Goal: Task Accomplishment & Management: Manage account settings

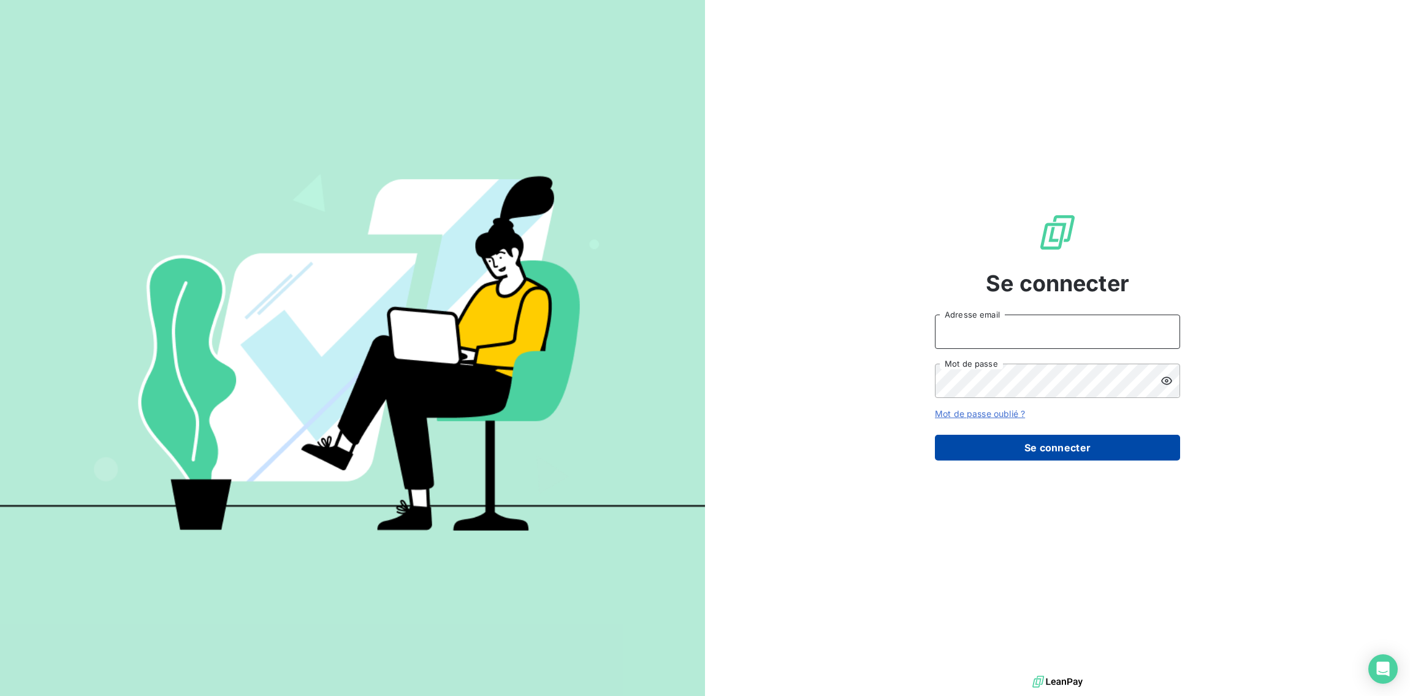
type input "[EMAIL_ADDRESS][DOMAIN_NAME]"
click at [1031, 444] on button "Se connecter" at bounding box center [1057, 448] width 245 height 26
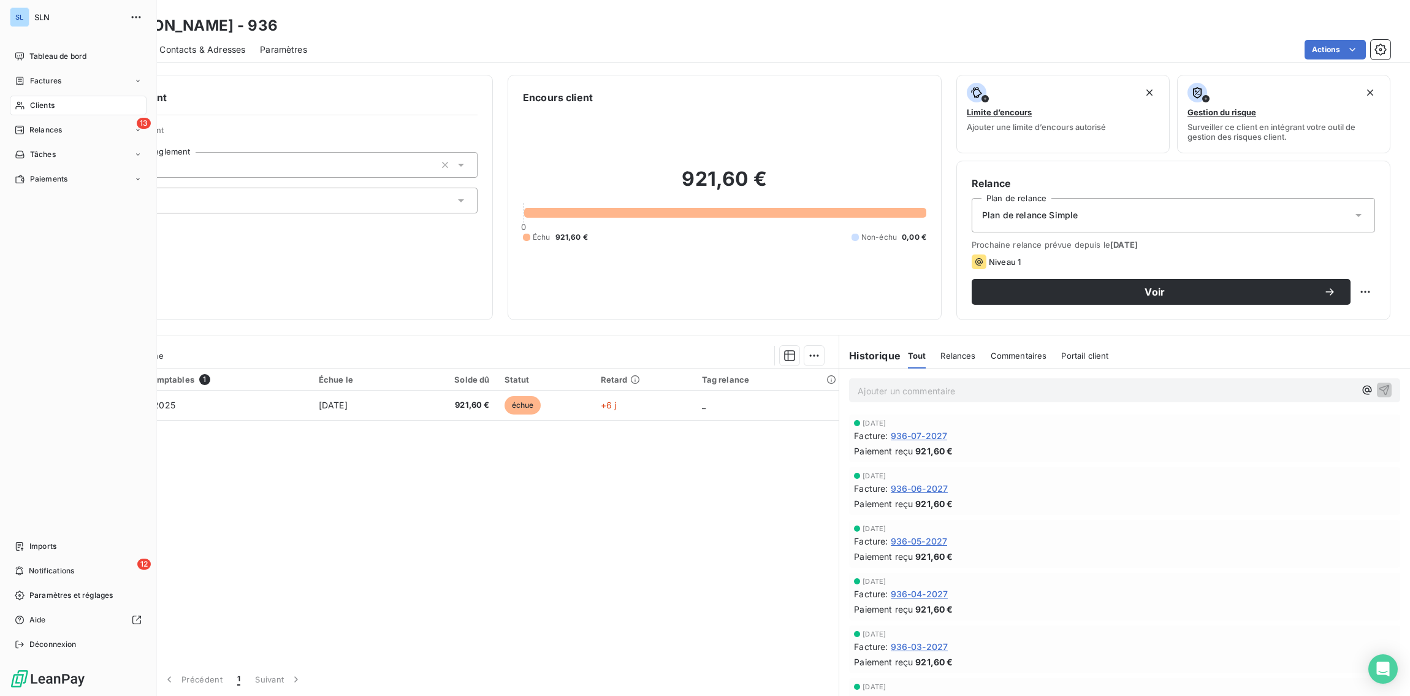
click at [37, 107] on span "Clients" at bounding box center [42, 105] width 25 height 11
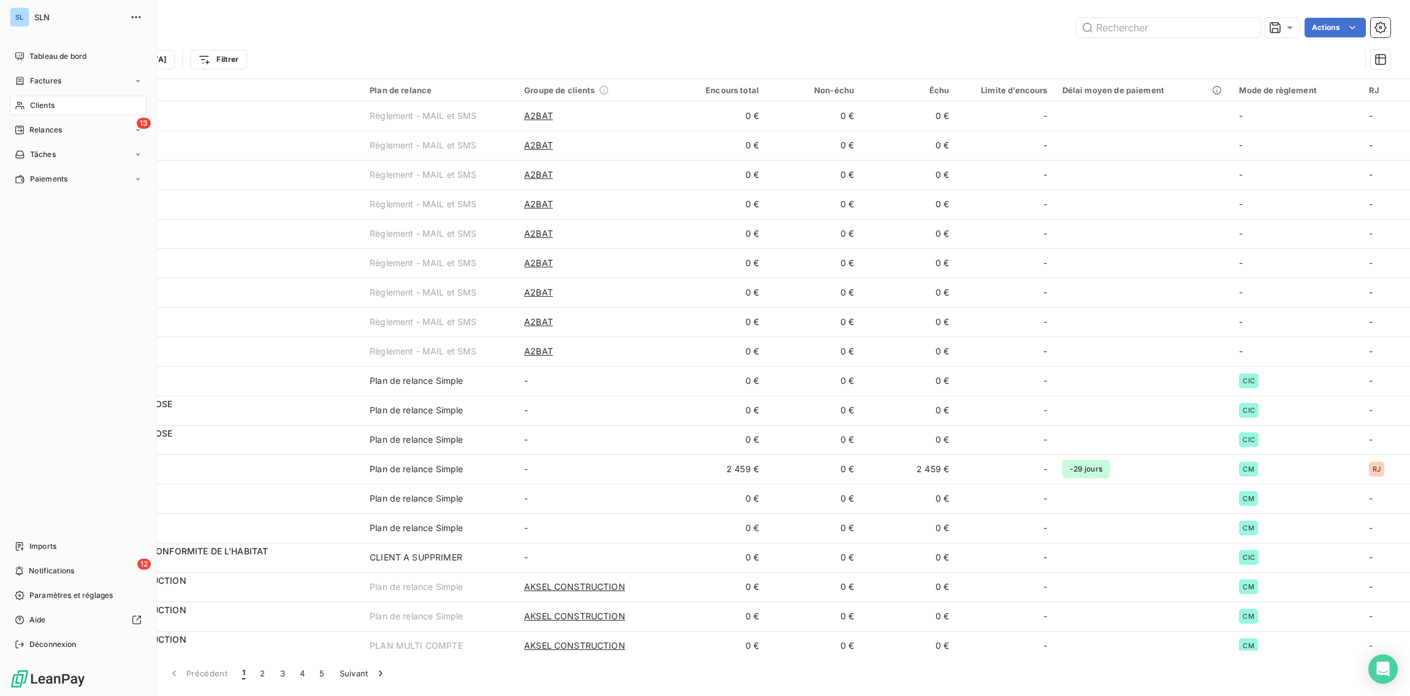
click at [38, 107] on span "Clients" at bounding box center [42, 105] width 25 height 11
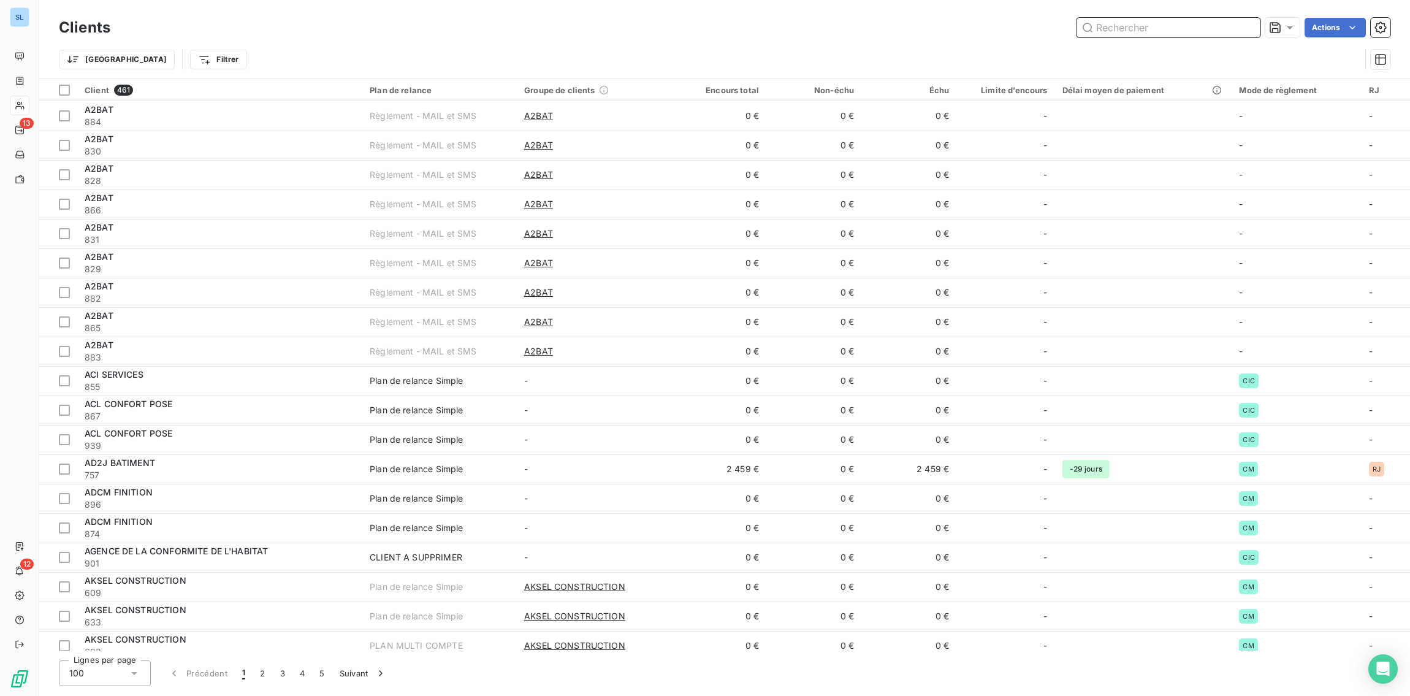
click at [1141, 29] on input "text" at bounding box center [1168, 28] width 184 height 20
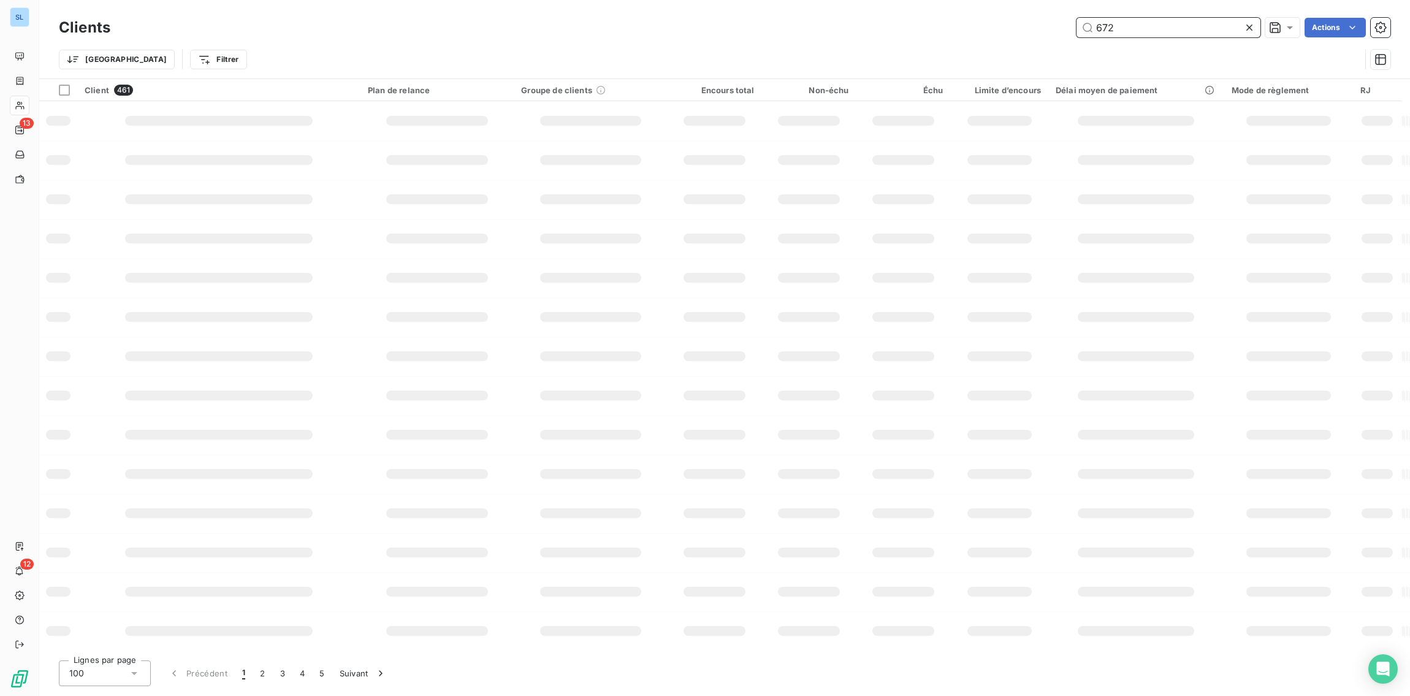
type input "672"
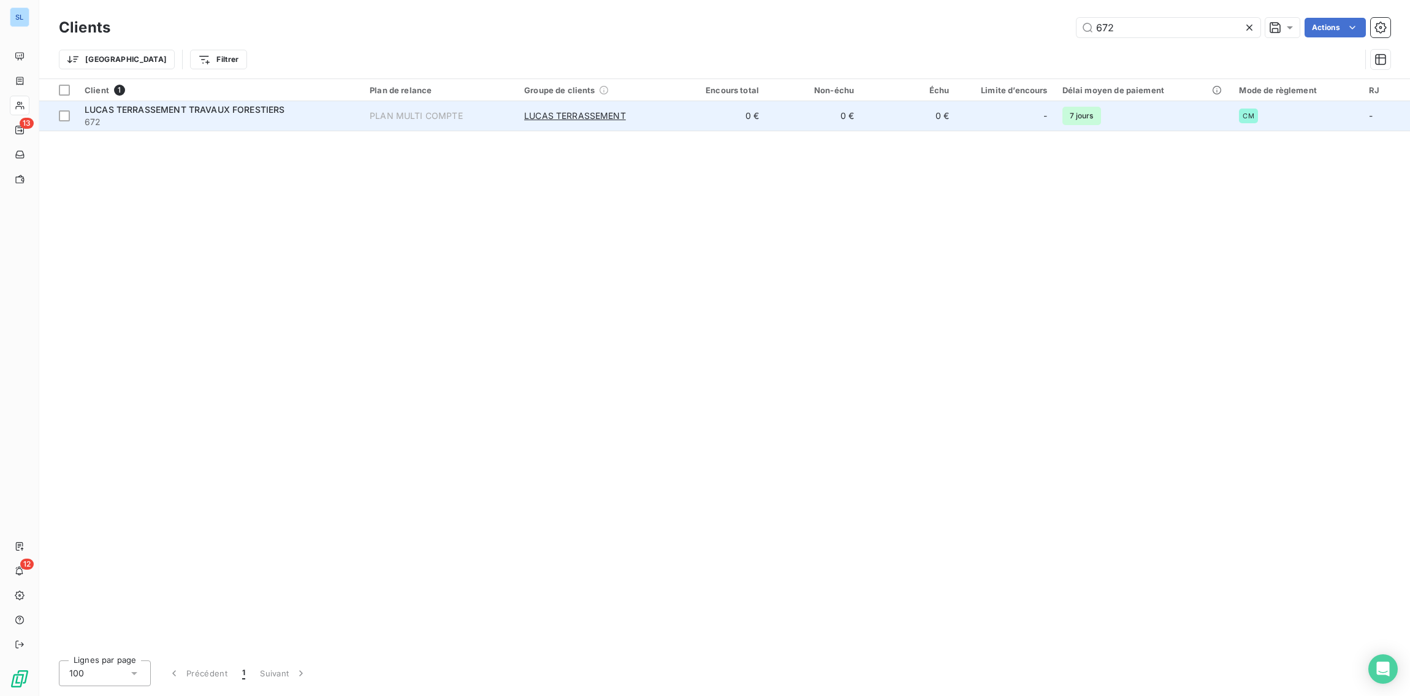
click at [193, 122] on span "672" at bounding box center [220, 122] width 270 height 12
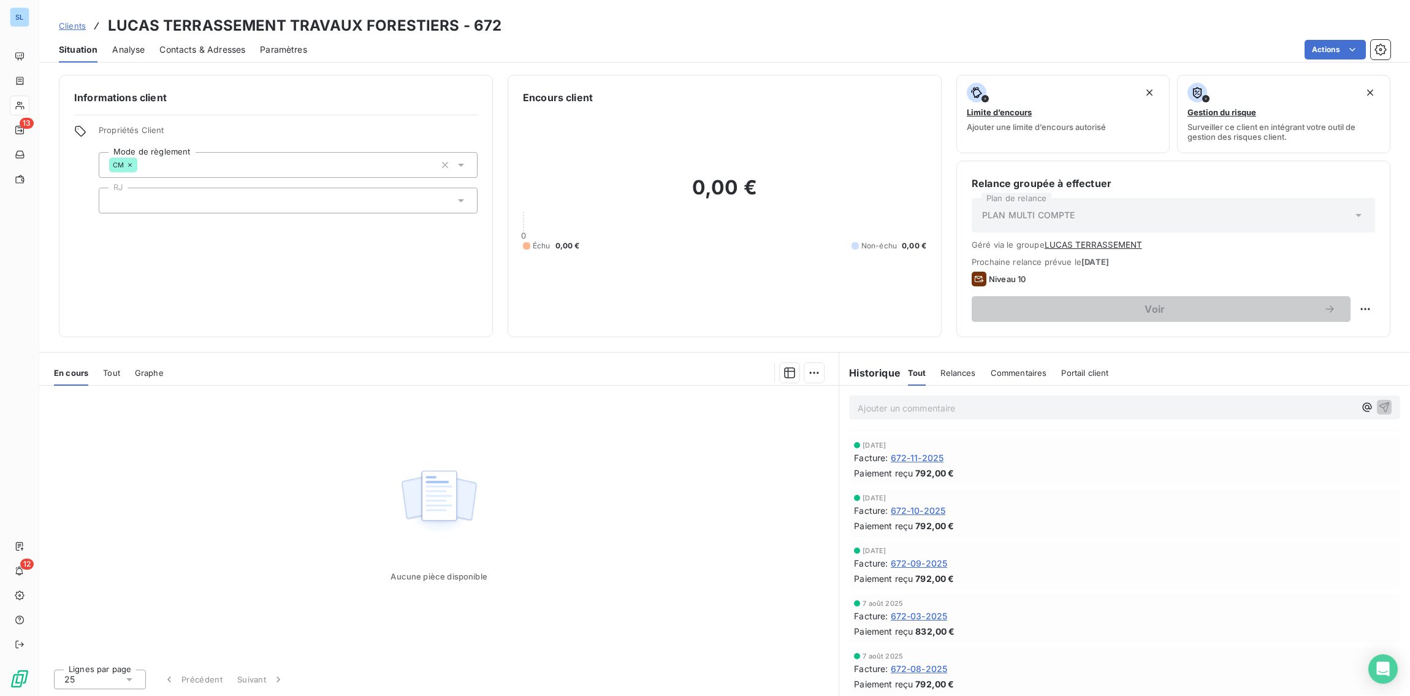
scroll to position [834, 0]
click at [932, 565] on span "672-09-2025" at bounding box center [919, 567] width 57 height 13
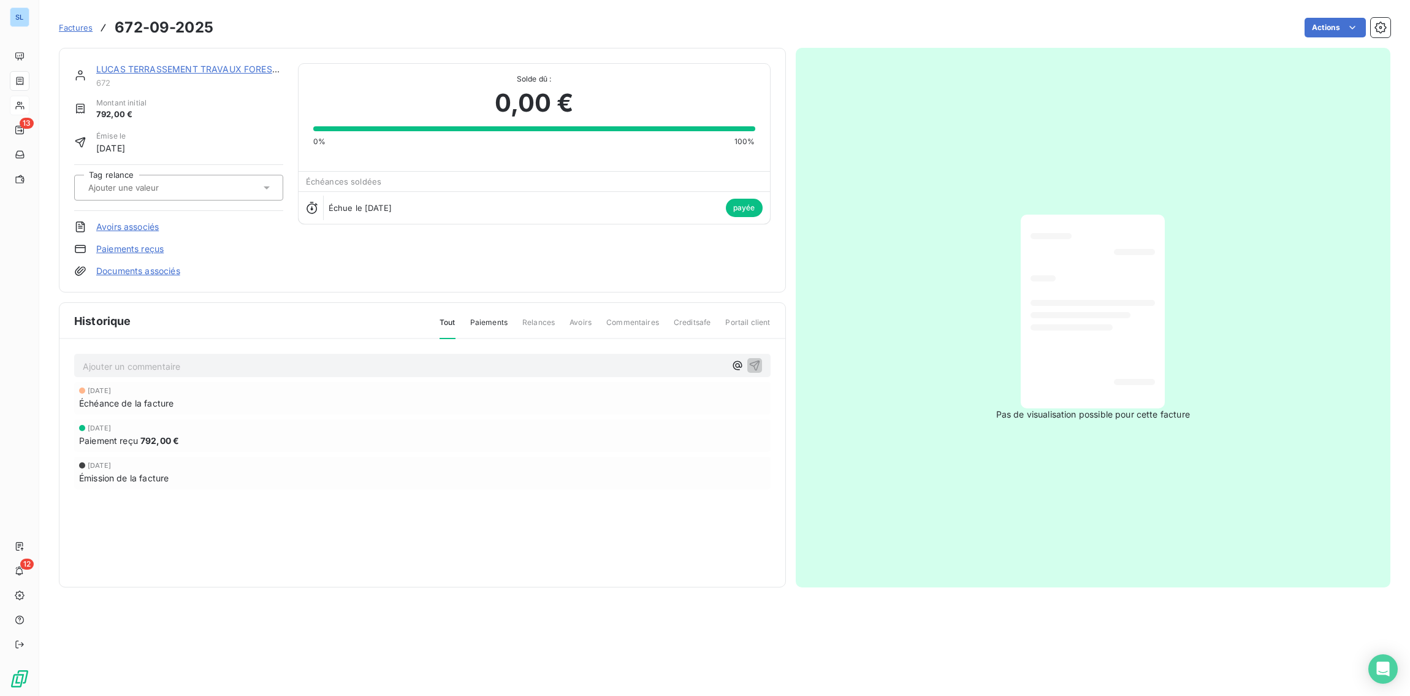
click at [143, 252] on link "Paiements reçus" at bounding box center [129, 249] width 67 height 12
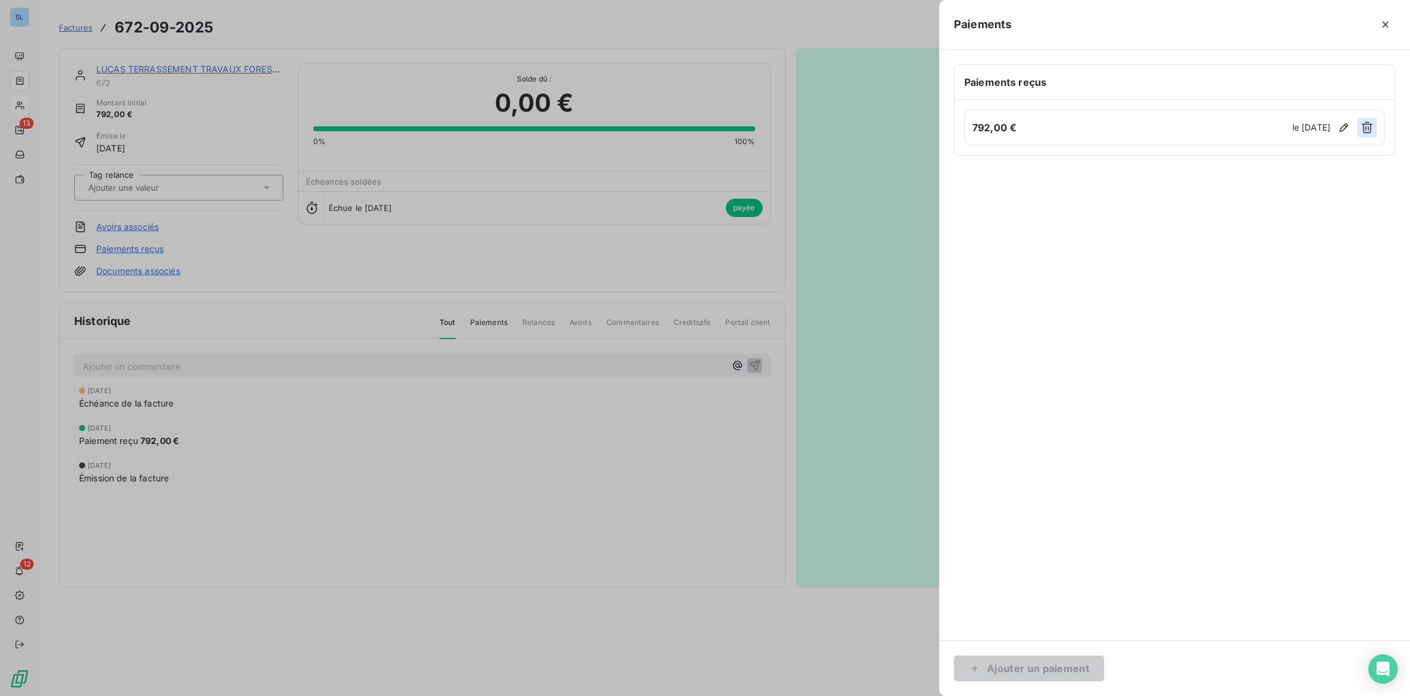
click at [1375, 127] on button "button" at bounding box center [1367, 128] width 20 height 20
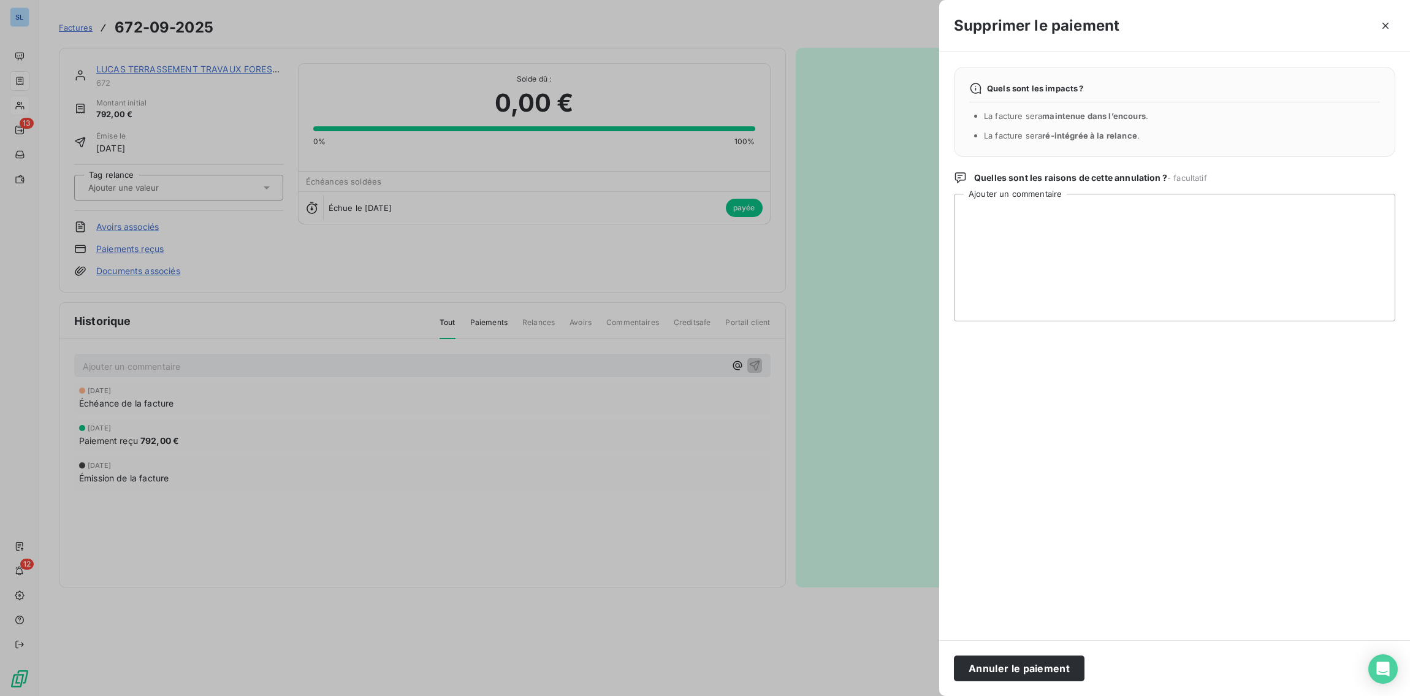
drag, startPoint x: 1039, startPoint y: 666, endPoint x: 908, endPoint y: 615, distance: 140.7
click at [1039, 666] on button "Annuler le paiement" at bounding box center [1019, 668] width 131 height 26
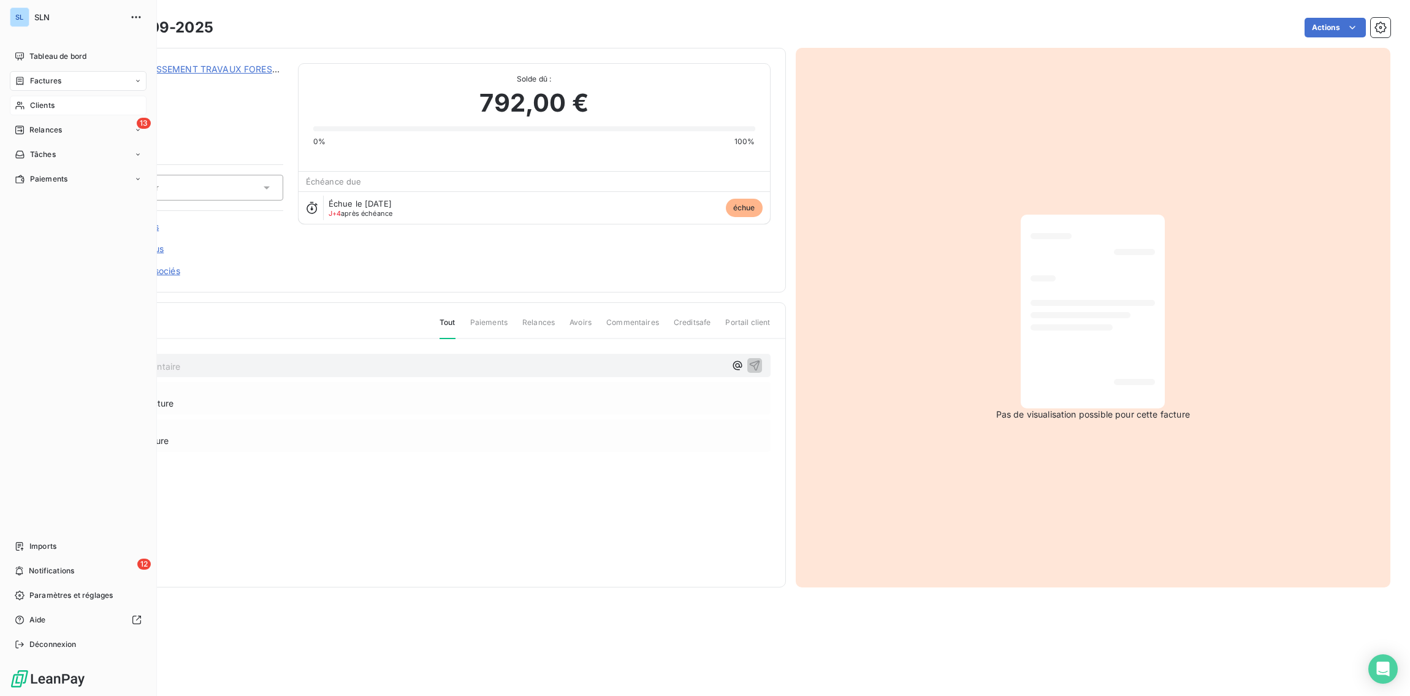
click at [40, 101] on span "Clients" at bounding box center [42, 105] width 25 height 11
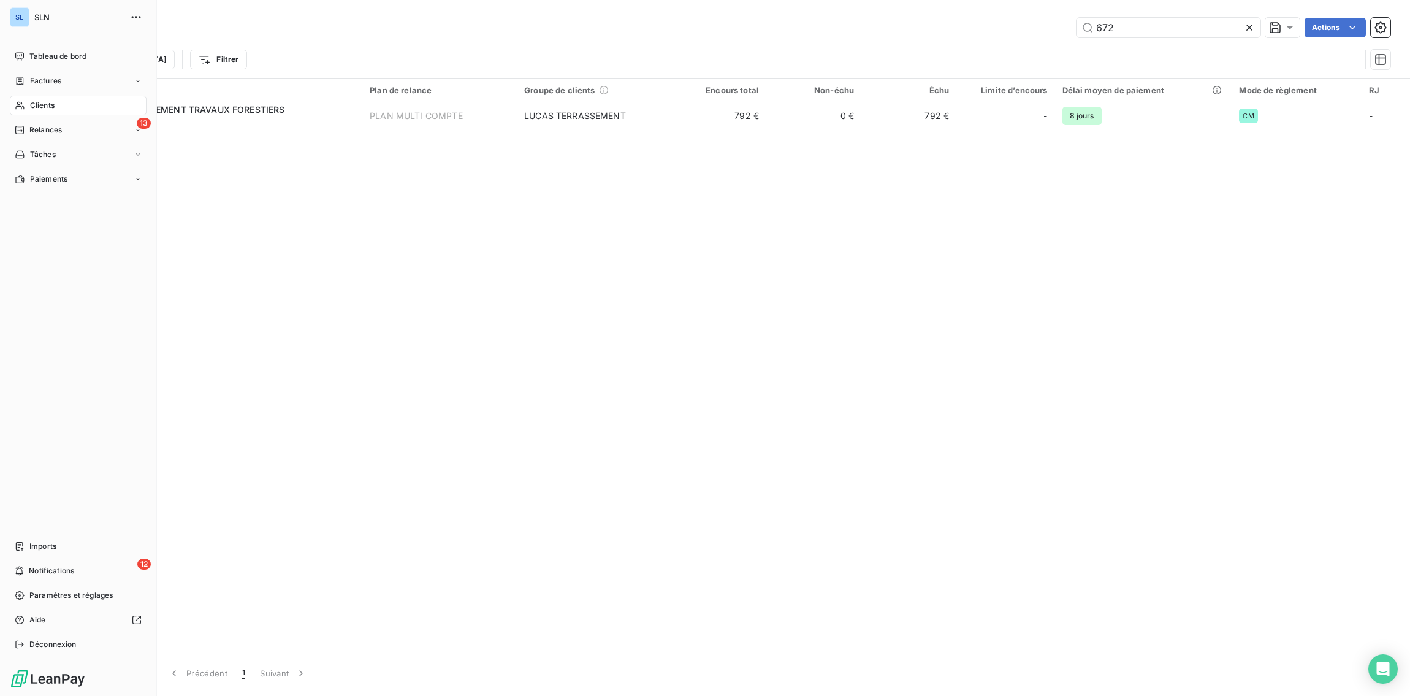
click at [51, 110] on span "Clients" at bounding box center [42, 105] width 25 height 11
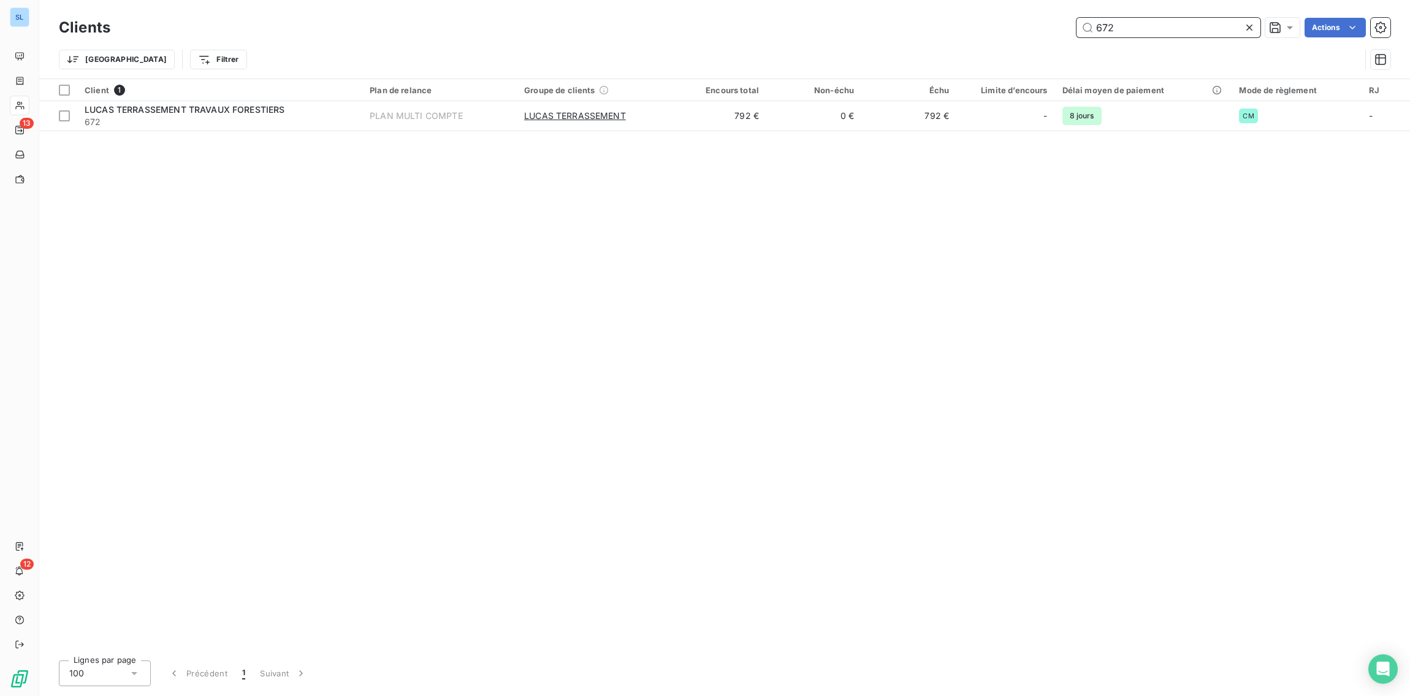
drag, startPoint x: 1143, startPoint y: 32, endPoint x: 970, endPoint y: 20, distance: 172.6
click at [970, 20] on div "672 Actions" at bounding box center [757, 28] width 1265 height 20
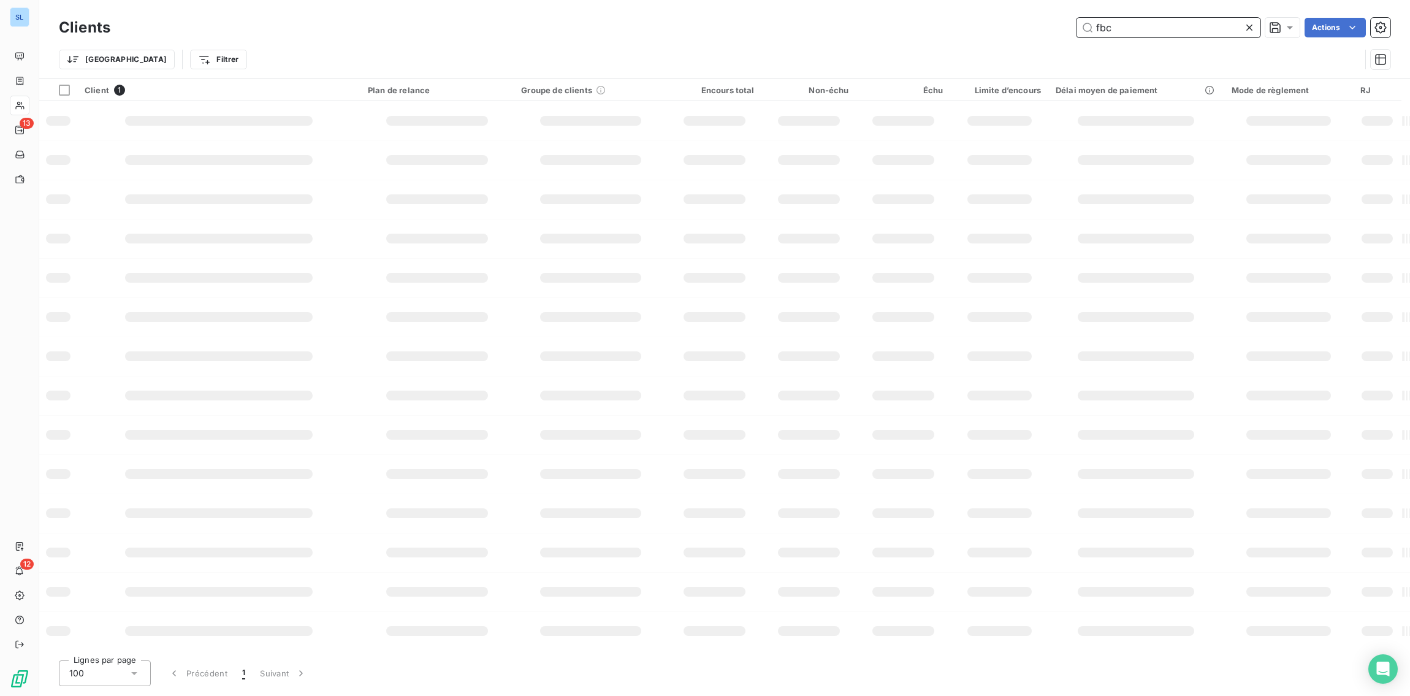
type input "fbc"
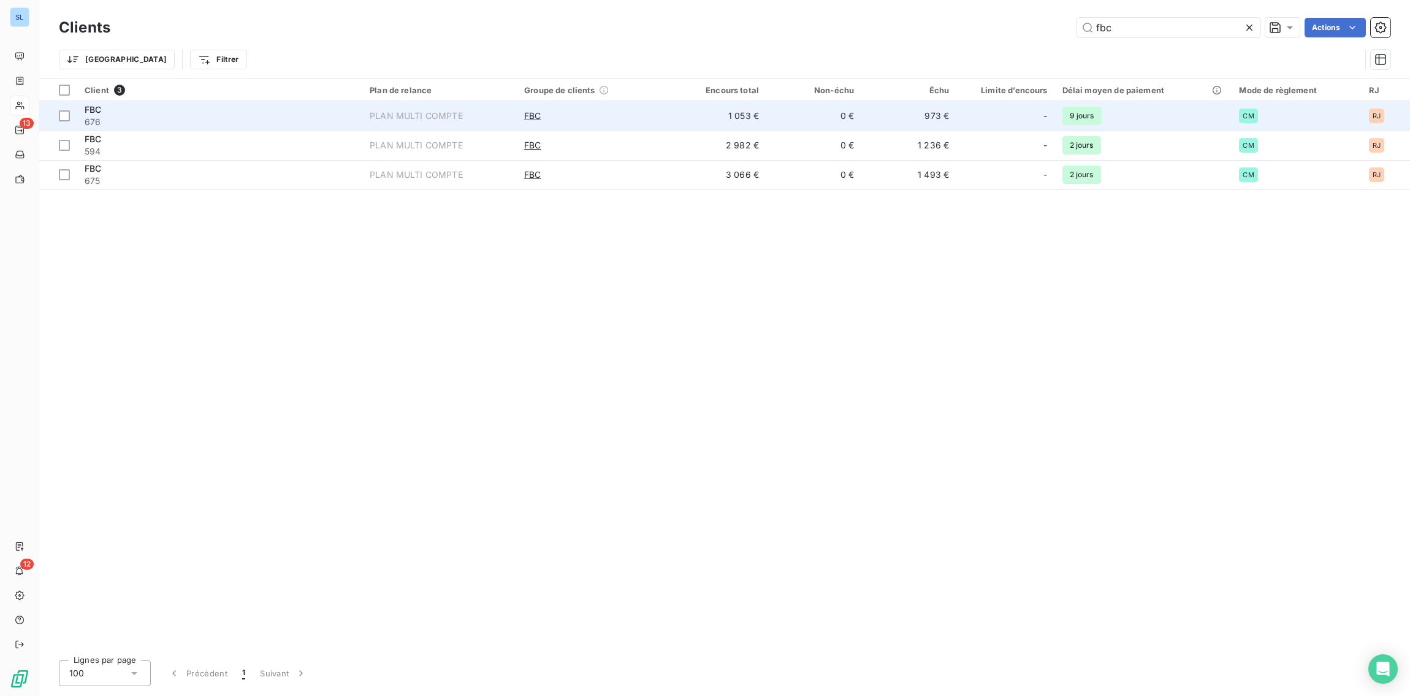
click at [323, 112] on div "FBC" at bounding box center [220, 110] width 270 height 12
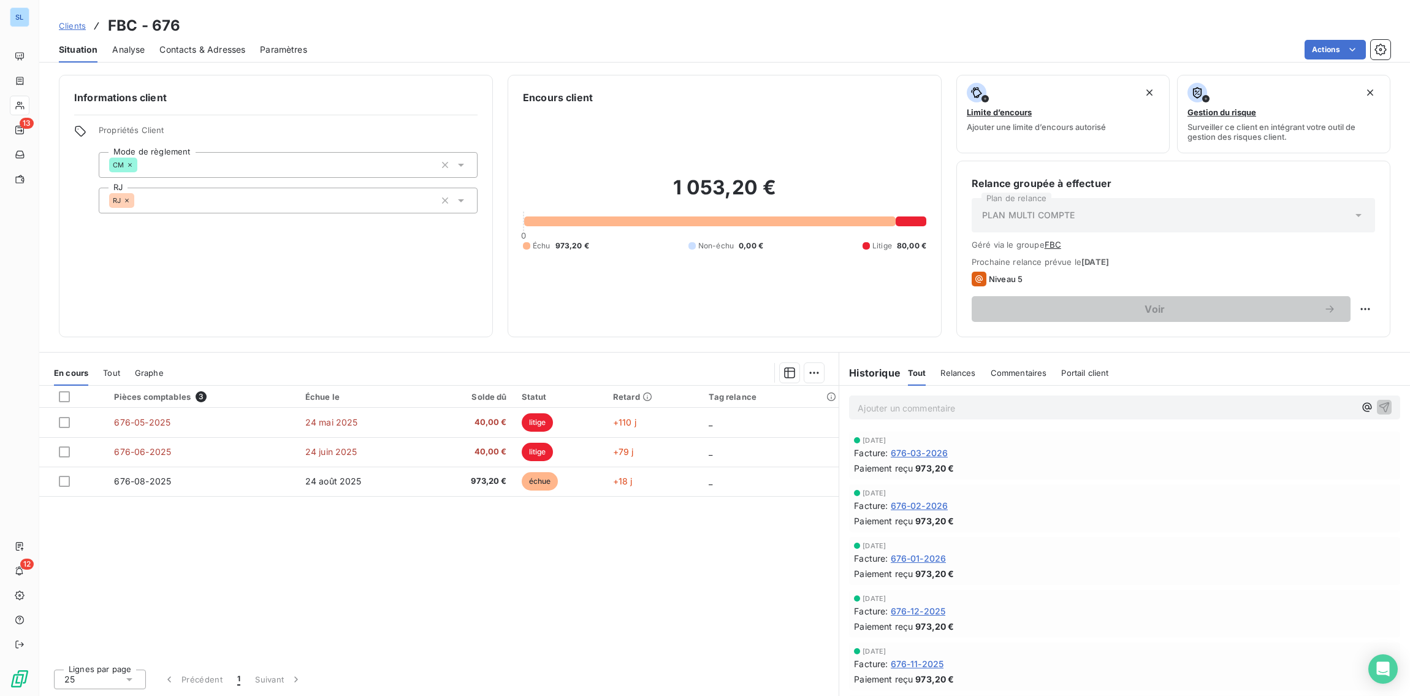
click at [967, 406] on p "Ajouter un commentaire ﻿" at bounding box center [1106, 407] width 497 height 15
click at [896, 405] on span "11/09/25 regle" at bounding box center [884, 406] width 52 height 10
click at [1048, 409] on p "11/09/25 973,20 regle" at bounding box center [1106, 407] width 497 height 14
click at [897, 406] on span "11/09/25 973,20 regle 676-08-25" at bounding box center [940, 406] width 165 height 10
click at [1385, 405] on icon "button" at bounding box center [1384, 406] width 10 height 10
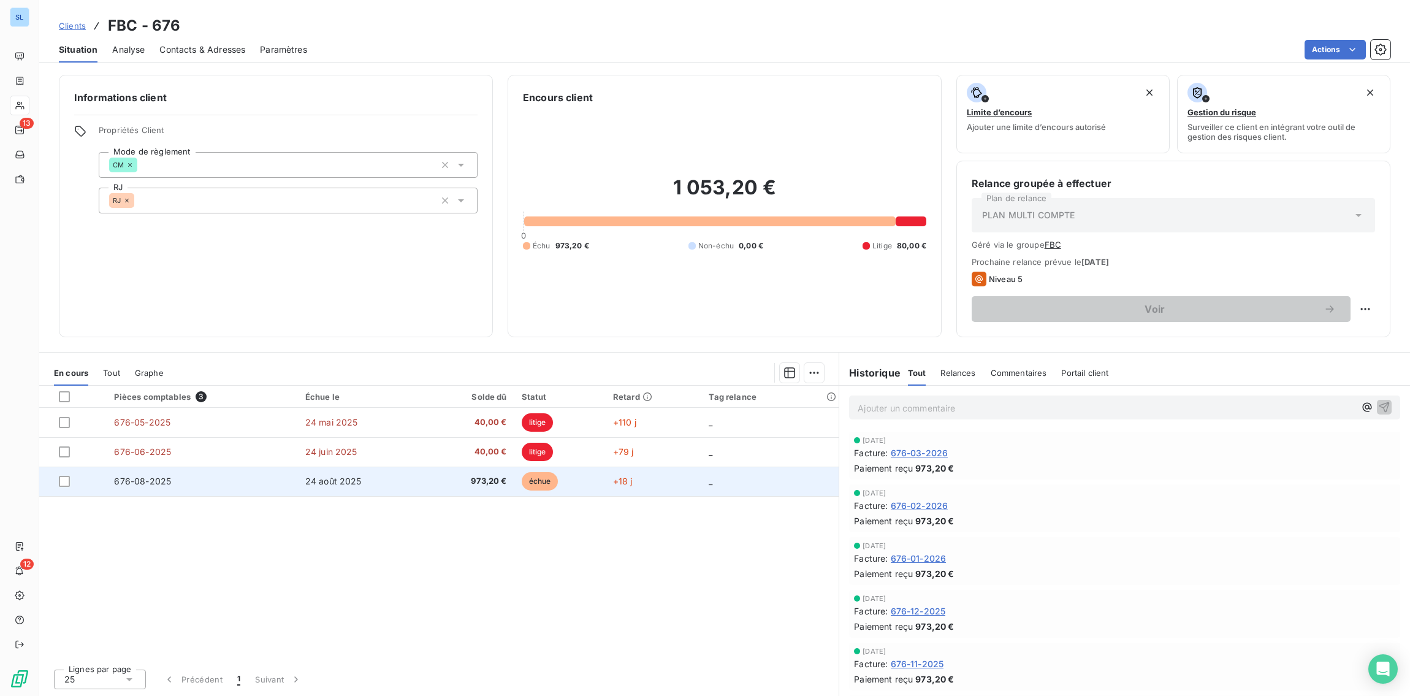
click at [186, 479] on td "676-08-2025" at bounding box center [202, 480] width 191 height 29
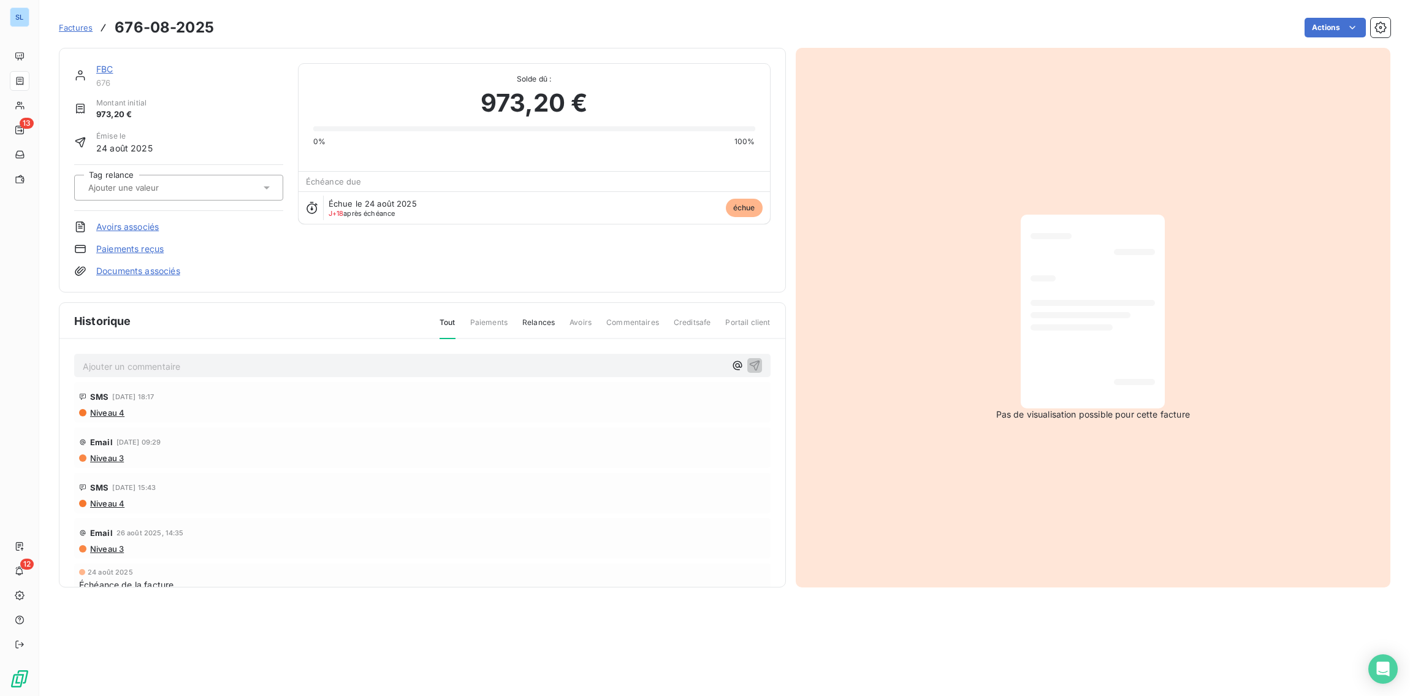
click at [137, 250] on link "Paiements reçus" at bounding box center [129, 249] width 67 height 12
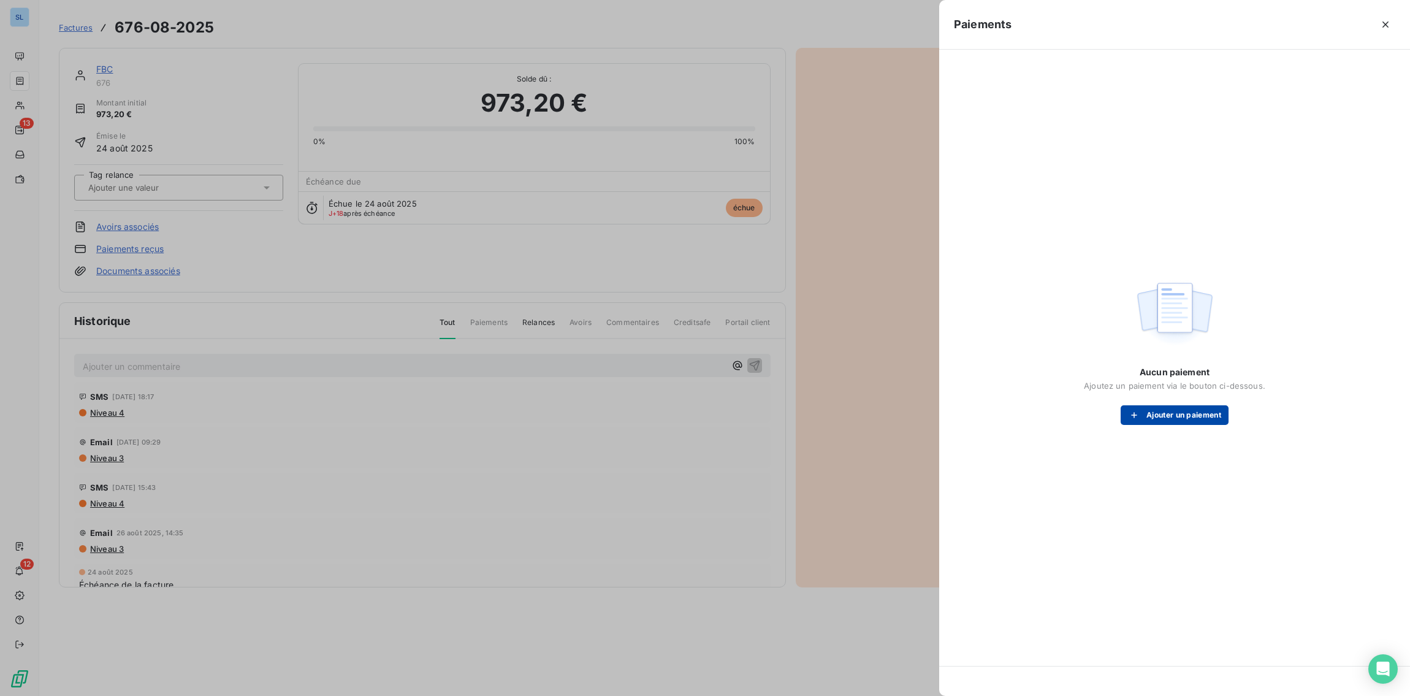
click at [1154, 416] on button "Ajouter un paiement" at bounding box center [1174, 415] width 108 height 20
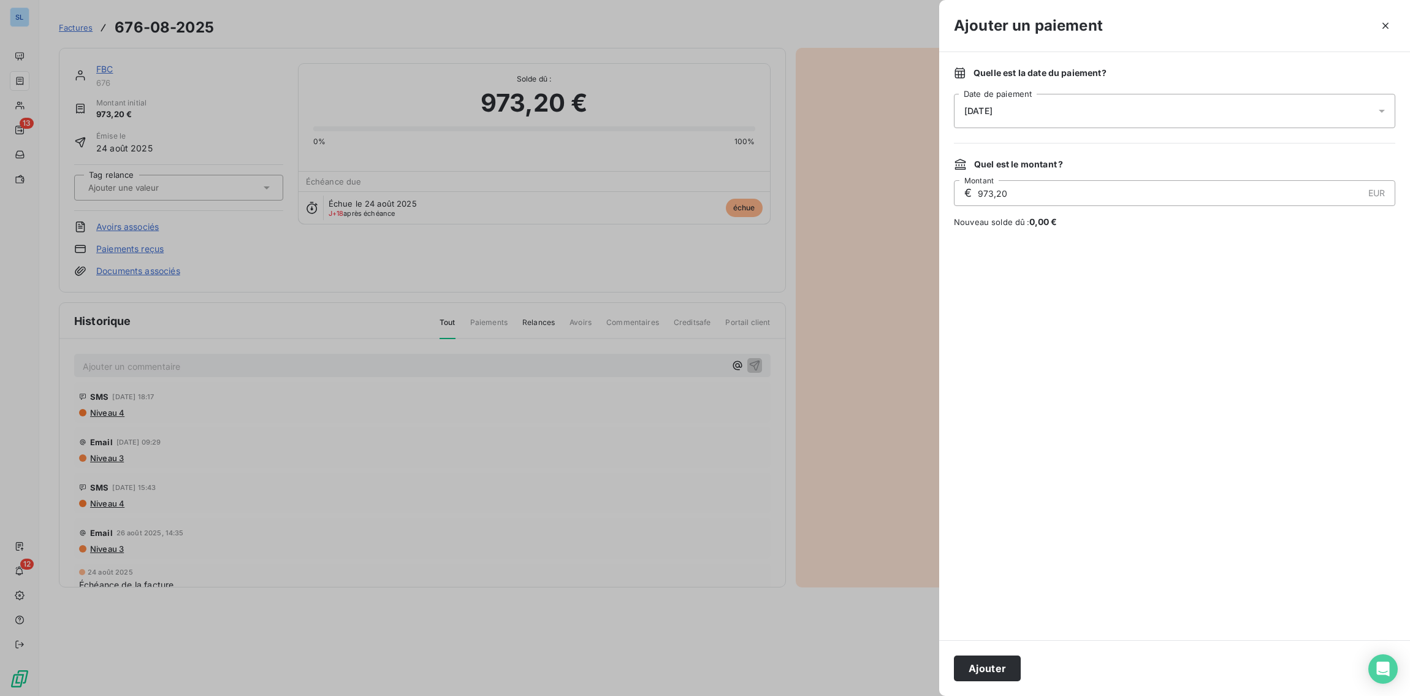
click at [972, 107] on span "11/09/2025" at bounding box center [978, 111] width 28 height 10
click at [1041, 240] on button "10" at bounding box center [1038, 236] width 25 height 25
click at [1182, 483] on div at bounding box center [1174, 434] width 441 height 382
click at [987, 672] on button "Ajouter" at bounding box center [987, 668] width 67 height 26
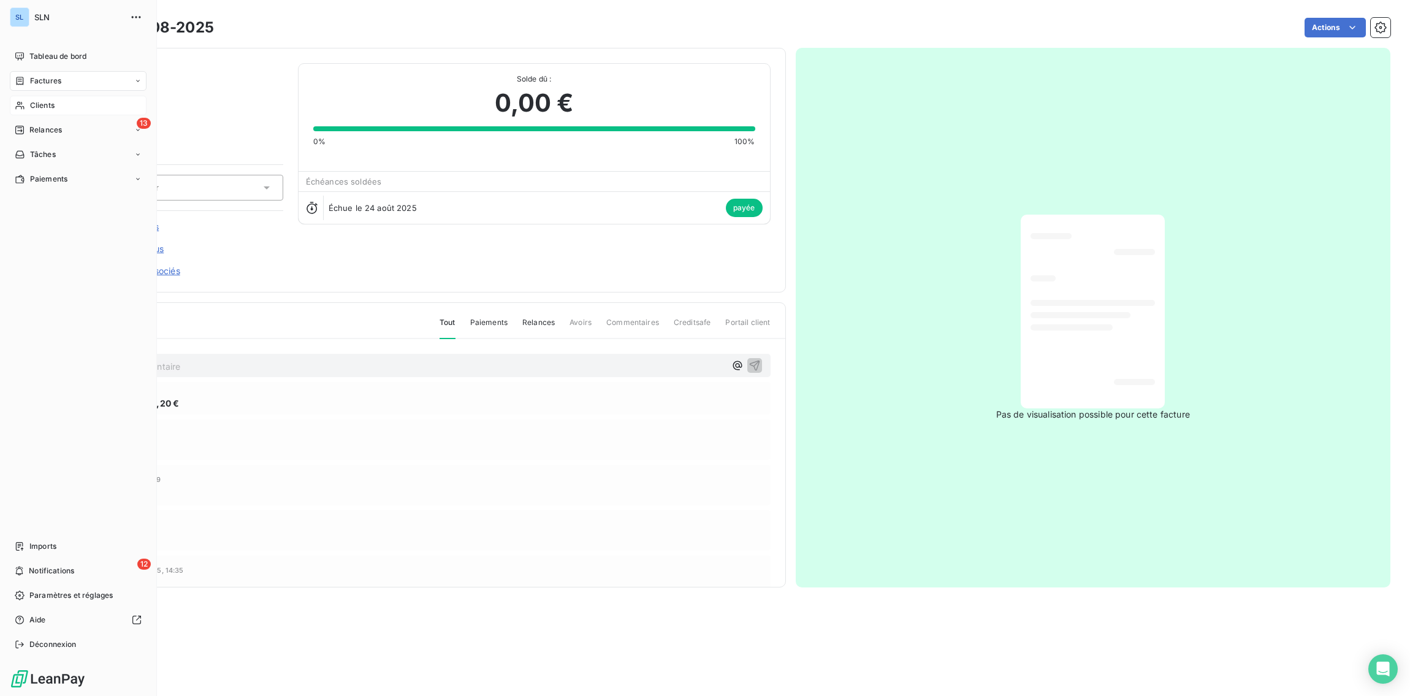
click at [40, 108] on span "Clients" at bounding box center [42, 105] width 25 height 11
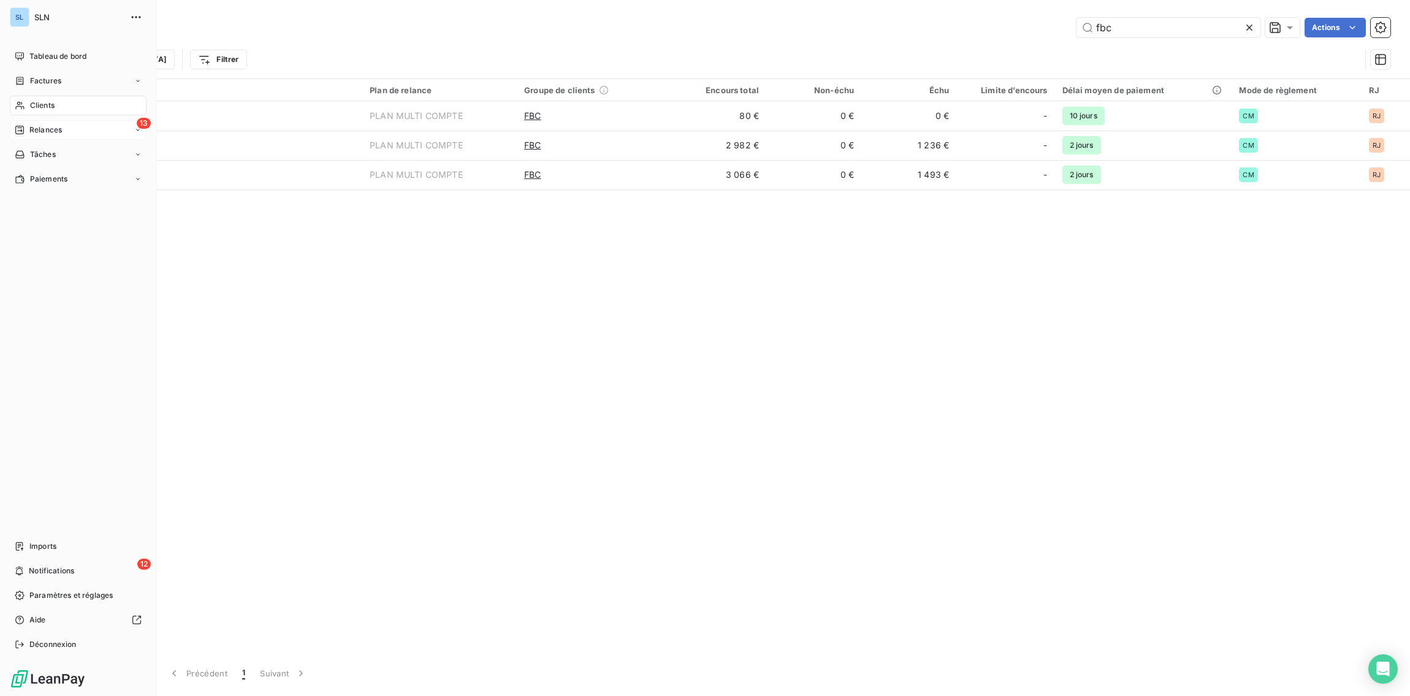
click at [45, 126] on span "Relances" at bounding box center [45, 129] width 32 height 11
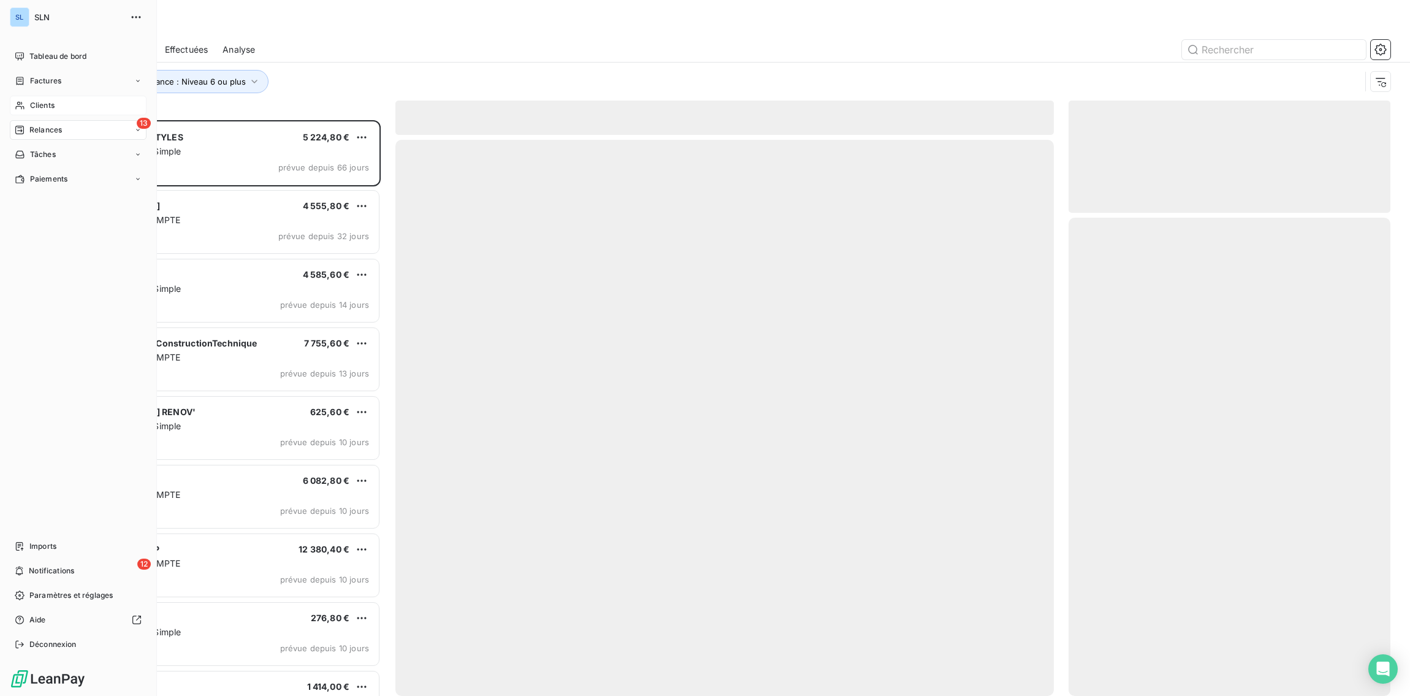
scroll to position [576, 322]
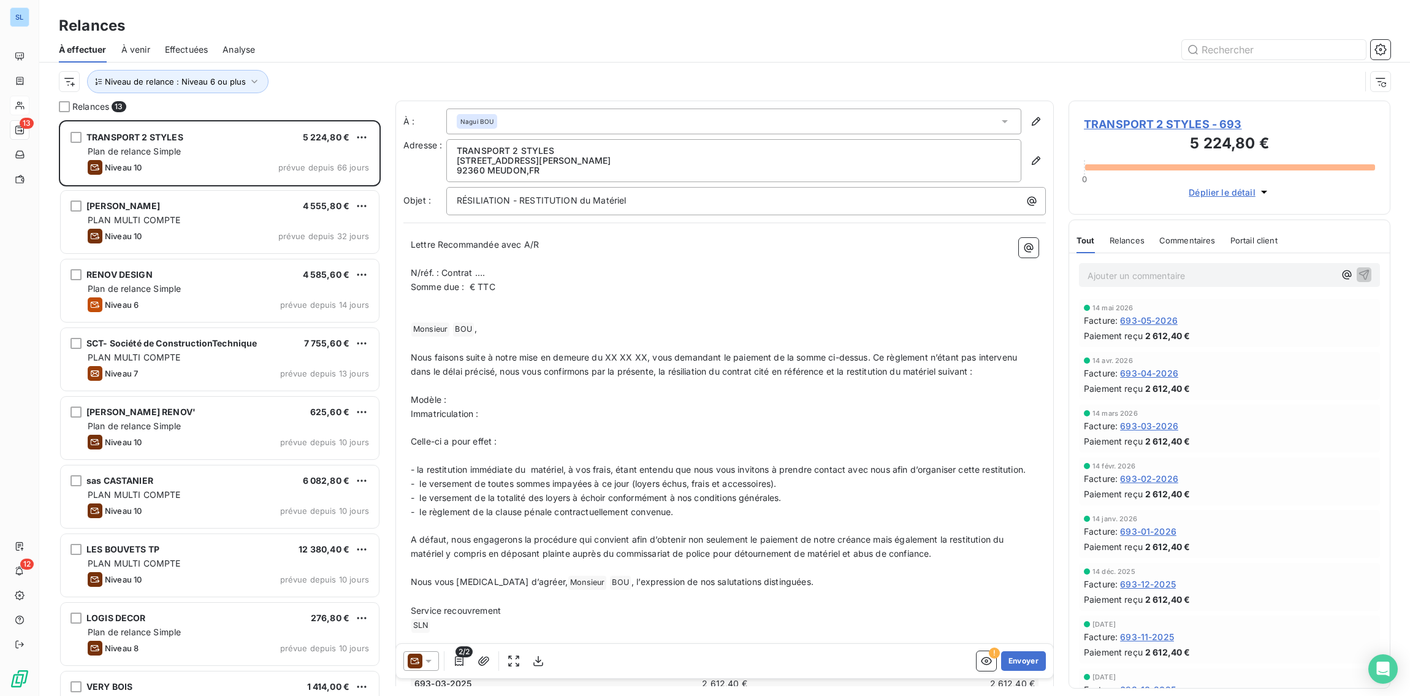
click at [414, 40] on div at bounding box center [830, 50] width 1120 height 20
click at [188, 87] on button "Niveau de relance : Niveau 6 ou plus" at bounding box center [177, 81] width 181 height 23
click at [280, 113] on span "Niveau 6 ou plus" at bounding box center [298, 113] width 69 height 12
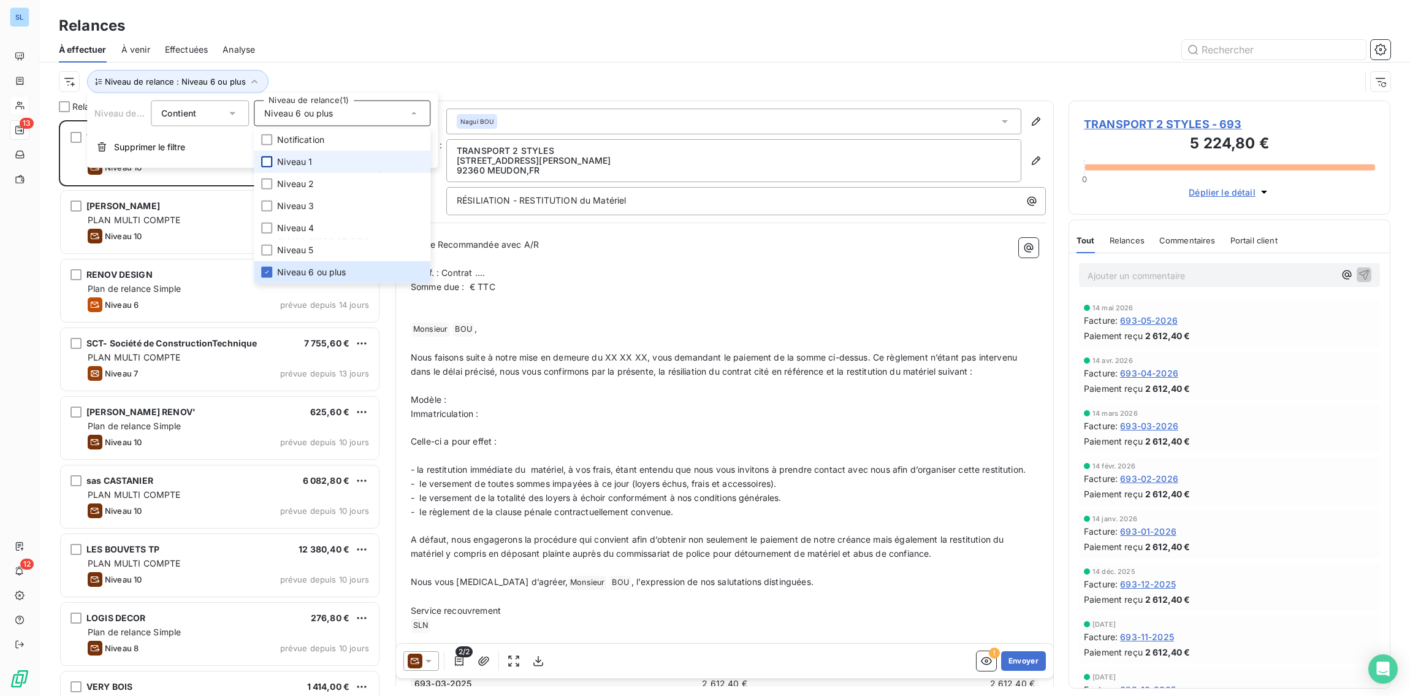
click at [267, 161] on div at bounding box center [266, 161] width 11 height 11
click at [265, 274] on icon at bounding box center [266, 271] width 7 height 7
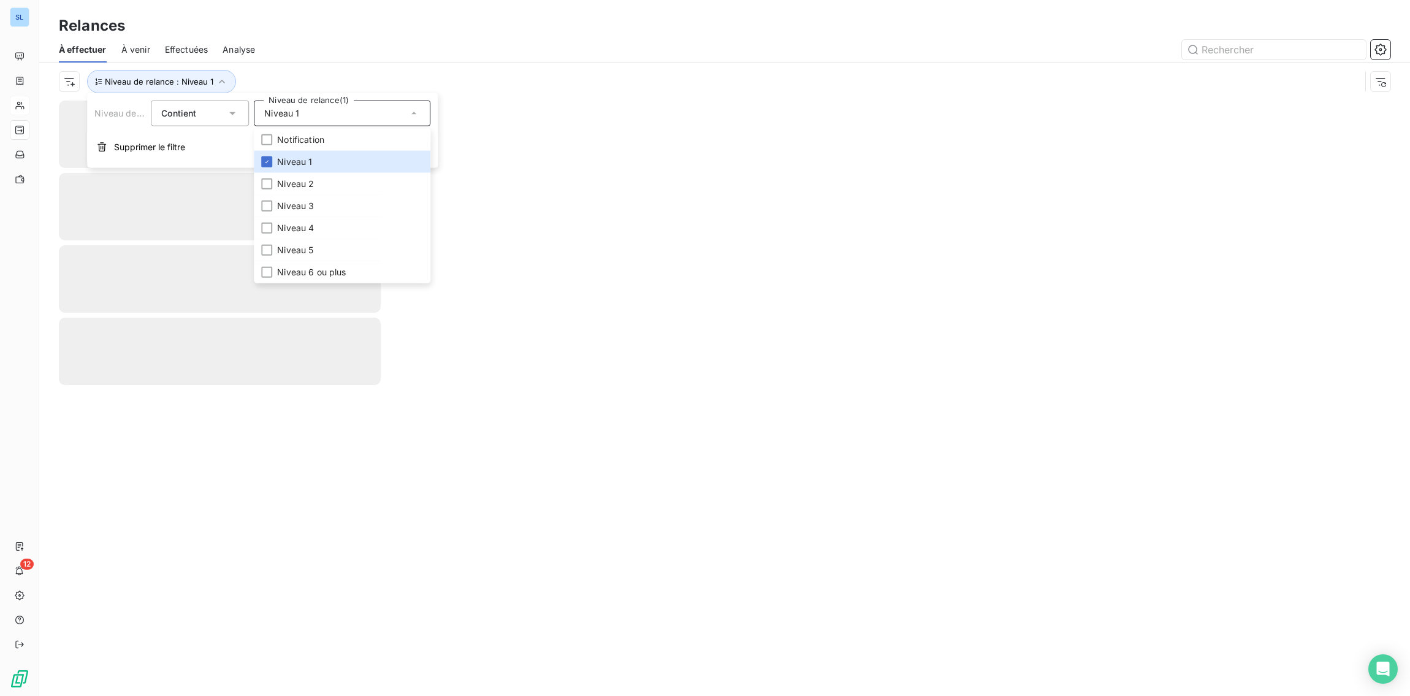
click at [343, 64] on div "Niveau de relance : Niveau 1" at bounding box center [724, 82] width 1331 height 38
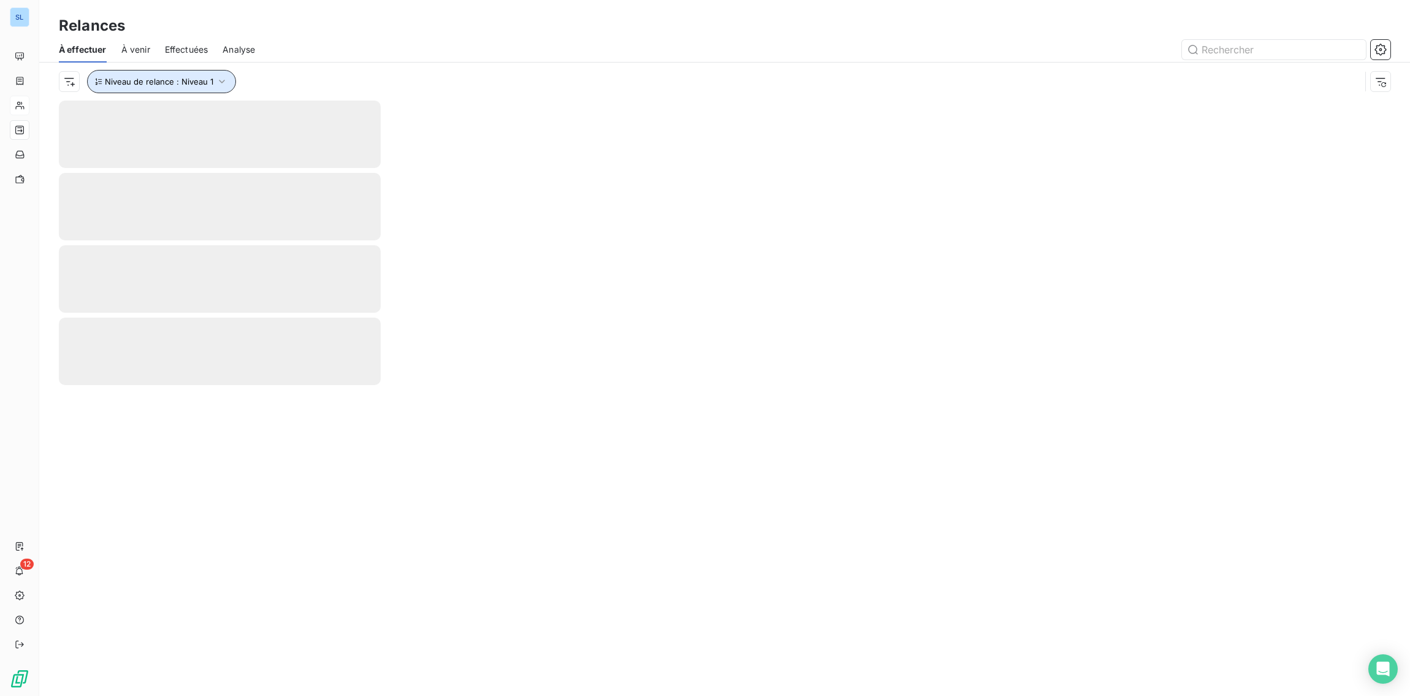
click at [221, 80] on icon "button" at bounding box center [222, 82] width 6 height 4
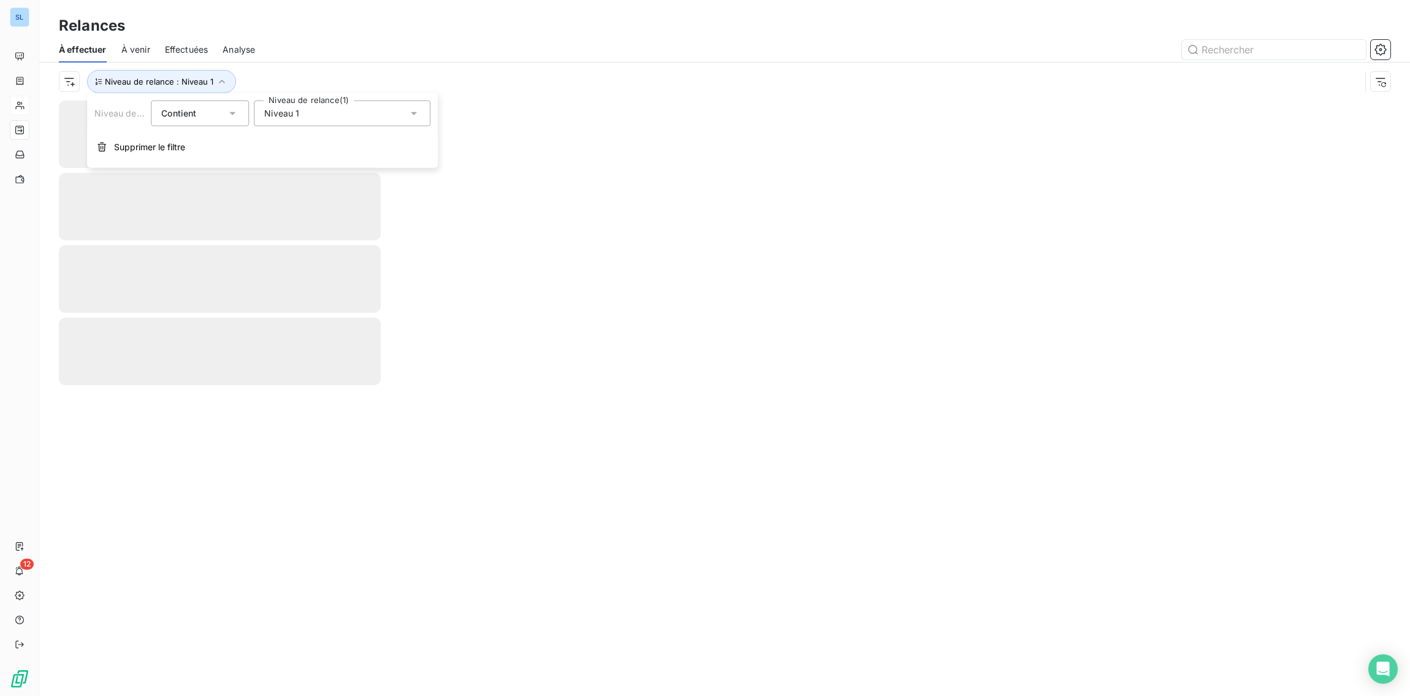
click at [303, 116] on div "Niveau 1" at bounding box center [342, 114] width 177 height 26
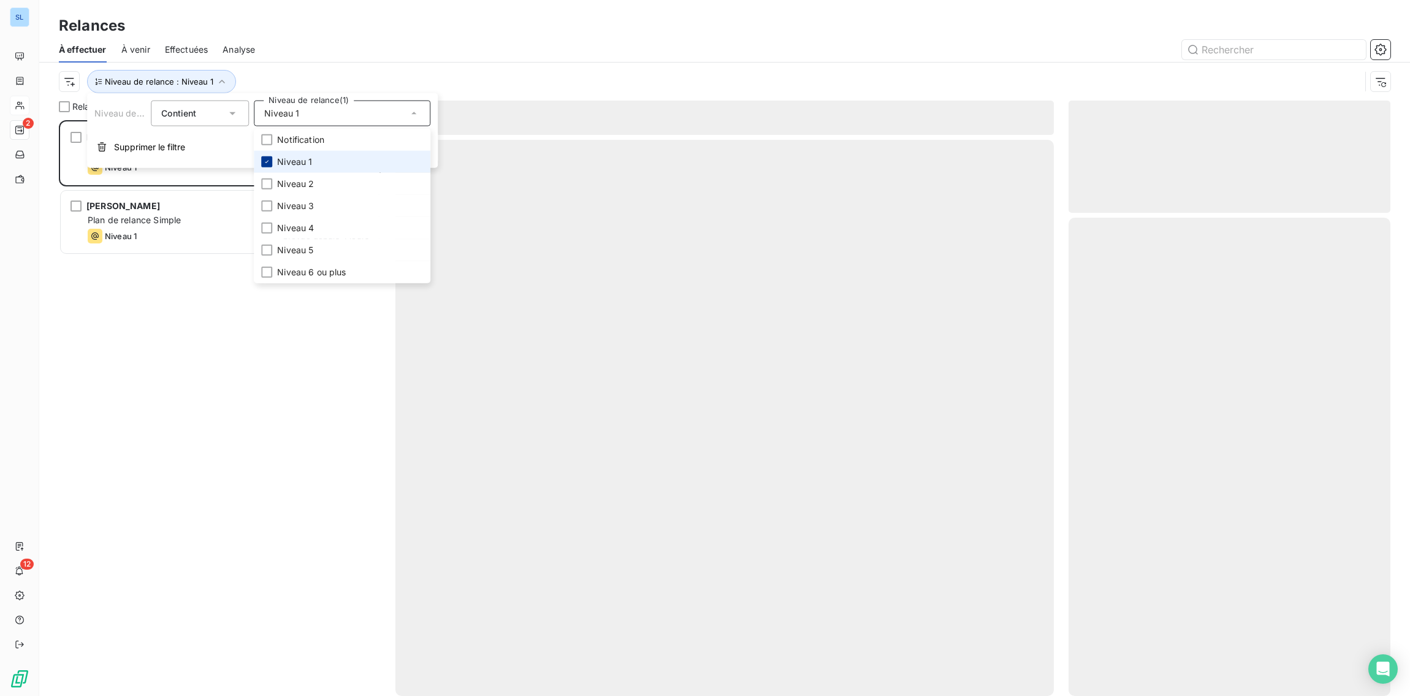
scroll to position [576, 322]
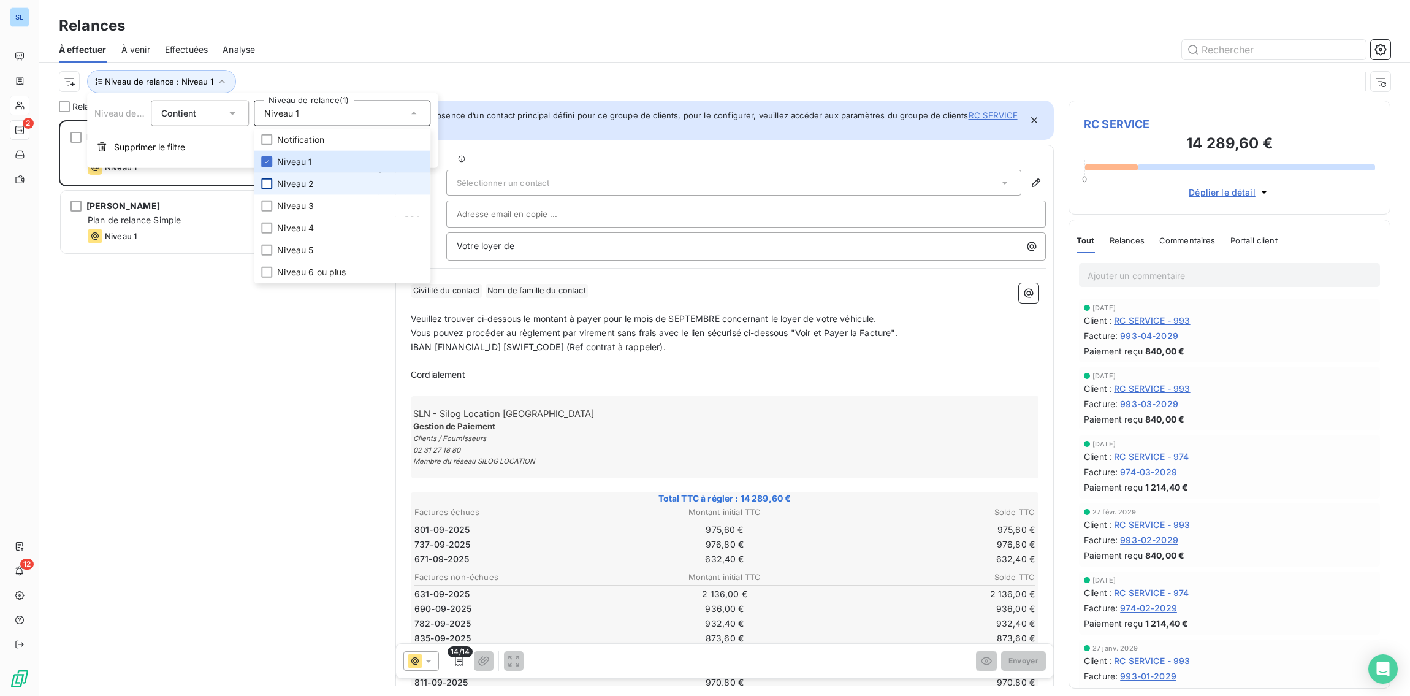
click at [266, 188] on div at bounding box center [266, 183] width 11 height 11
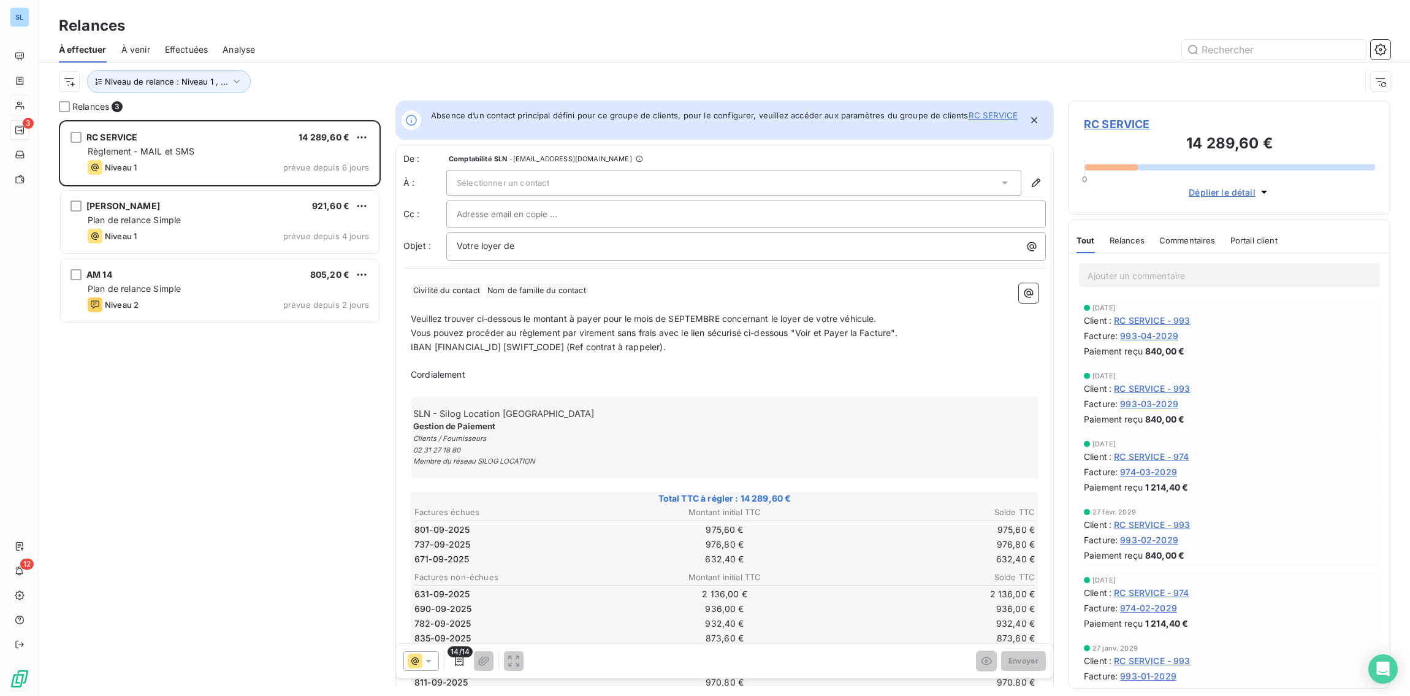
click at [332, 53] on div at bounding box center [830, 50] width 1120 height 20
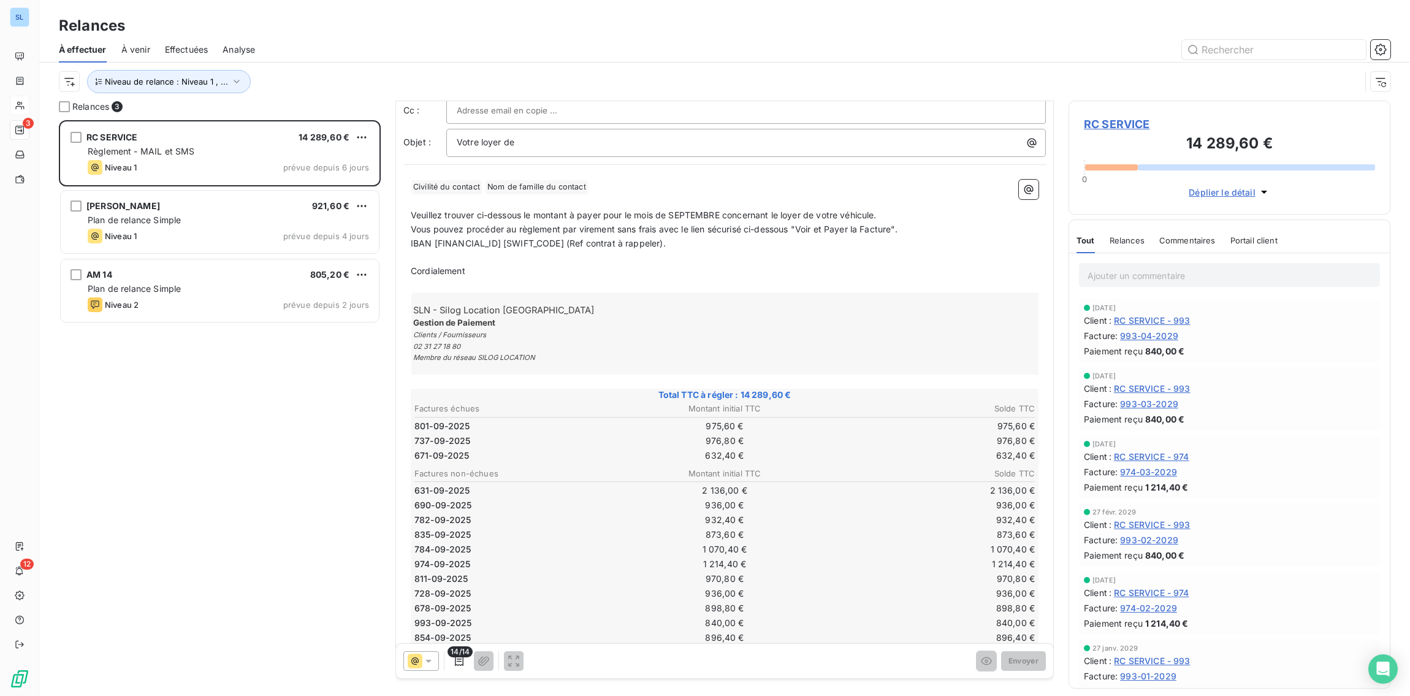
scroll to position [136, 0]
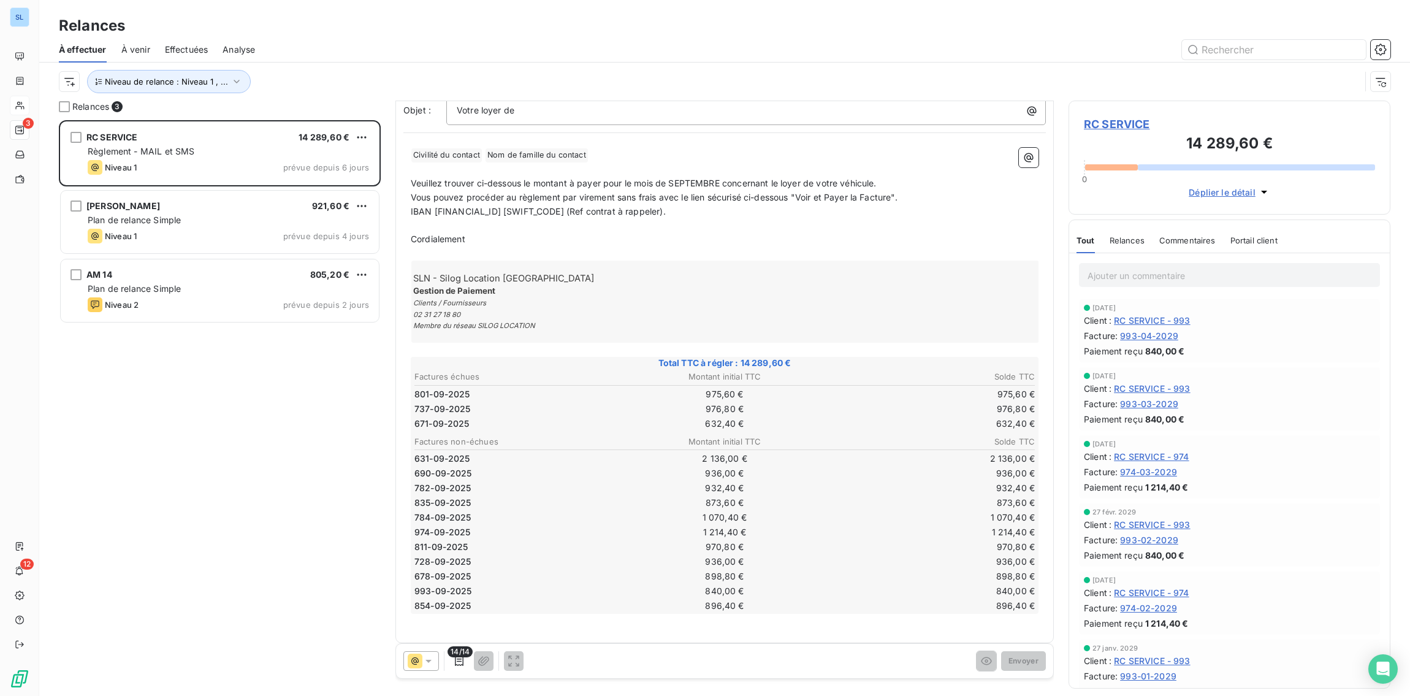
click at [892, 200] on p "Vous pouvez procéder au règlement par virement sans frais avec le lien sécurisé…" at bounding box center [725, 198] width 628 height 14
drag, startPoint x: 918, startPoint y: 192, endPoint x: 402, endPoint y: 192, distance: 515.5
click at [408, 194] on div "﻿ Civilité du contact ﻿ Nom de famille du contact ﻿ ﻿ ﻿ Veuillez trouver ci-des…" at bounding box center [724, 387] width 642 height 495
click at [707, 248] on p "﻿" at bounding box center [725, 253] width 628 height 14
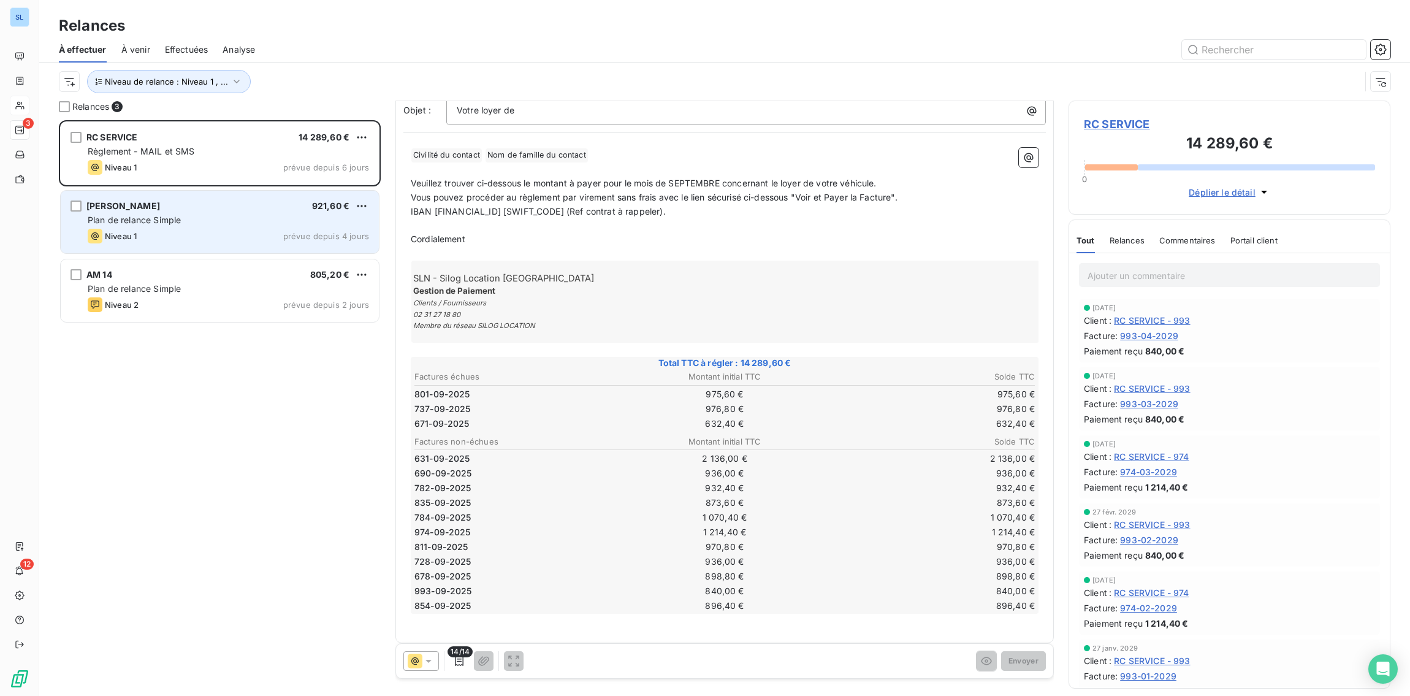
click at [202, 224] on div "Plan de relance Simple" at bounding box center [228, 220] width 281 height 12
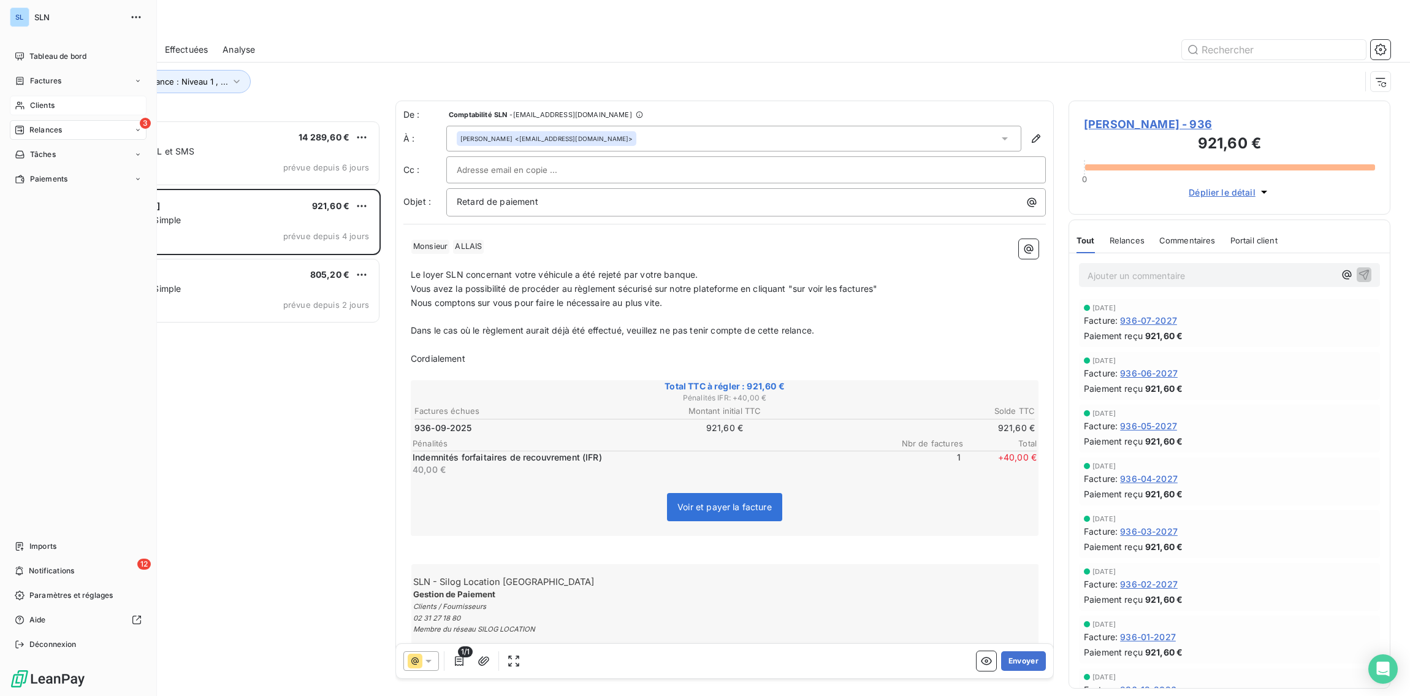
click at [39, 110] on span "Clients" at bounding box center [42, 105] width 25 height 11
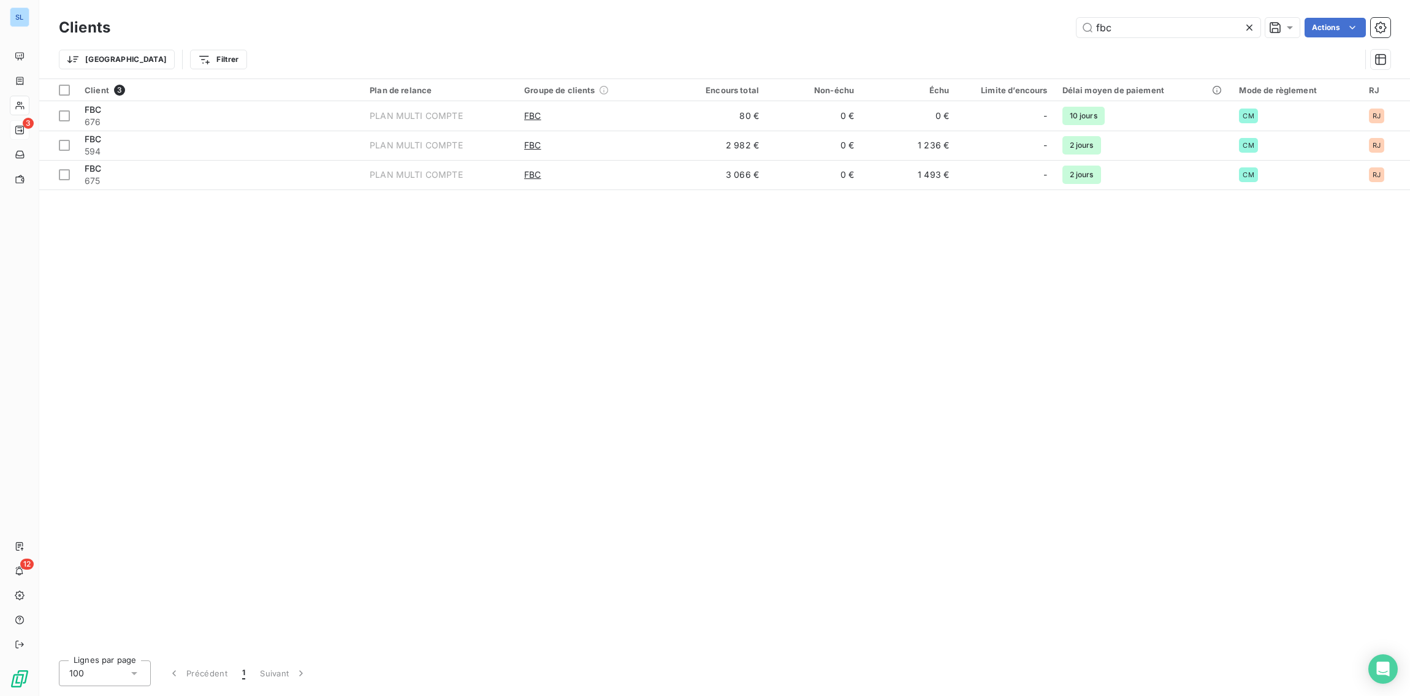
drag, startPoint x: 1115, startPoint y: 28, endPoint x: 1056, endPoint y: 17, distance: 59.9
click at [1064, 18] on div "fbc Actions" at bounding box center [757, 28] width 1265 height 20
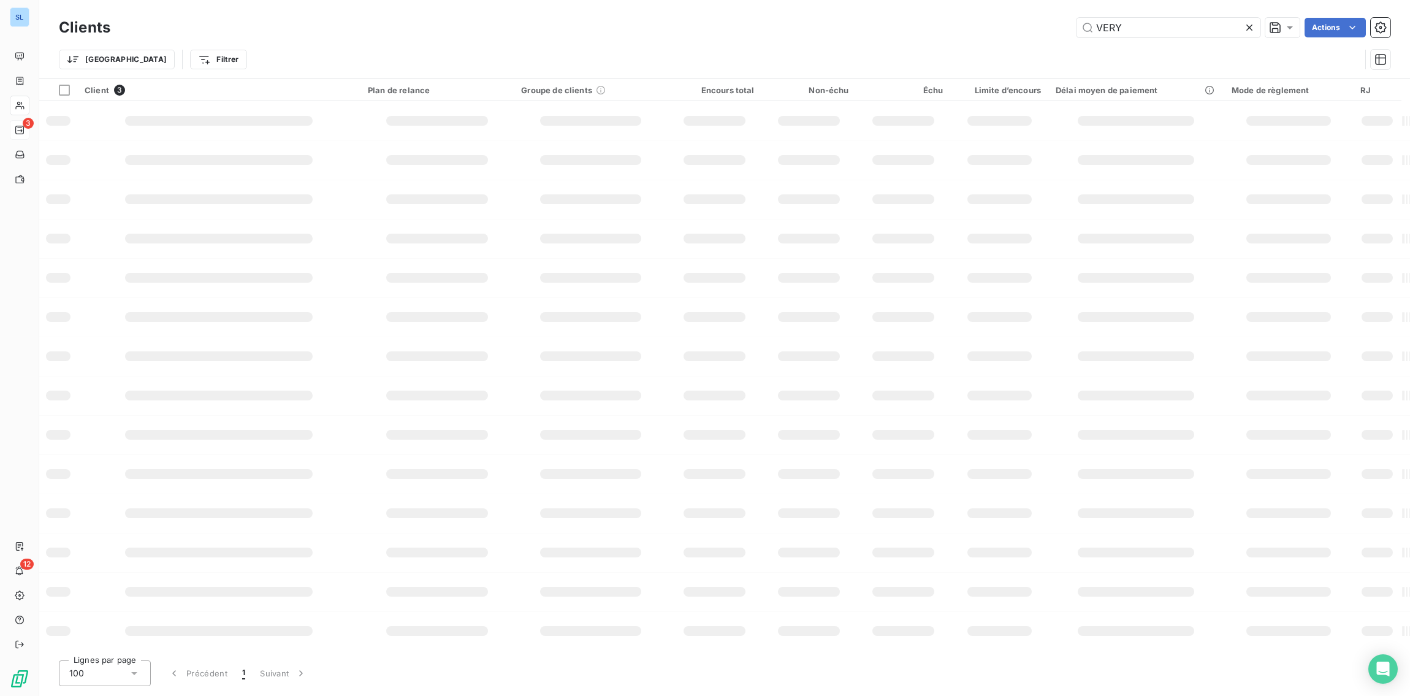
type input "VERY"
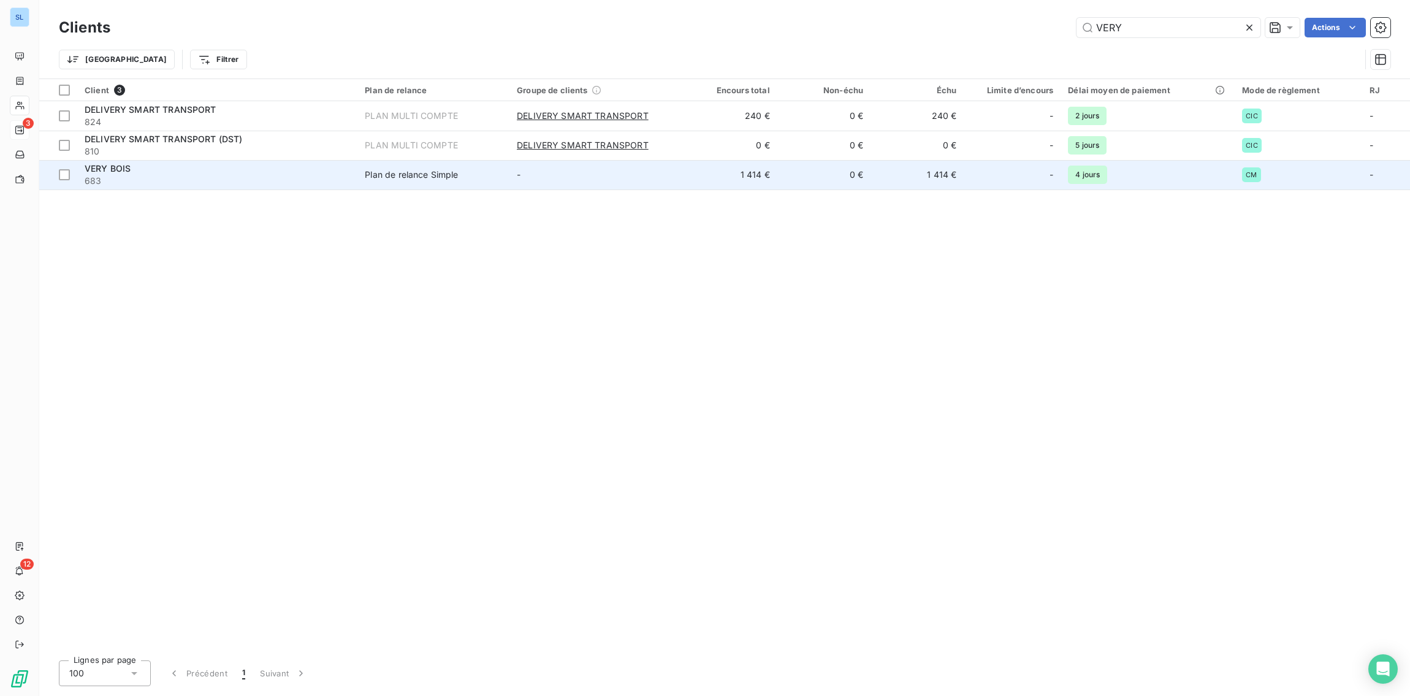
drag, startPoint x: 164, startPoint y: 185, endPoint x: 172, endPoint y: 184, distance: 8.0
click at [164, 185] on span "683" at bounding box center [217, 181] width 265 height 12
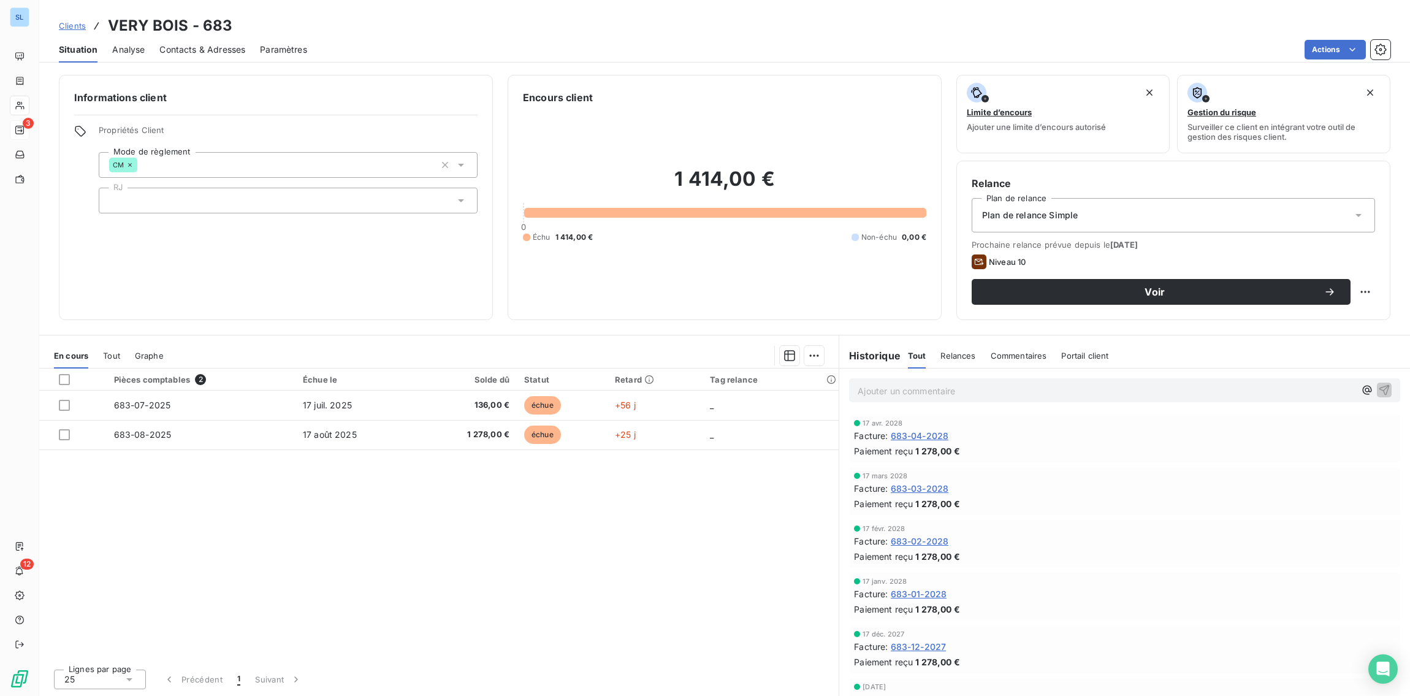
click at [1020, 359] on span "Commentaires" at bounding box center [1019, 356] width 56 height 10
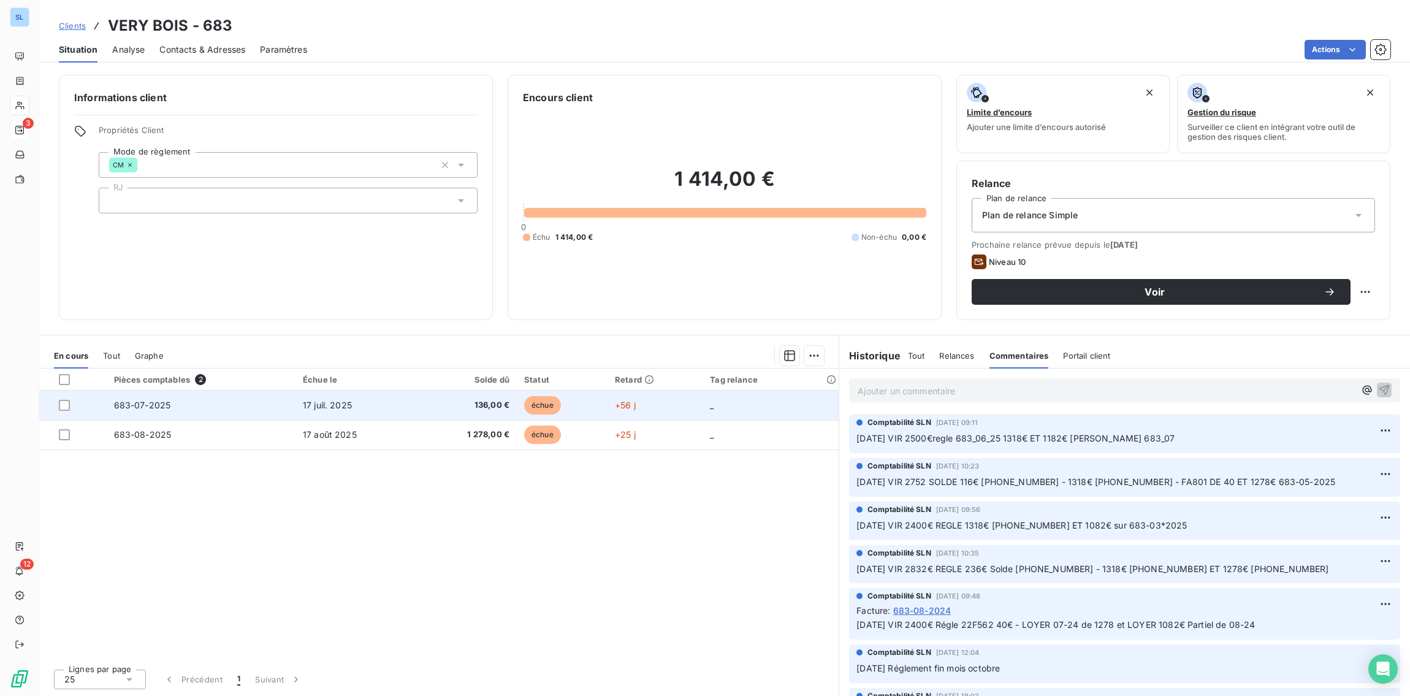
drag, startPoint x: 515, startPoint y: 576, endPoint x: 138, endPoint y: 407, distance: 412.9
click at [515, 576] on div "Pièces comptables 2 Échue le Solde dû Statut Retard Tag relance 683-07-2025 17 …" at bounding box center [438, 513] width 799 height 291
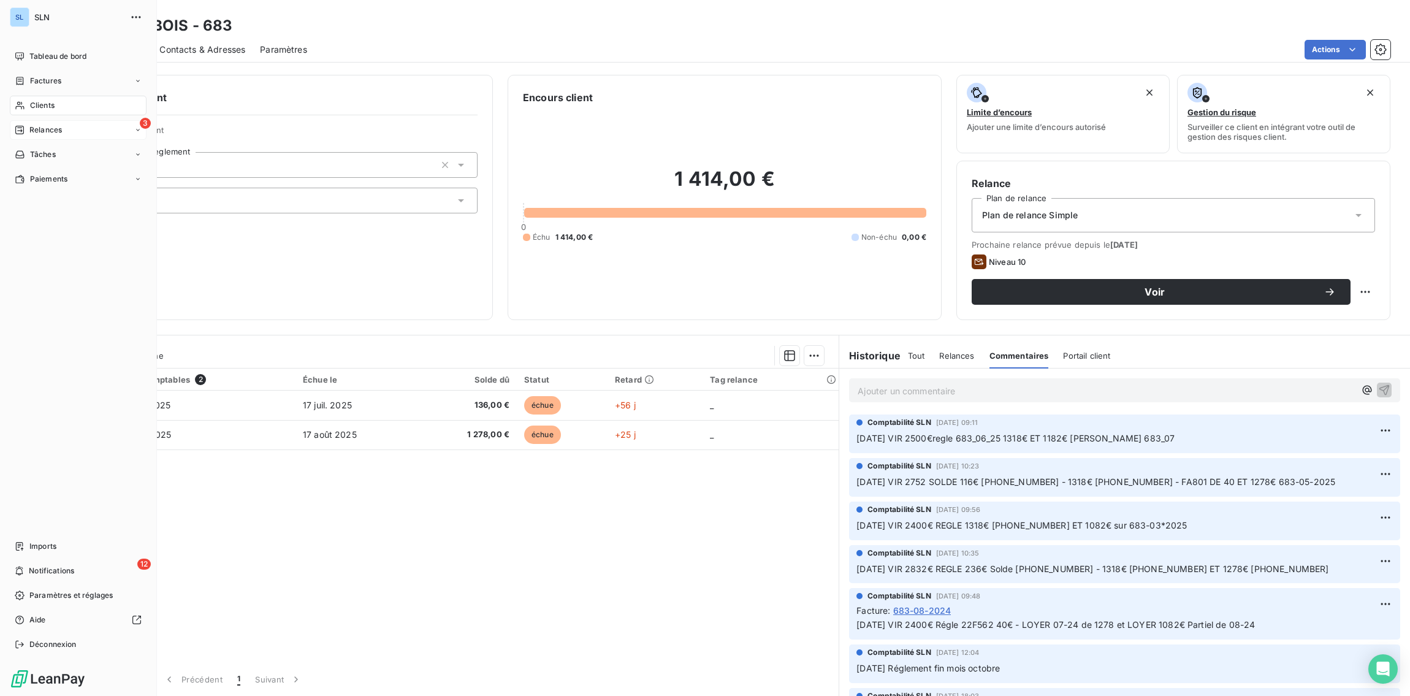
click at [43, 132] on span "Relances" at bounding box center [45, 129] width 32 height 11
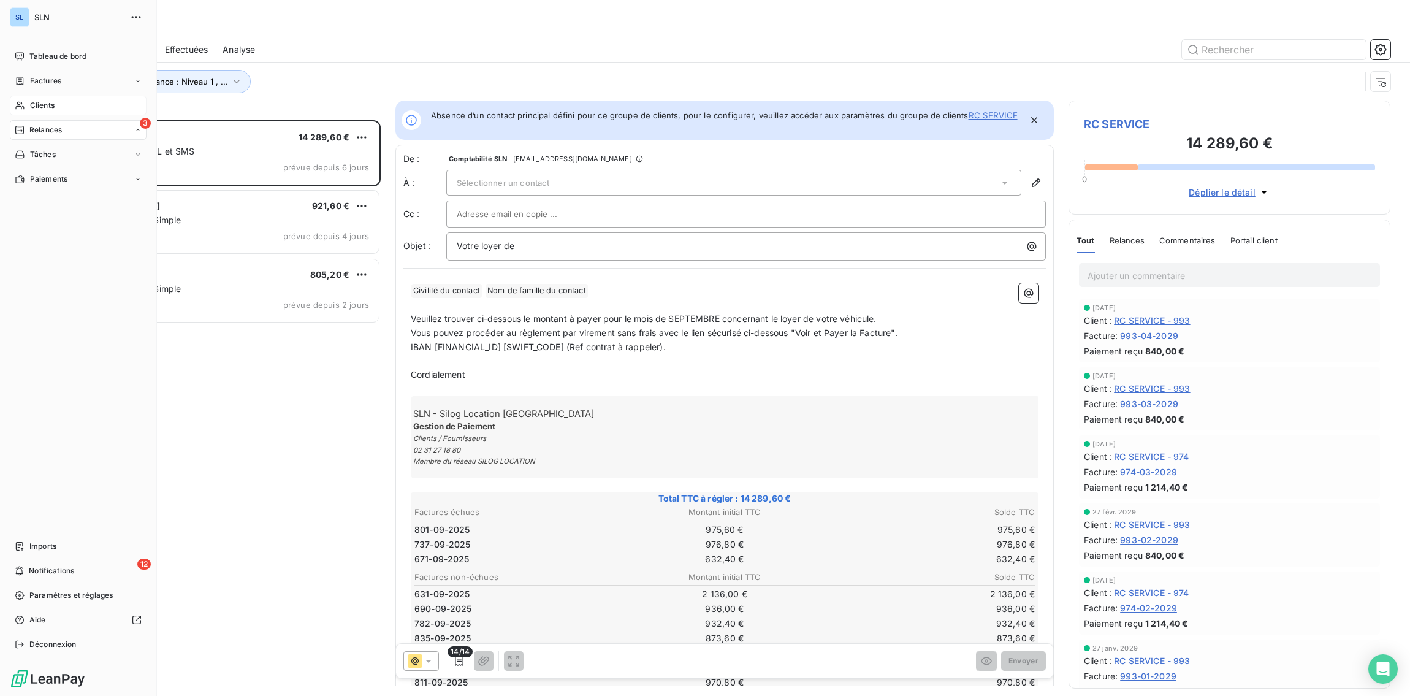
scroll to position [576, 322]
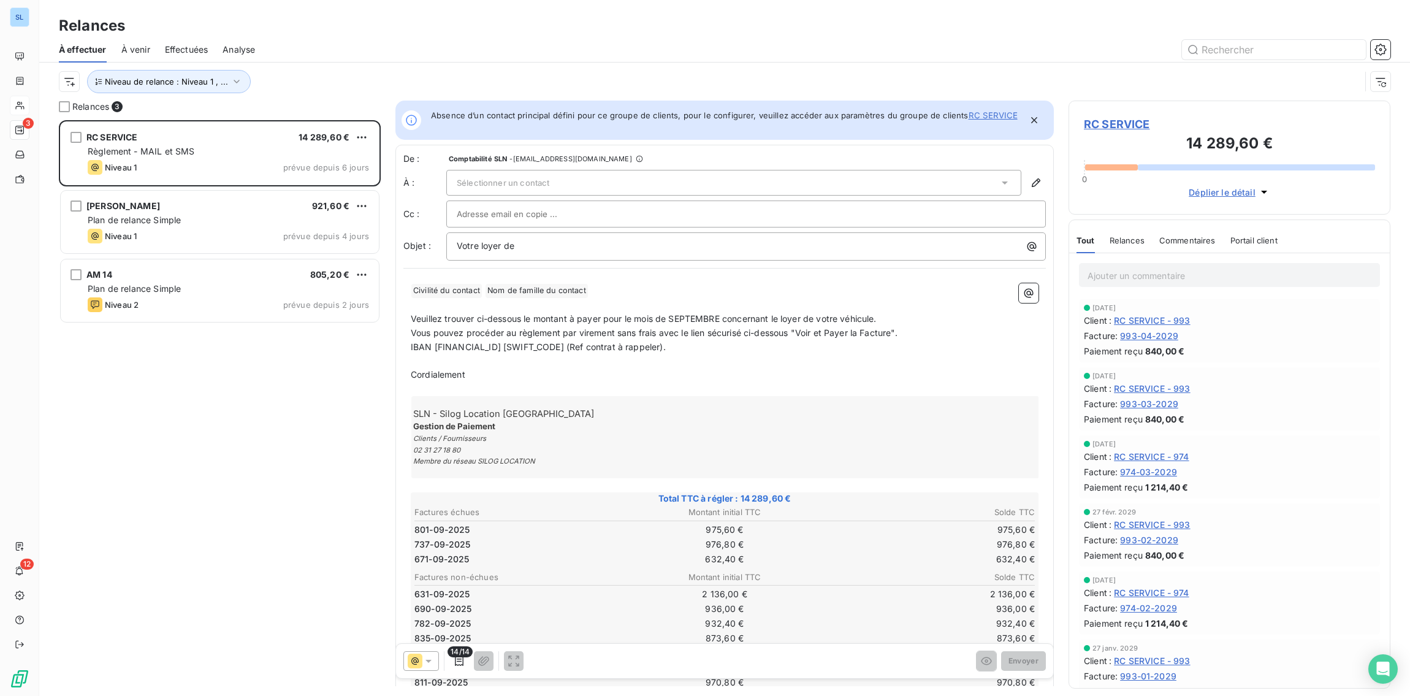
click at [299, 57] on div at bounding box center [830, 50] width 1120 height 20
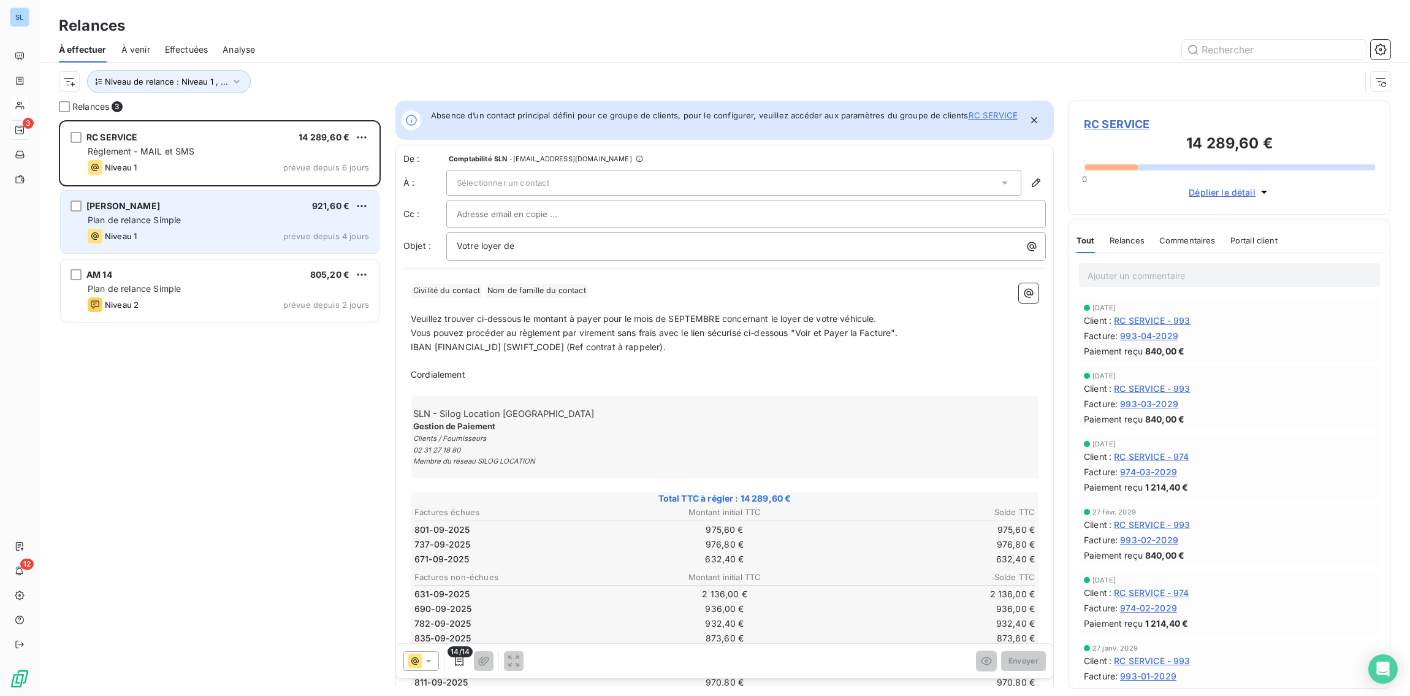
click at [196, 223] on div "Plan de relance Simple" at bounding box center [228, 220] width 281 height 12
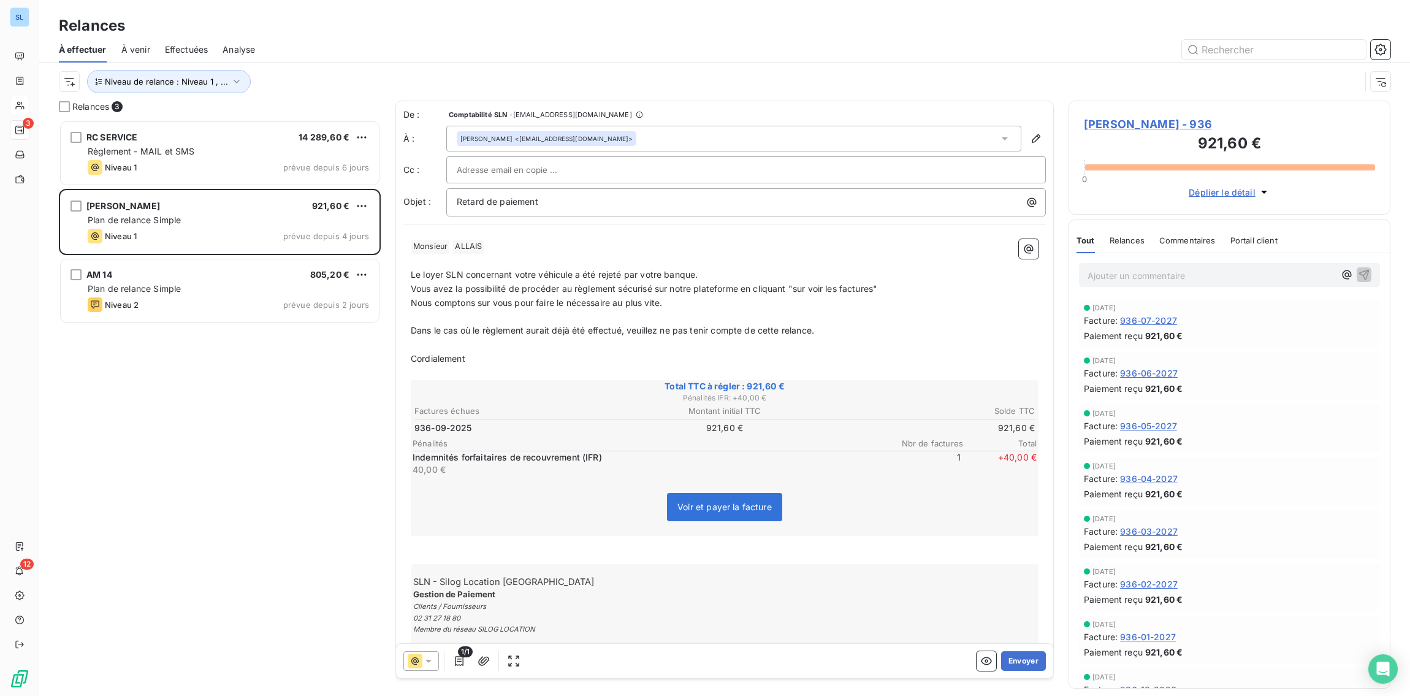
click at [1136, 243] on span "Relances" at bounding box center [1126, 240] width 35 height 10
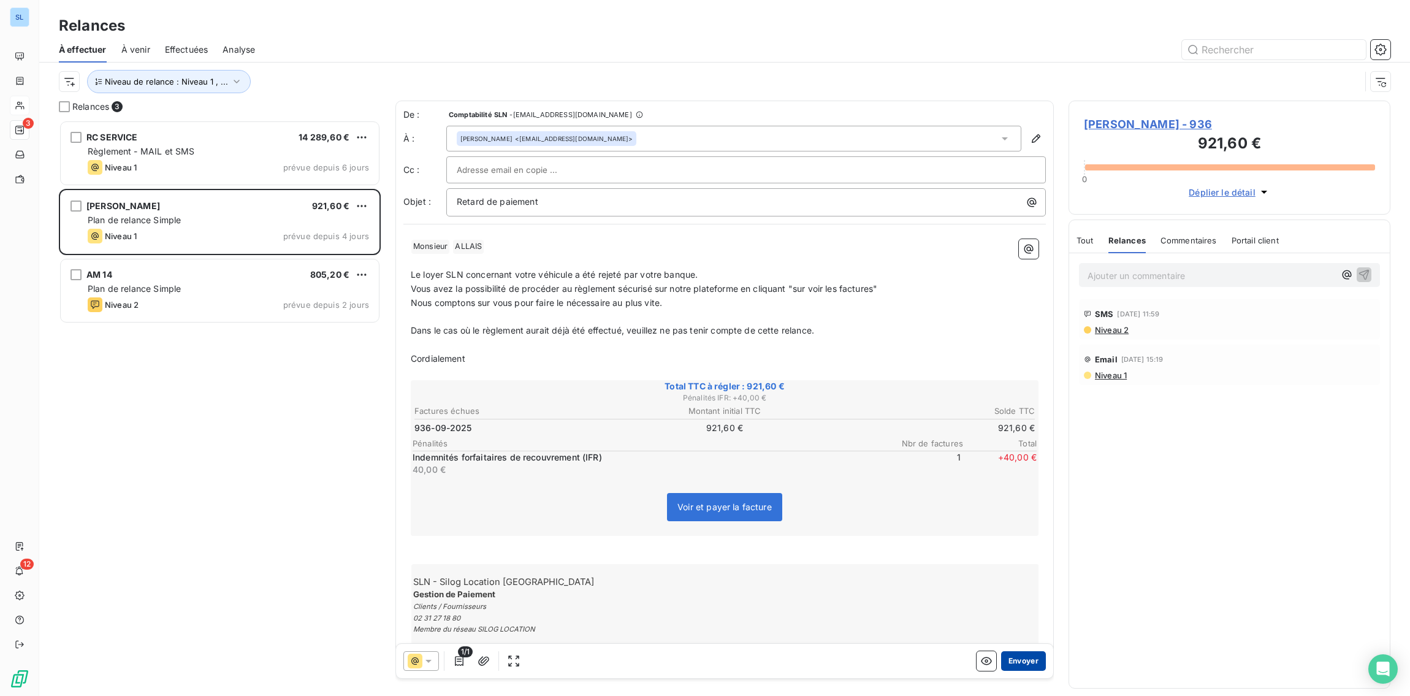
click at [1027, 661] on button "Envoyer" at bounding box center [1023, 661] width 45 height 20
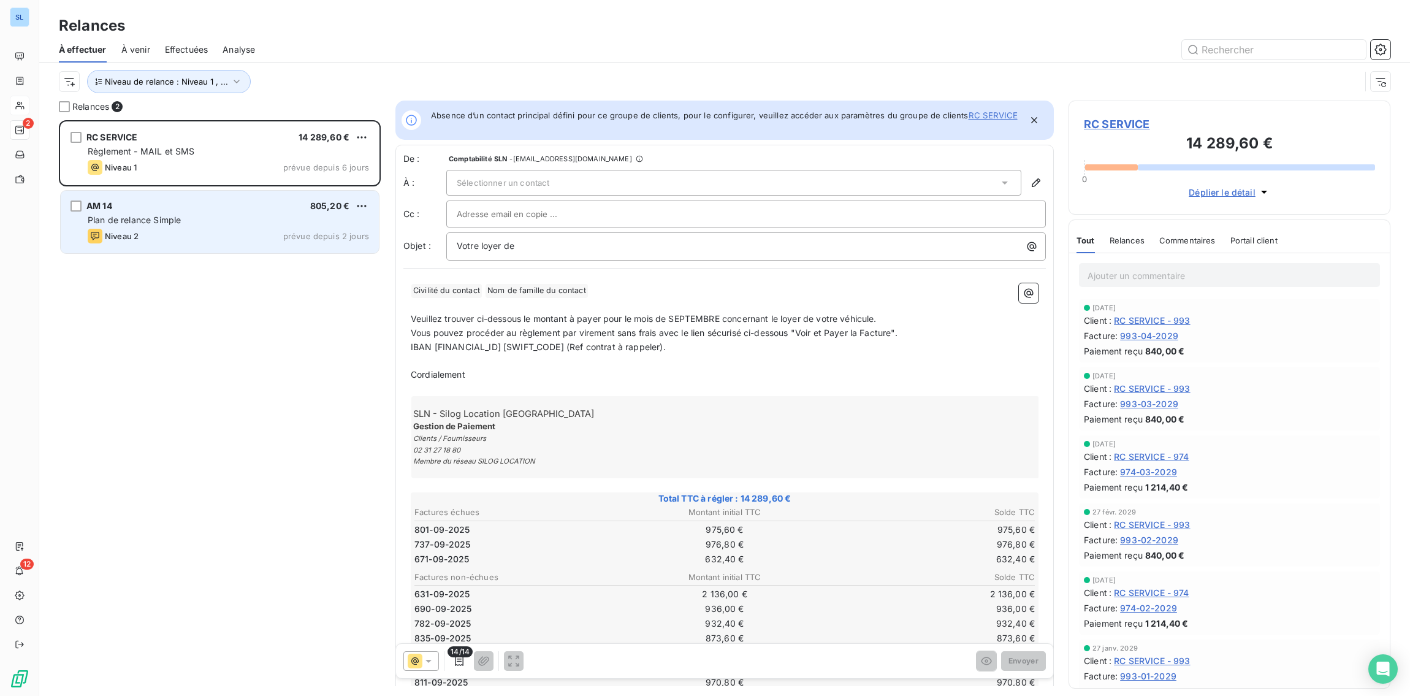
click at [173, 240] on div "Niveau 2 prévue depuis 2 jours" at bounding box center [228, 236] width 281 height 15
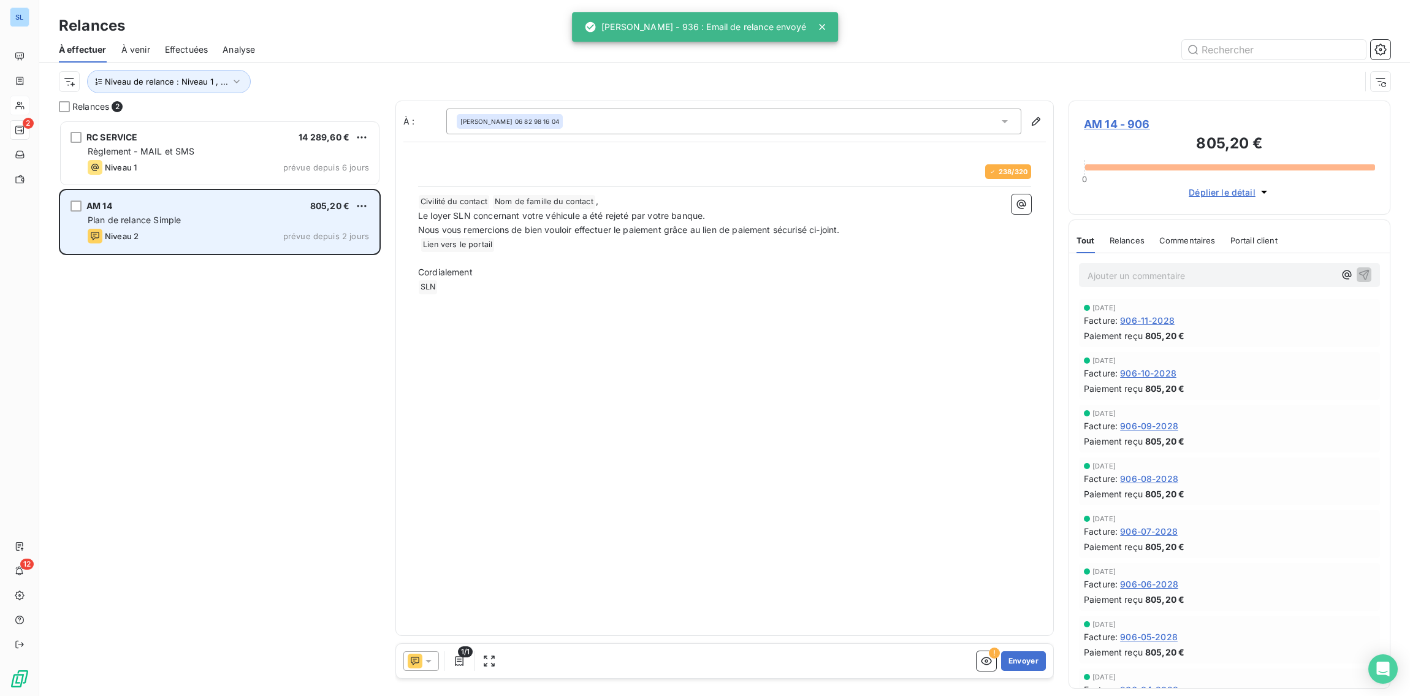
scroll to position [576, 322]
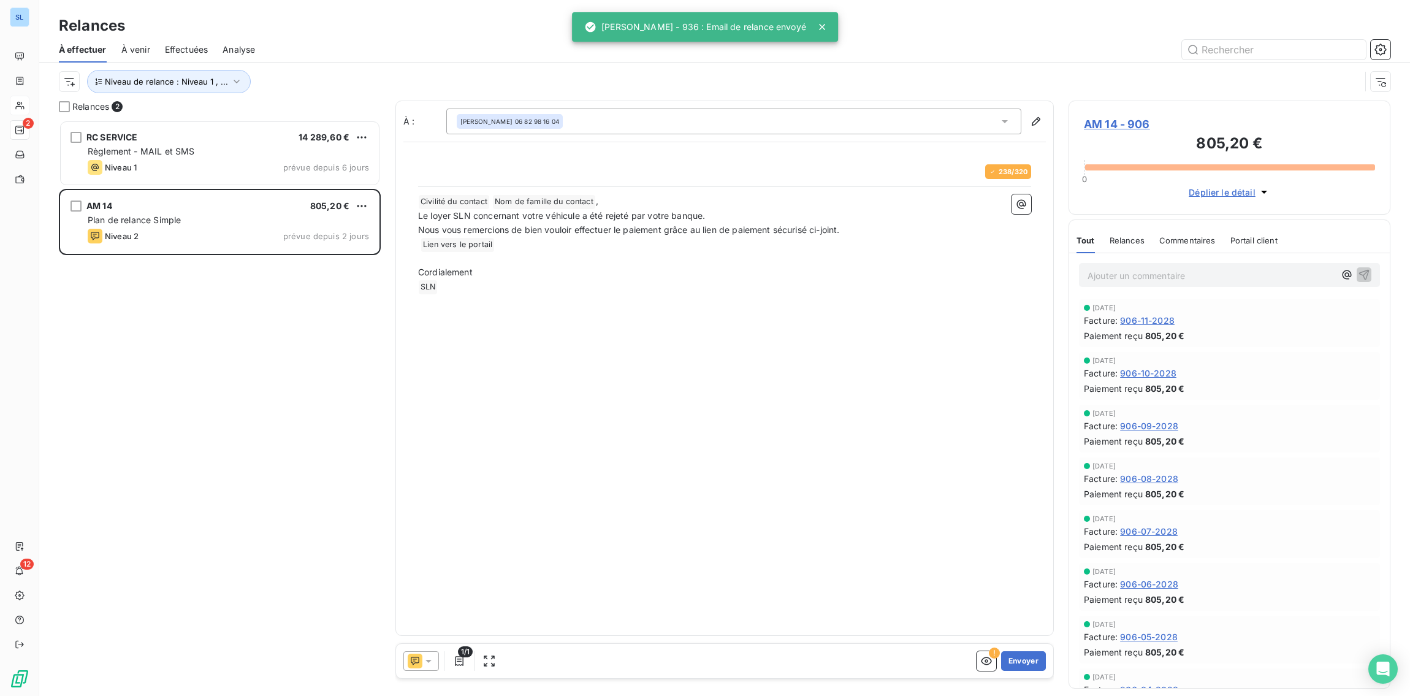
click at [1127, 242] on span "Relances" at bounding box center [1126, 240] width 35 height 10
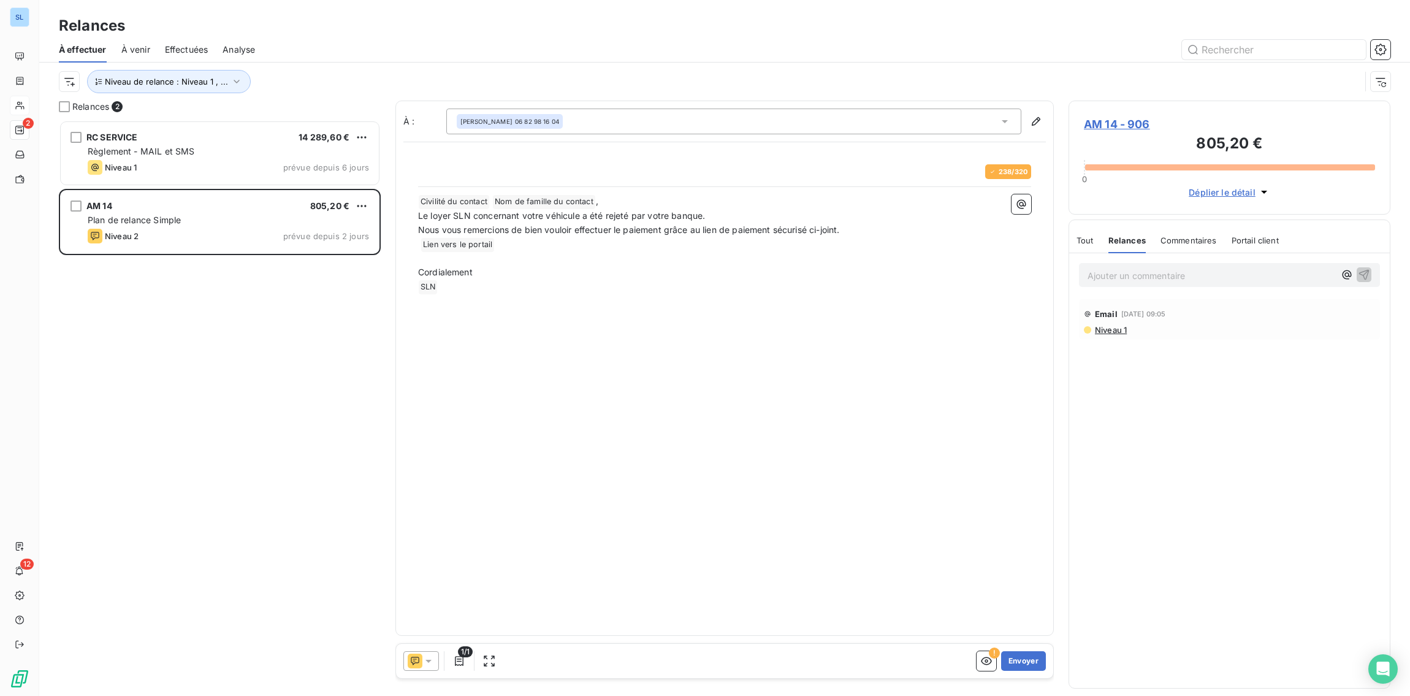
click at [428, 663] on icon at bounding box center [428, 661] width 12 height 12
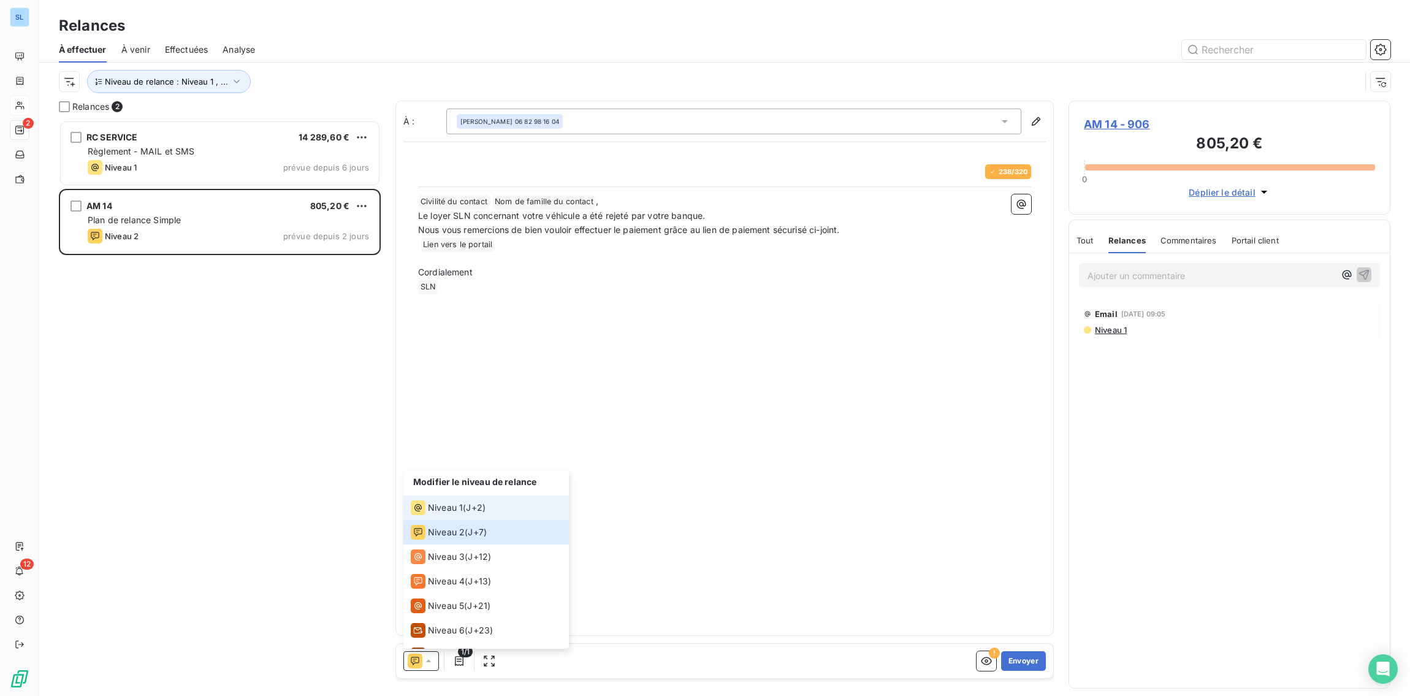
click at [444, 513] on span "Niveau 1" at bounding box center [445, 507] width 35 height 12
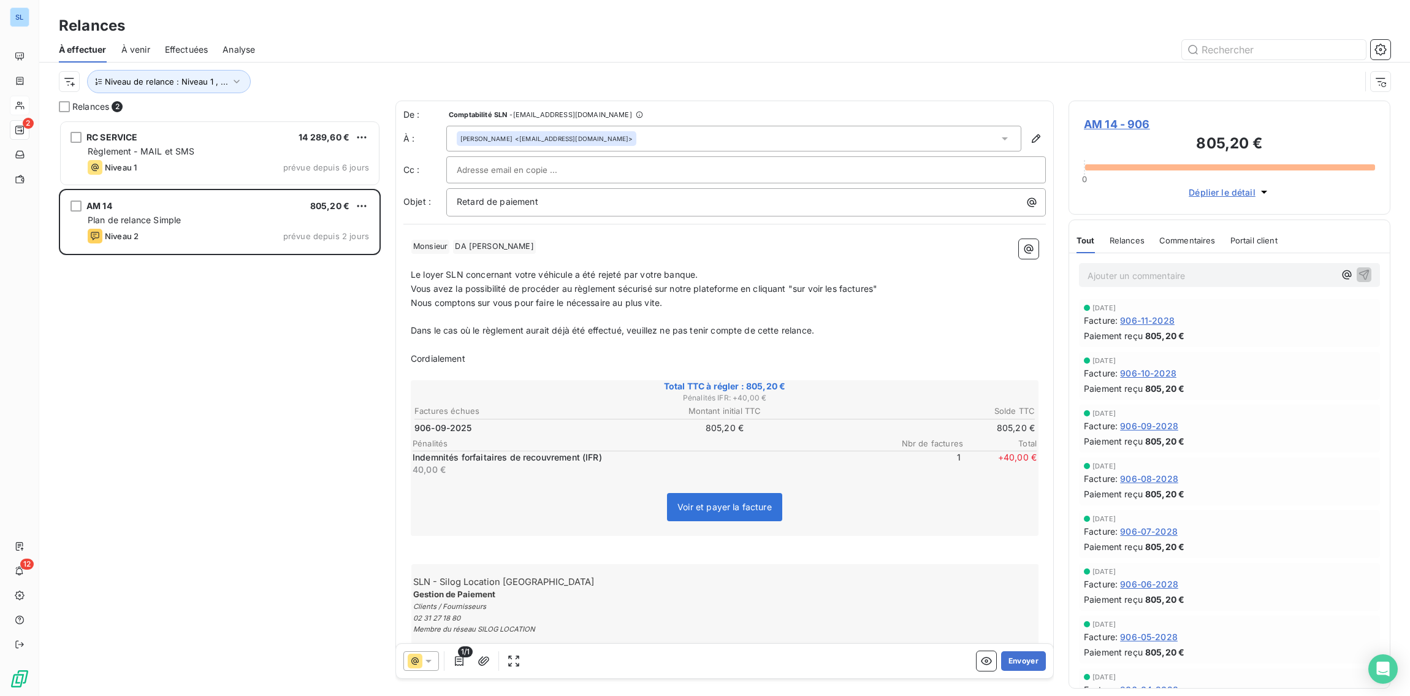
drag, startPoint x: 422, startPoint y: 664, endPoint x: 420, endPoint y: 657, distance: 7.6
click at [422, 664] on icon at bounding box center [428, 661] width 12 height 12
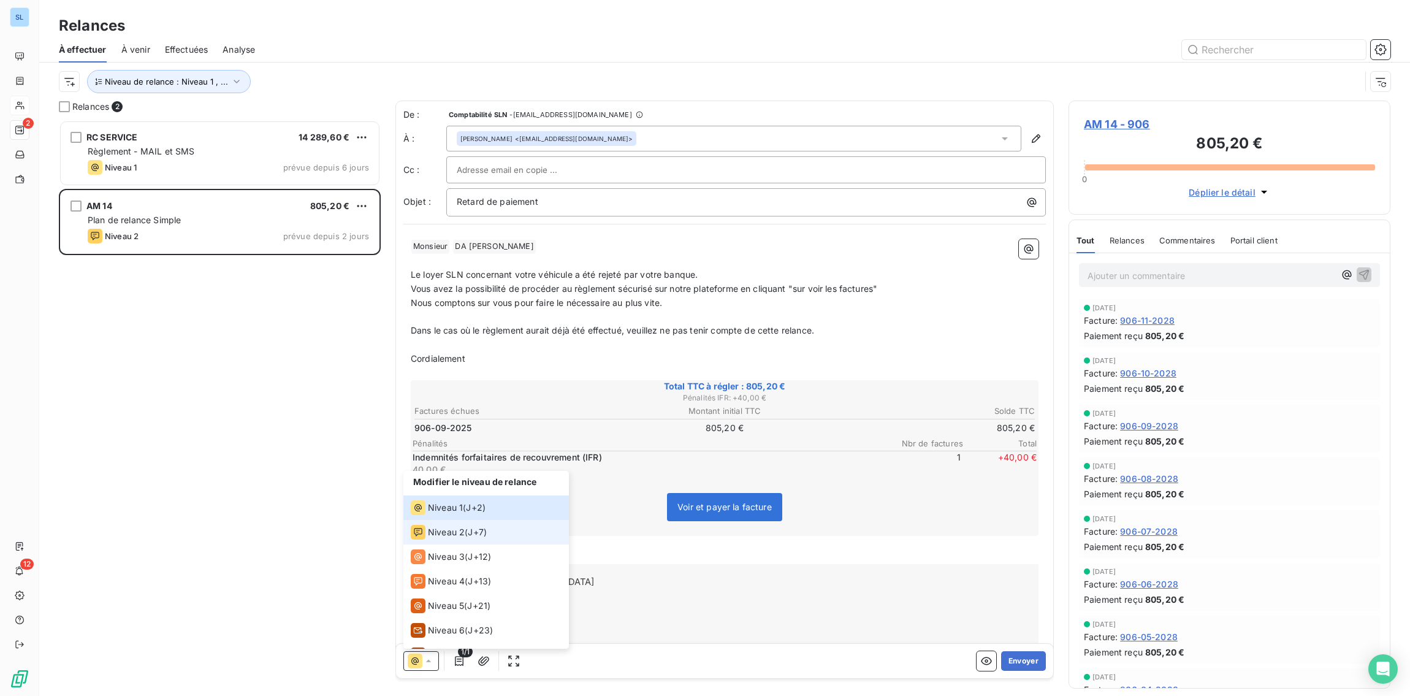
click at [458, 530] on span "Niveau 2" at bounding box center [446, 532] width 37 height 12
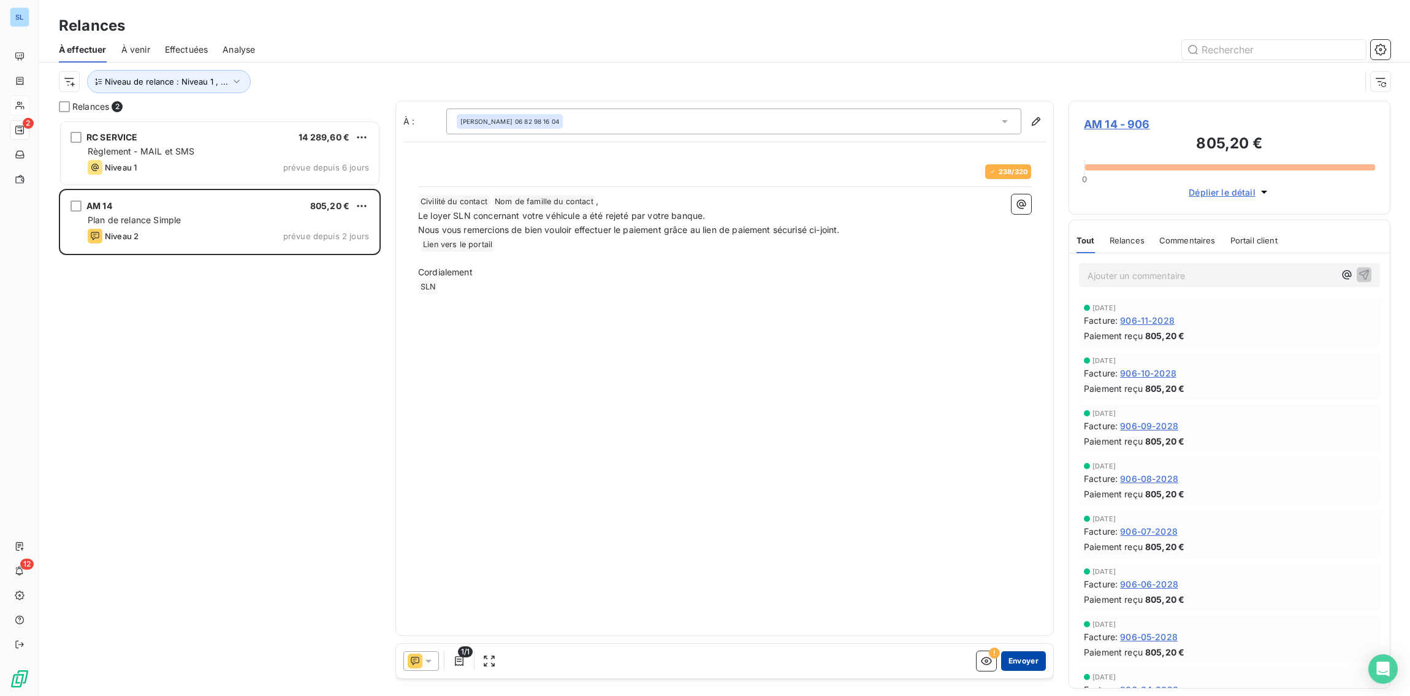
click at [1025, 664] on button "Envoyer" at bounding box center [1023, 661] width 45 height 20
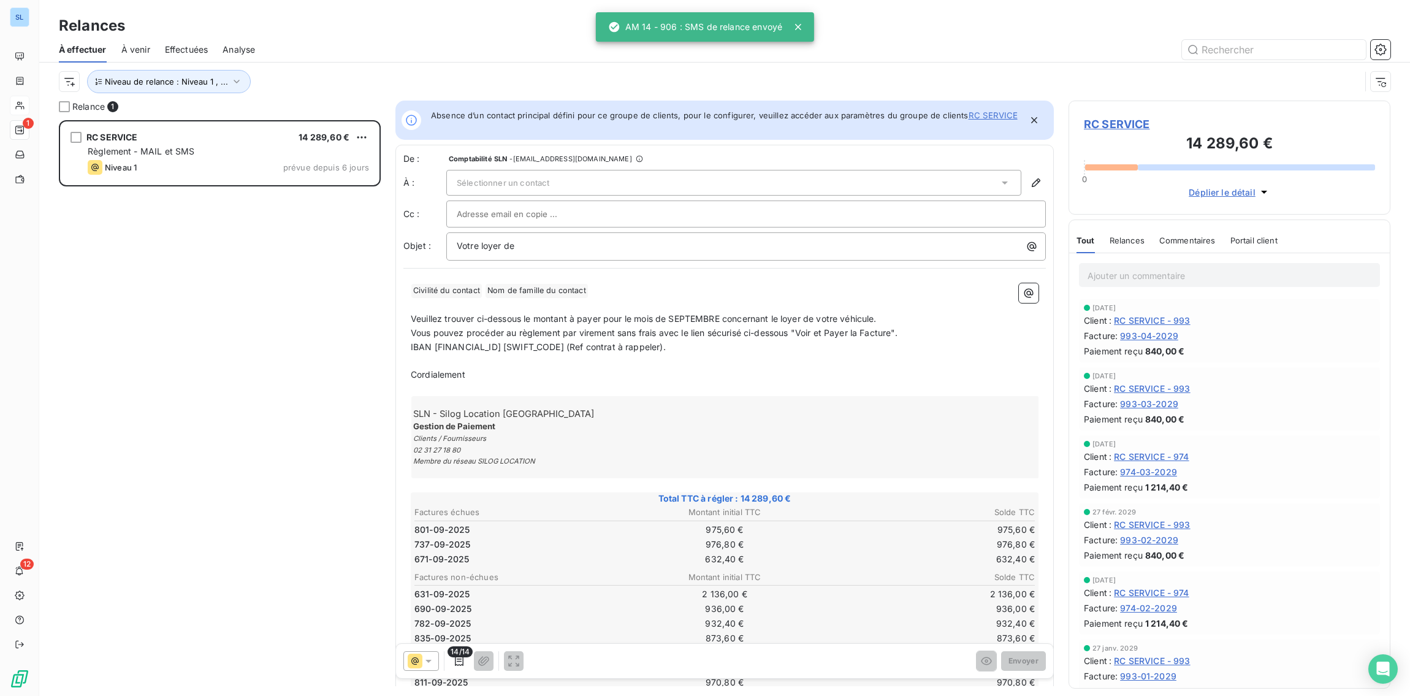
click at [218, 382] on div "RC SERVICE 14 289,60 € Règlement - MAIL et SMS Niveau 1 prévue depuis 6 jours" at bounding box center [220, 408] width 322 height 576
click at [170, 80] on span "Niveau de relance : Niveau 1 , ..." at bounding box center [166, 82] width 123 height 10
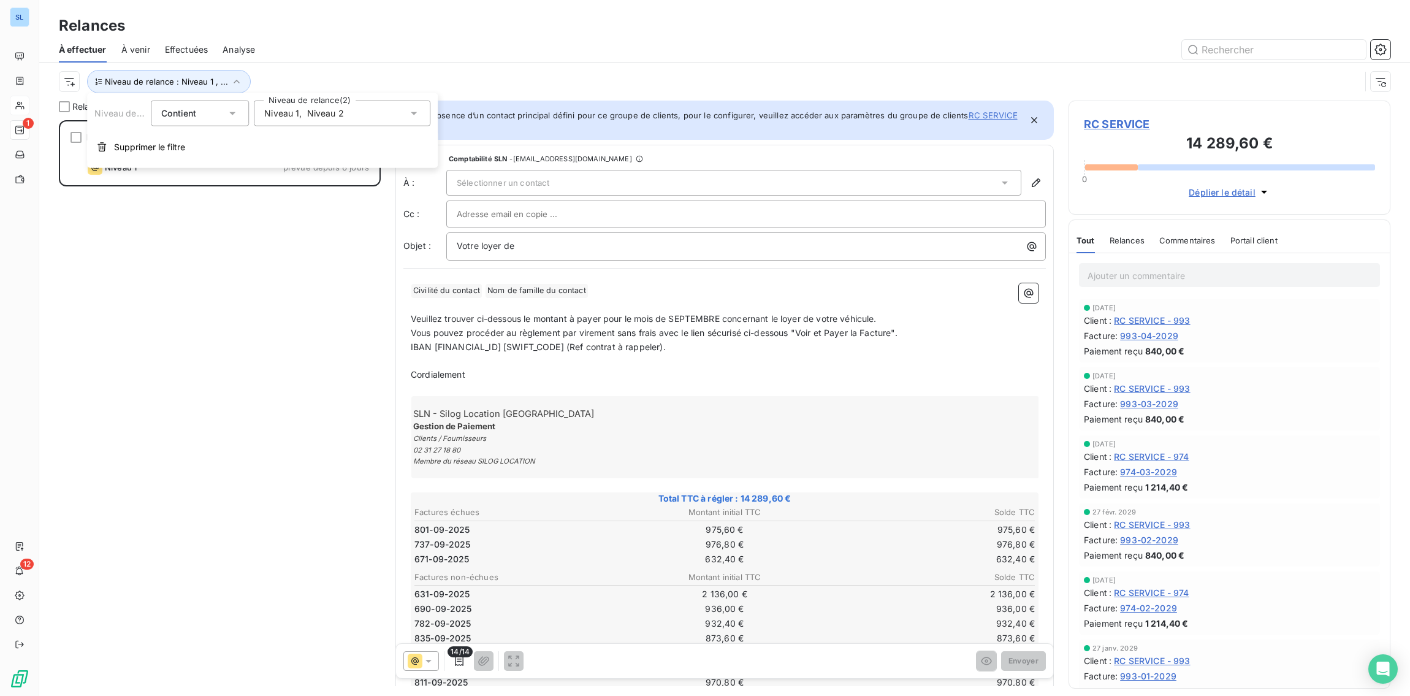
click at [337, 118] on span "Niveau 2" at bounding box center [325, 113] width 37 height 12
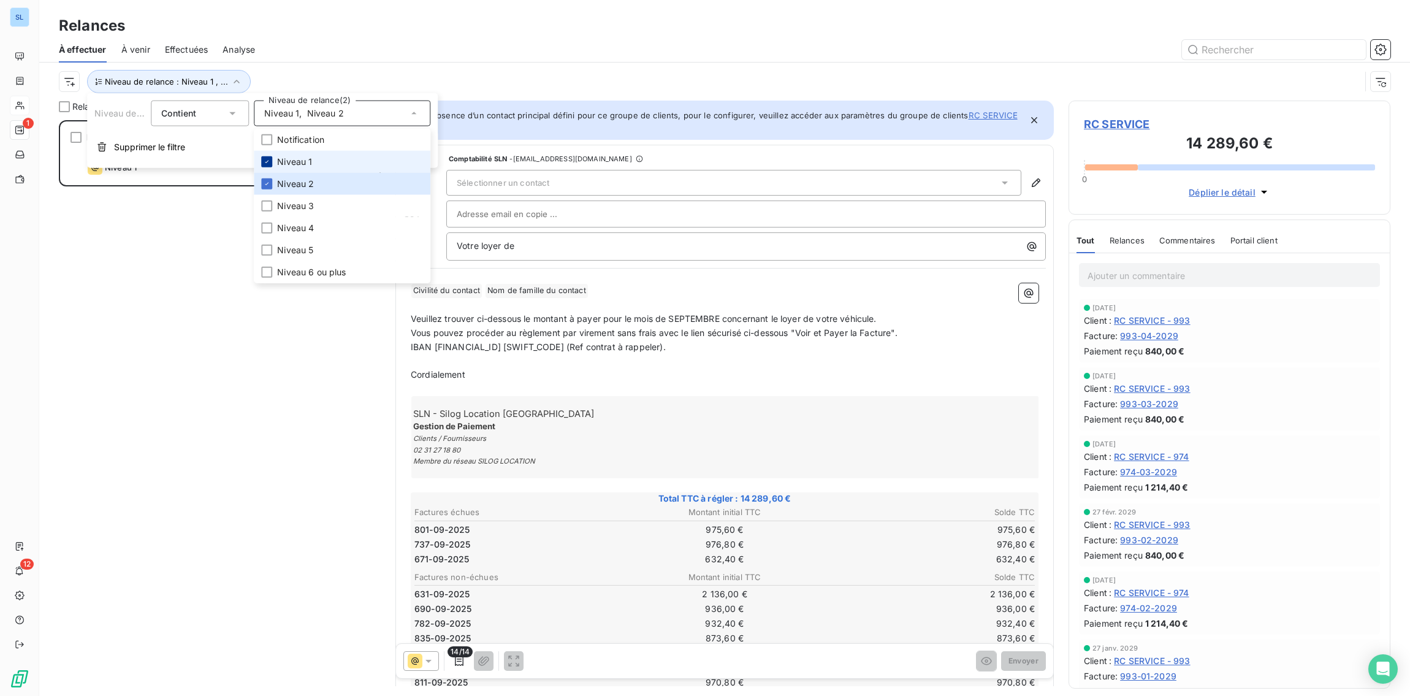
click at [270, 163] on icon at bounding box center [266, 161] width 7 height 7
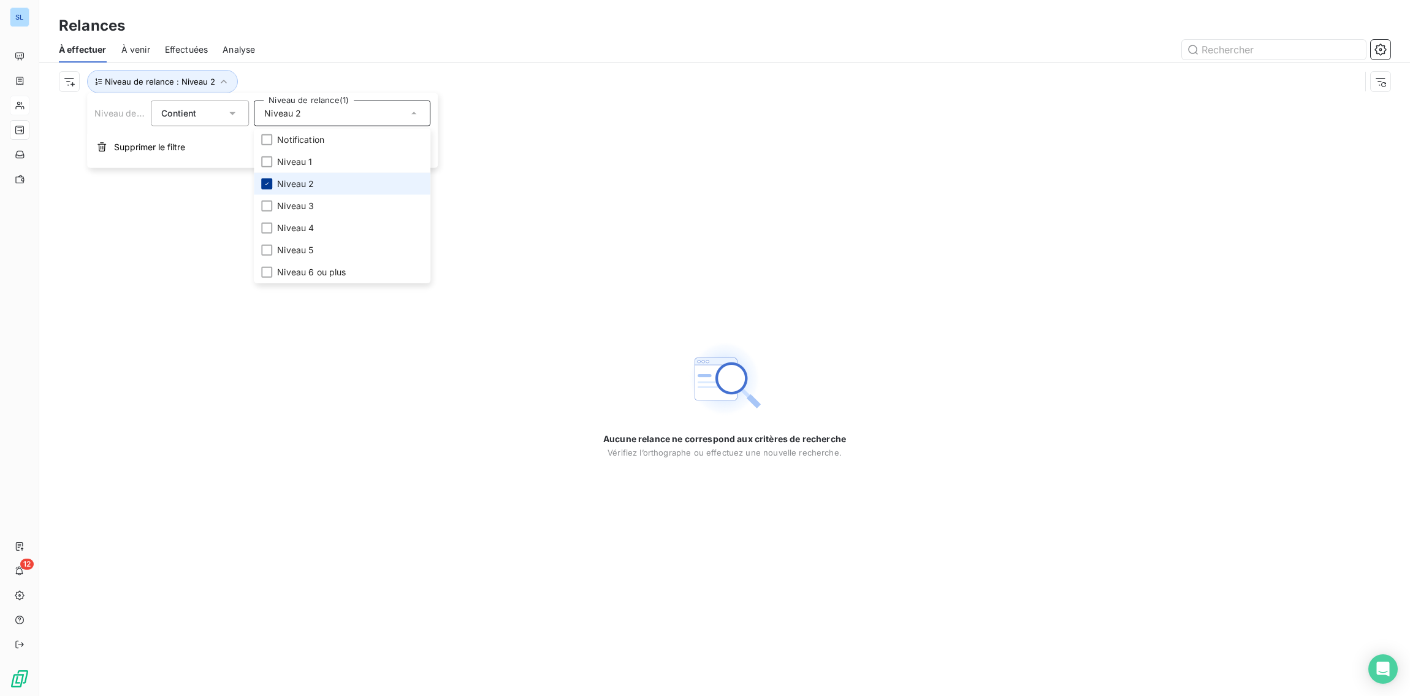
click at [269, 183] on icon at bounding box center [266, 183] width 7 height 7
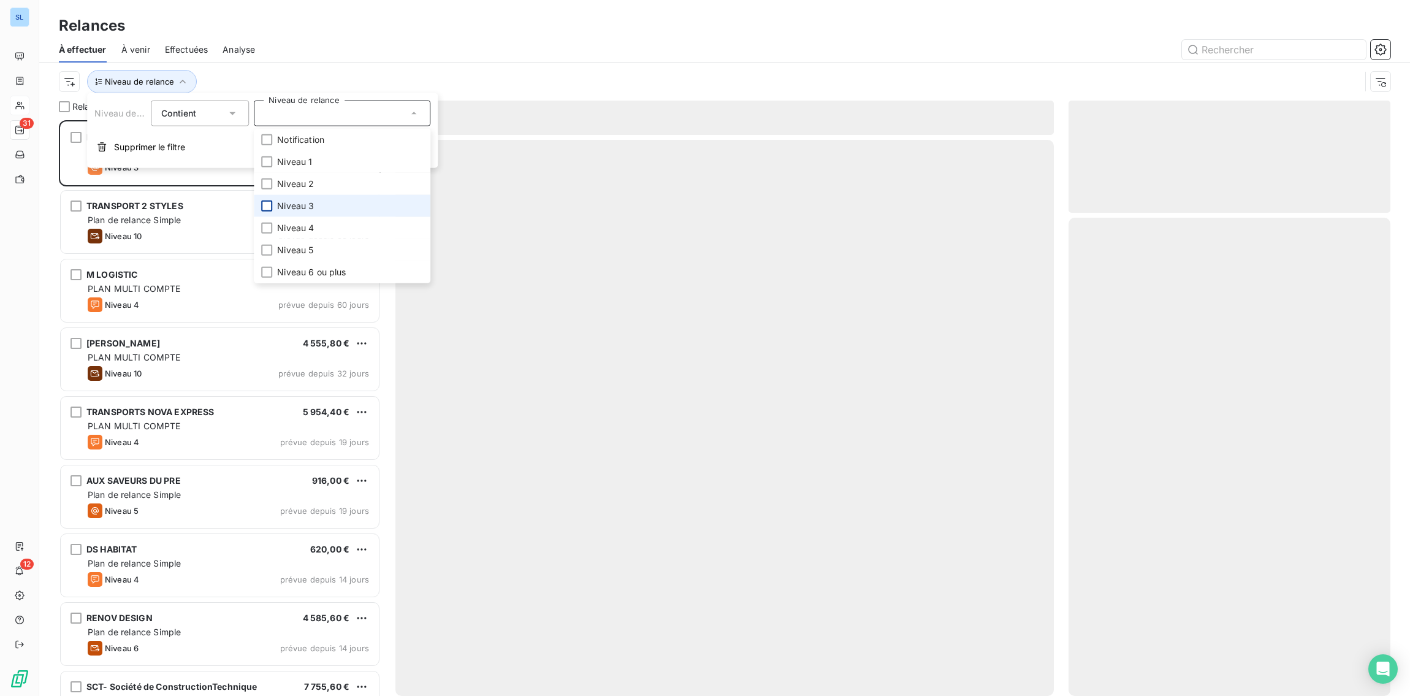
scroll to position [576, 322]
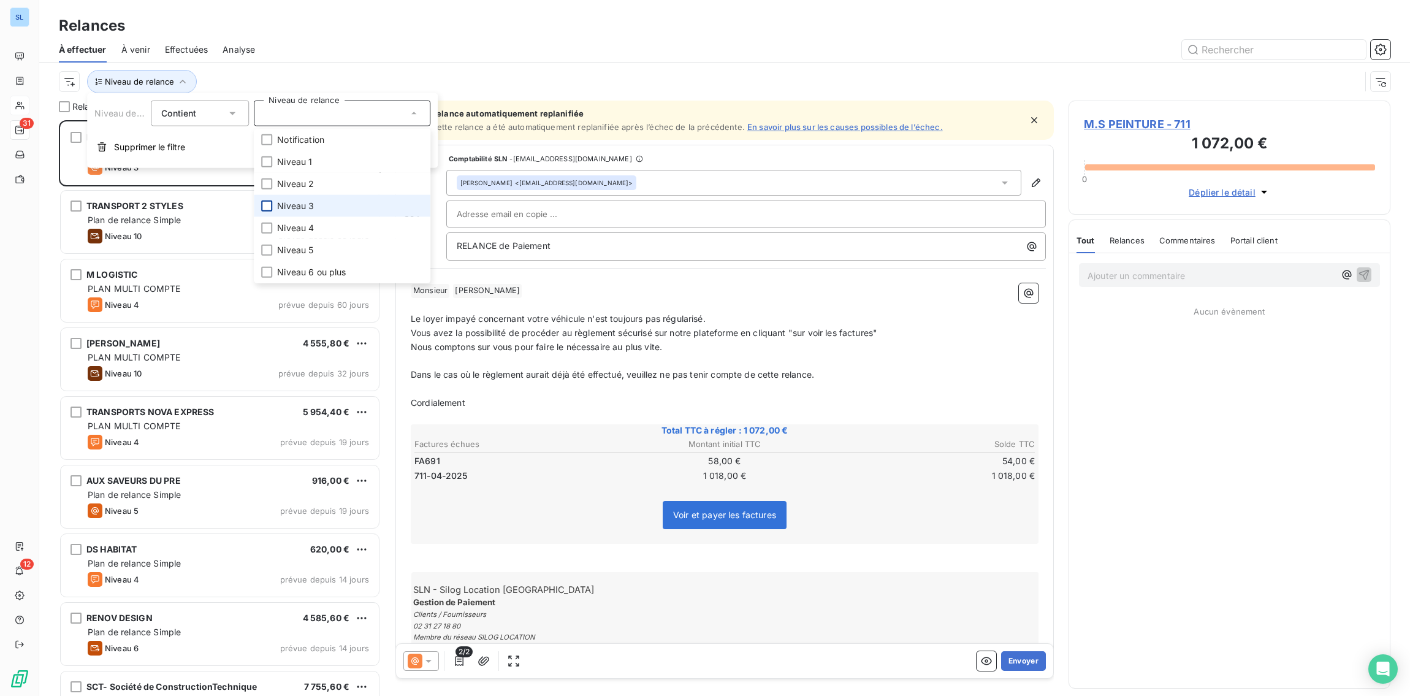
click at [265, 205] on div at bounding box center [266, 205] width 11 height 11
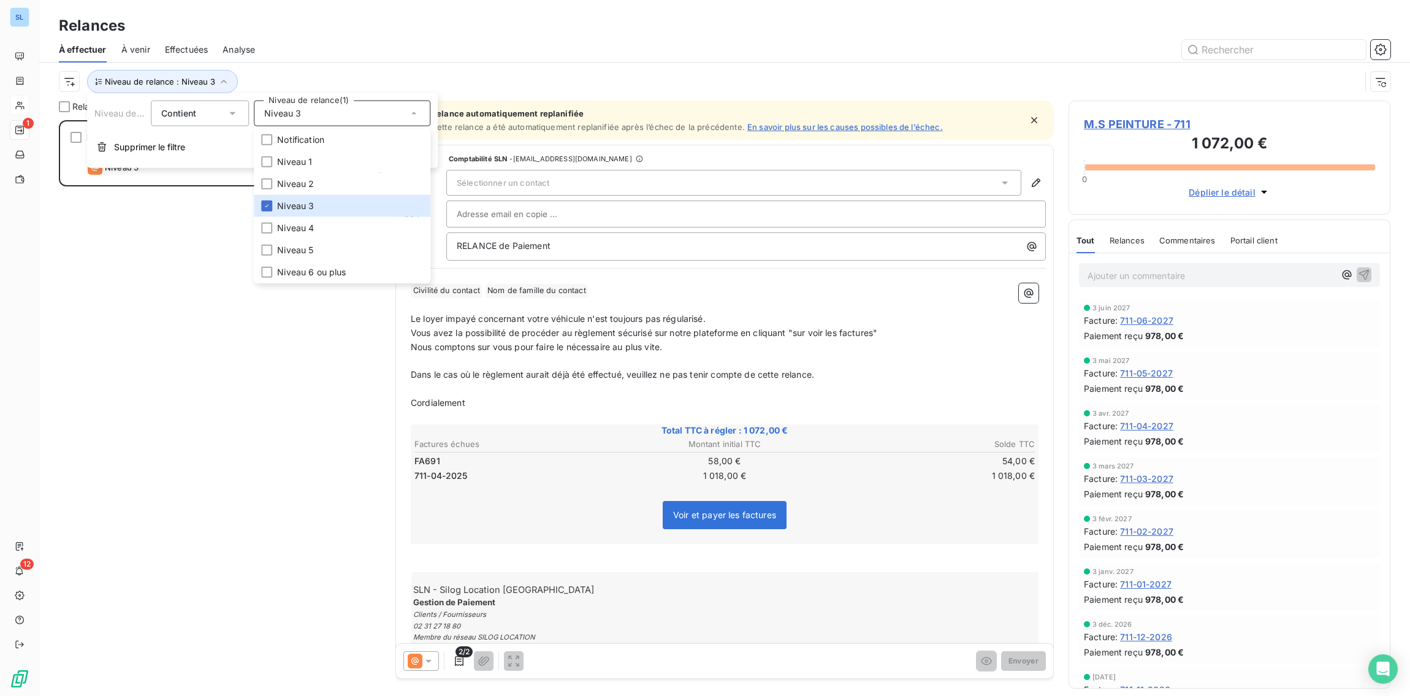
click at [329, 47] on div at bounding box center [830, 50] width 1120 height 20
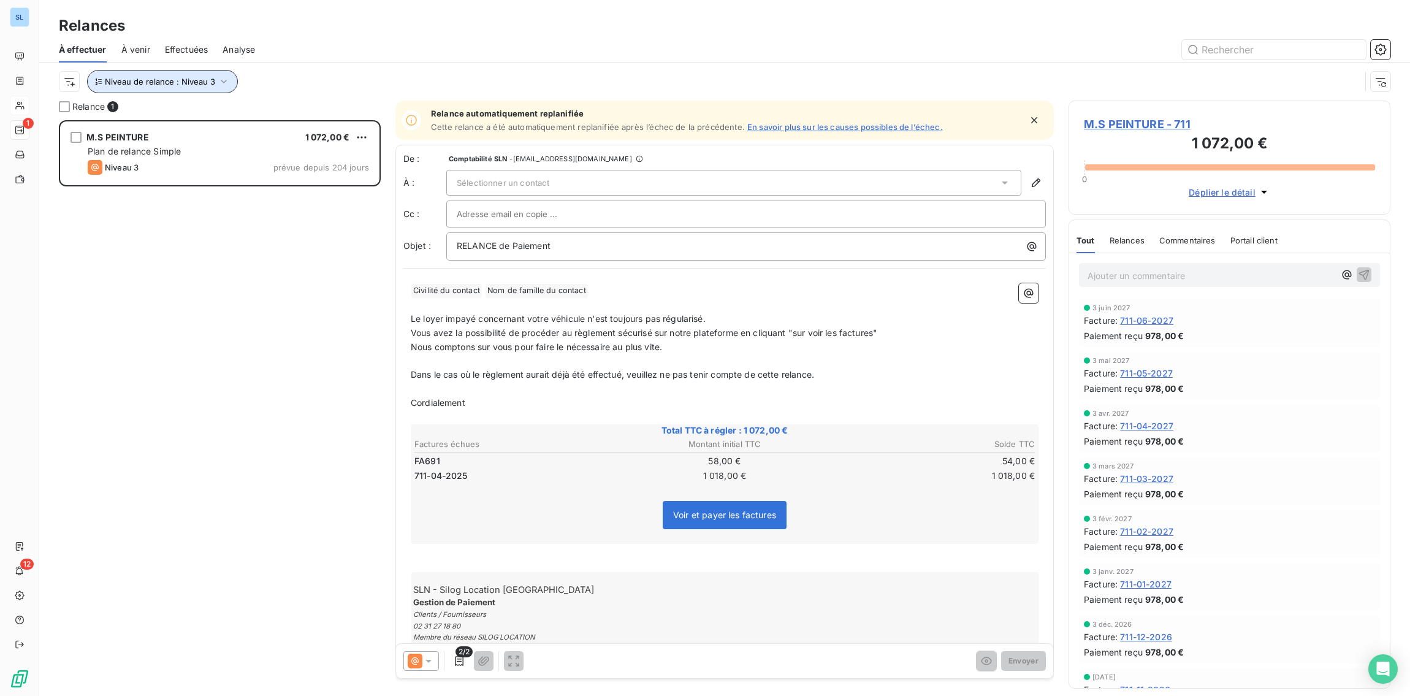
click at [221, 81] on icon "button" at bounding box center [224, 82] width 6 height 4
click at [287, 110] on span "Niveau 3" at bounding box center [282, 113] width 37 height 12
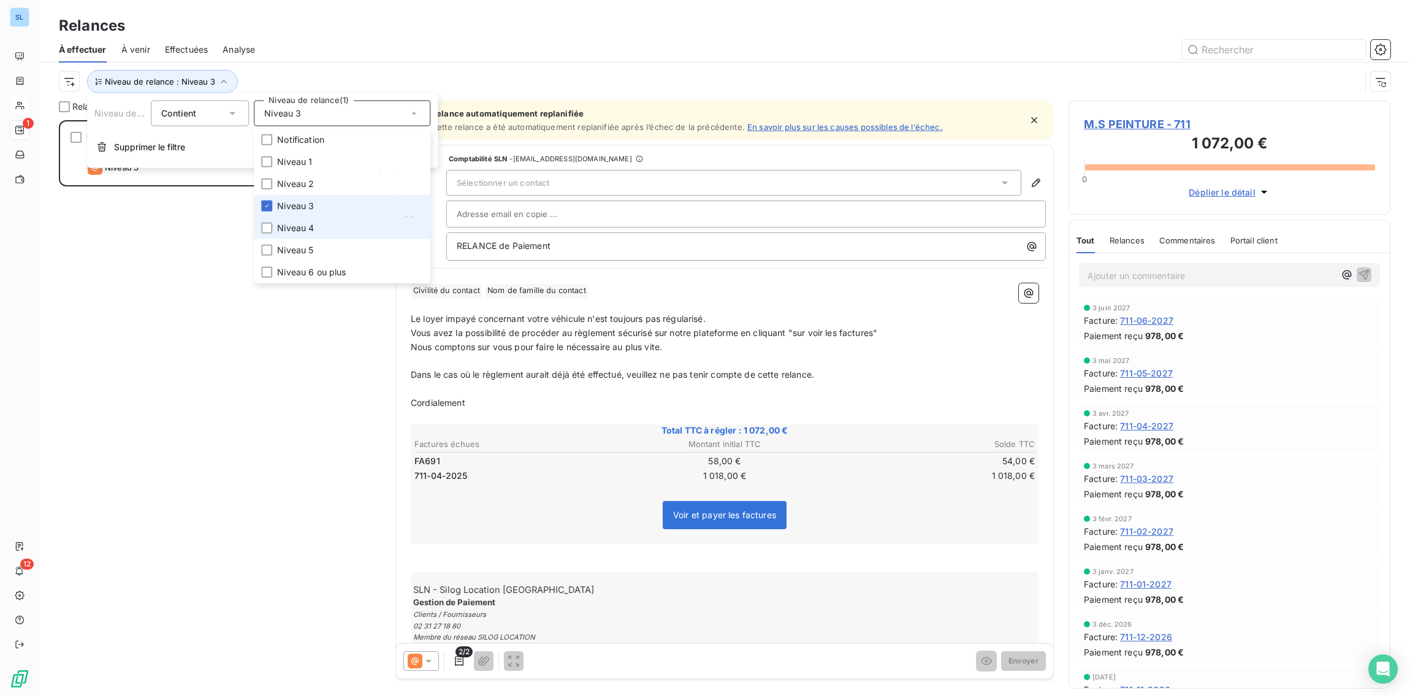
drag, startPoint x: 267, startPoint y: 206, endPoint x: 267, endPoint y: 235, distance: 29.4
click at [267, 206] on icon at bounding box center [266, 205] width 7 height 7
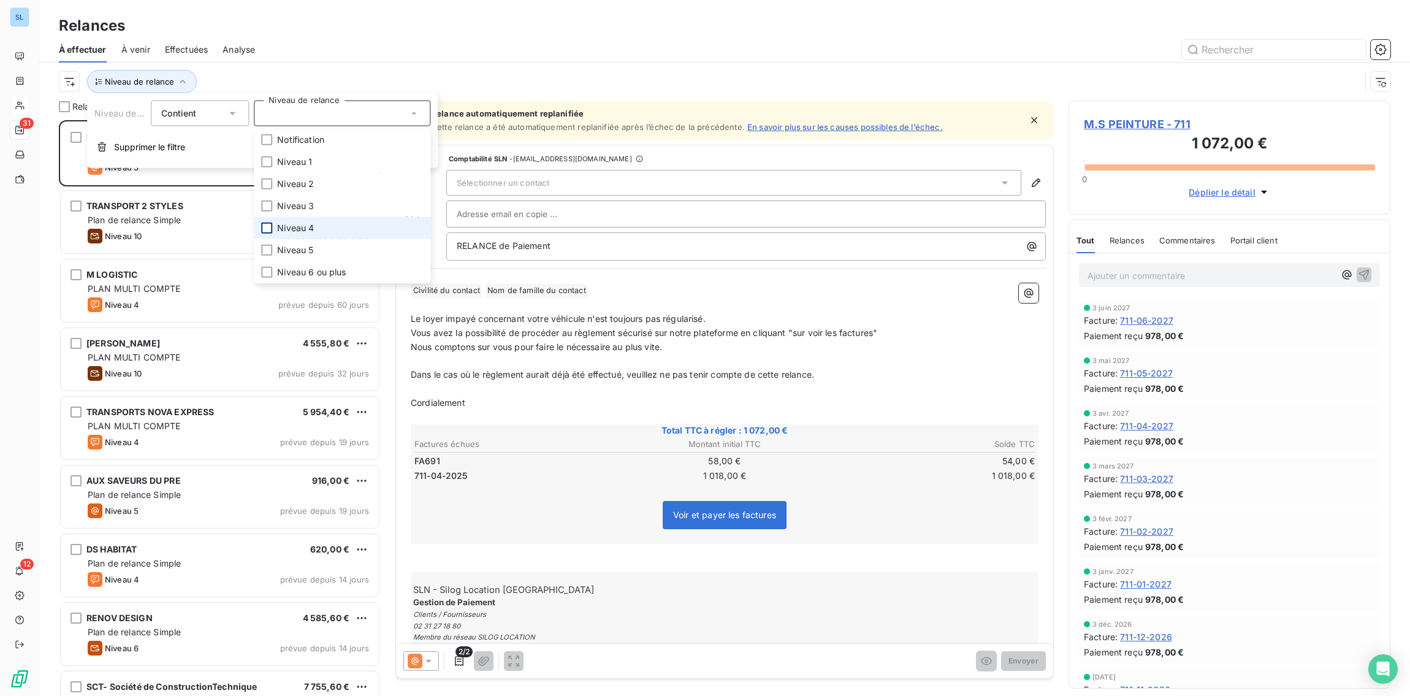
click at [266, 231] on div at bounding box center [266, 228] width 11 height 11
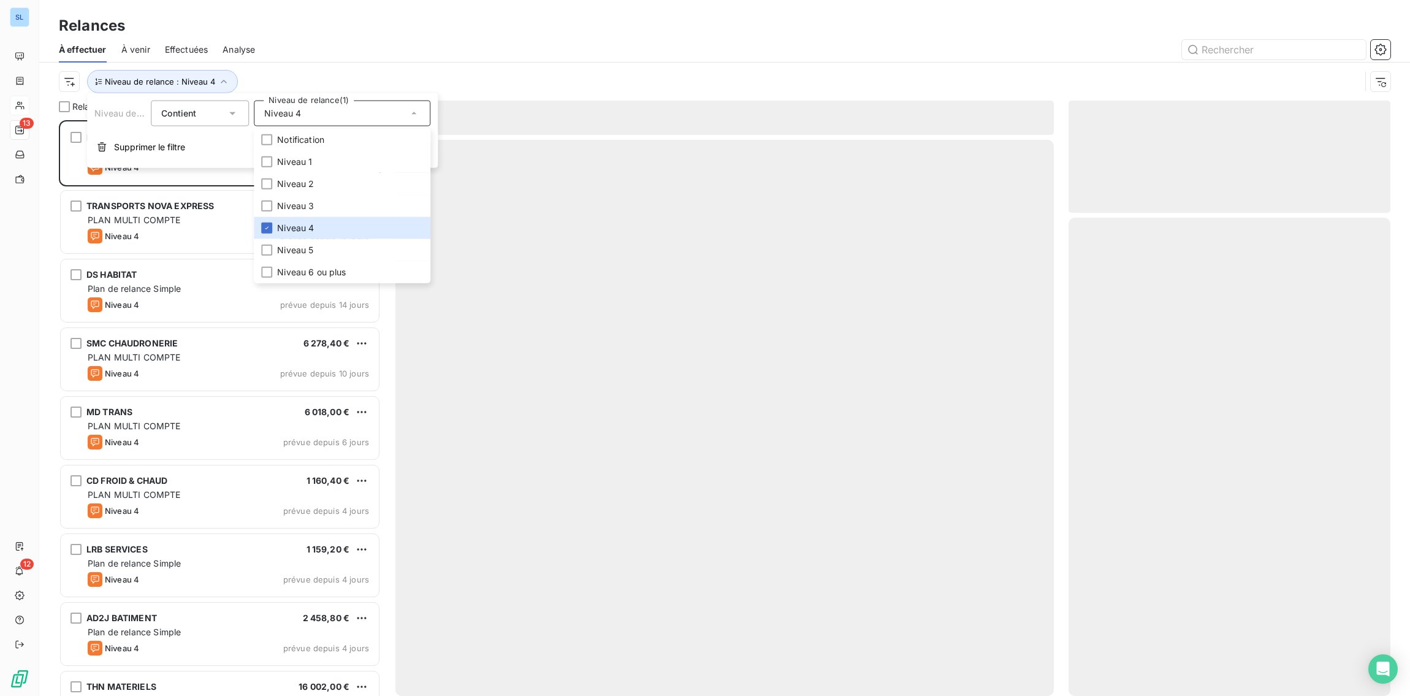
scroll to position [576, 322]
click at [475, 41] on div at bounding box center [830, 50] width 1120 height 20
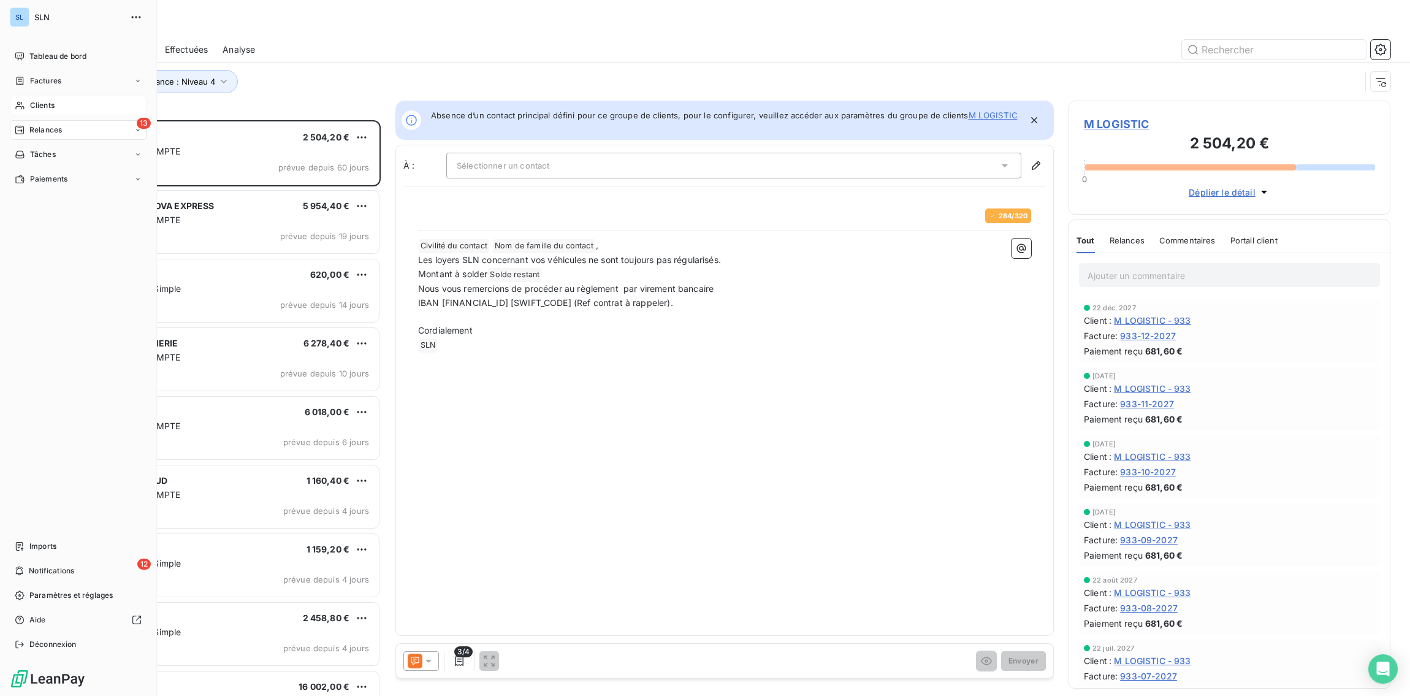
click at [64, 105] on div "Clients" at bounding box center [78, 106] width 137 height 20
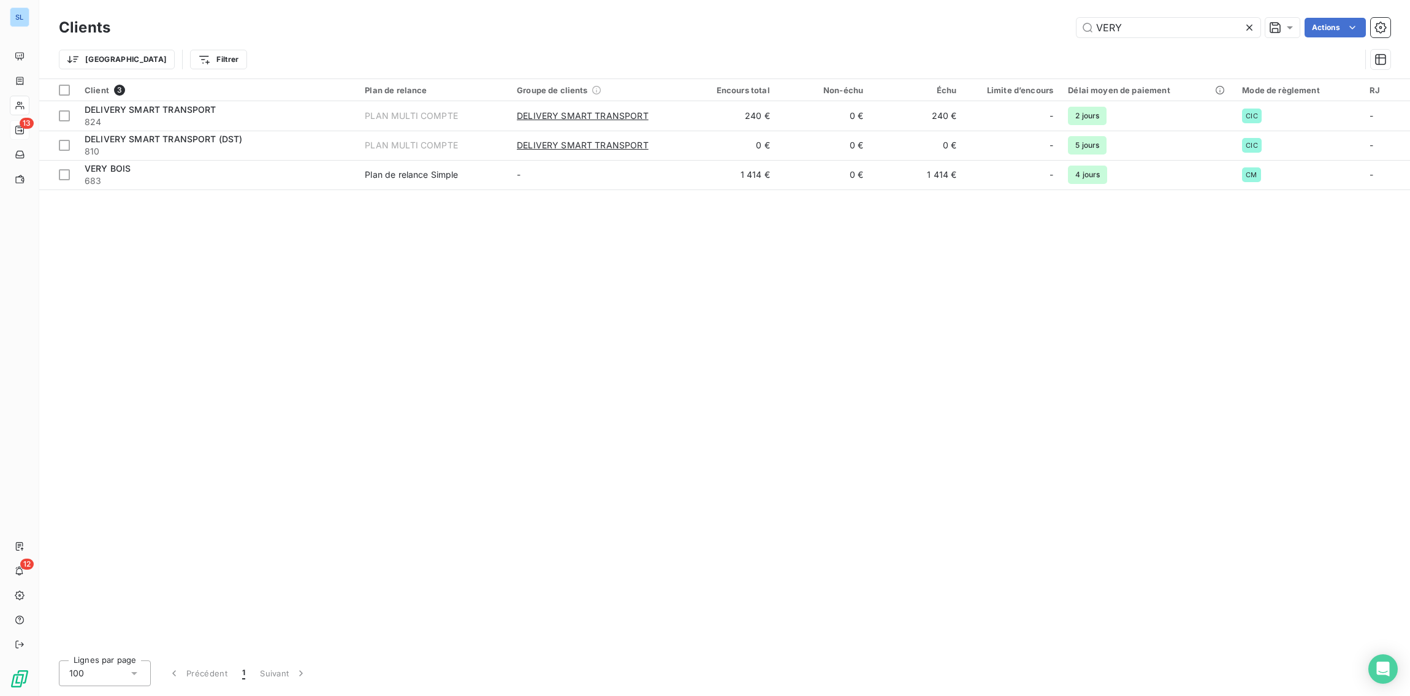
drag, startPoint x: 1140, startPoint y: 27, endPoint x: 1008, endPoint y: 23, distance: 131.9
click at [1011, 23] on div "VERY Actions" at bounding box center [757, 28] width 1265 height 20
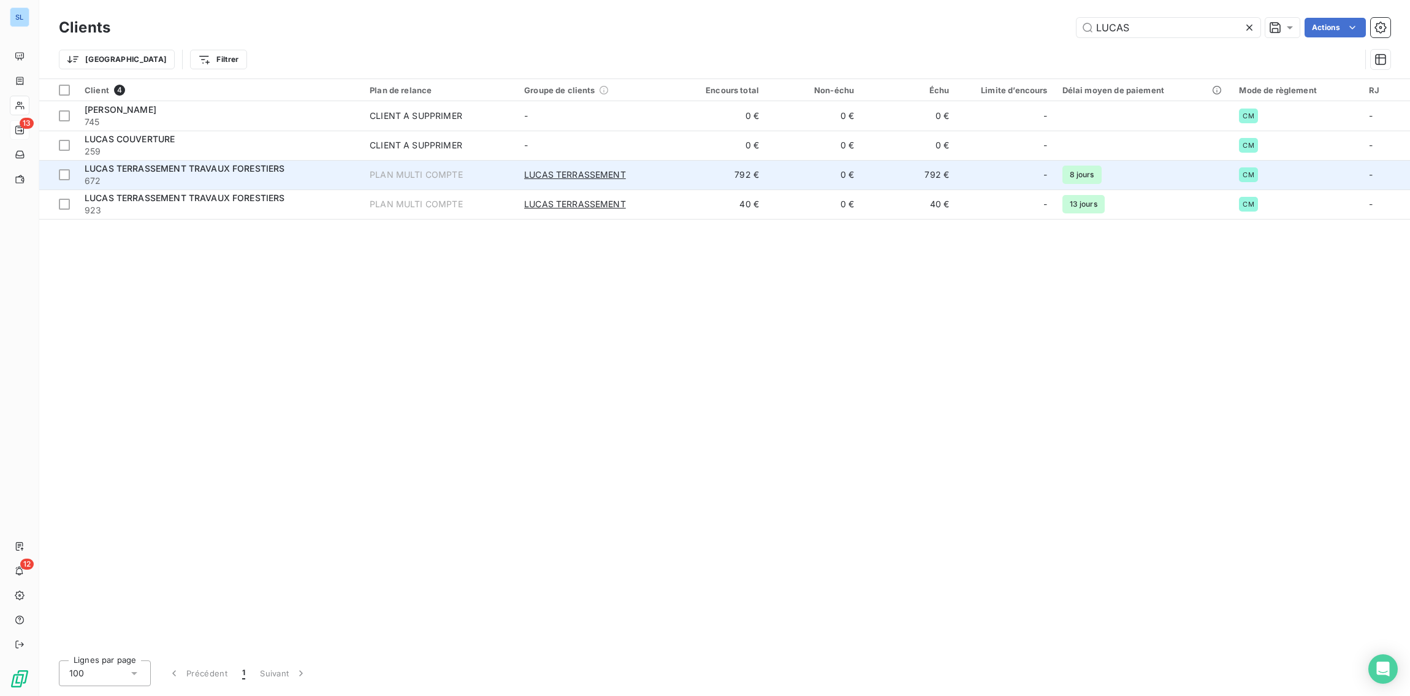
type input "LUCAS"
click at [140, 178] on span "672" at bounding box center [220, 181] width 270 height 12
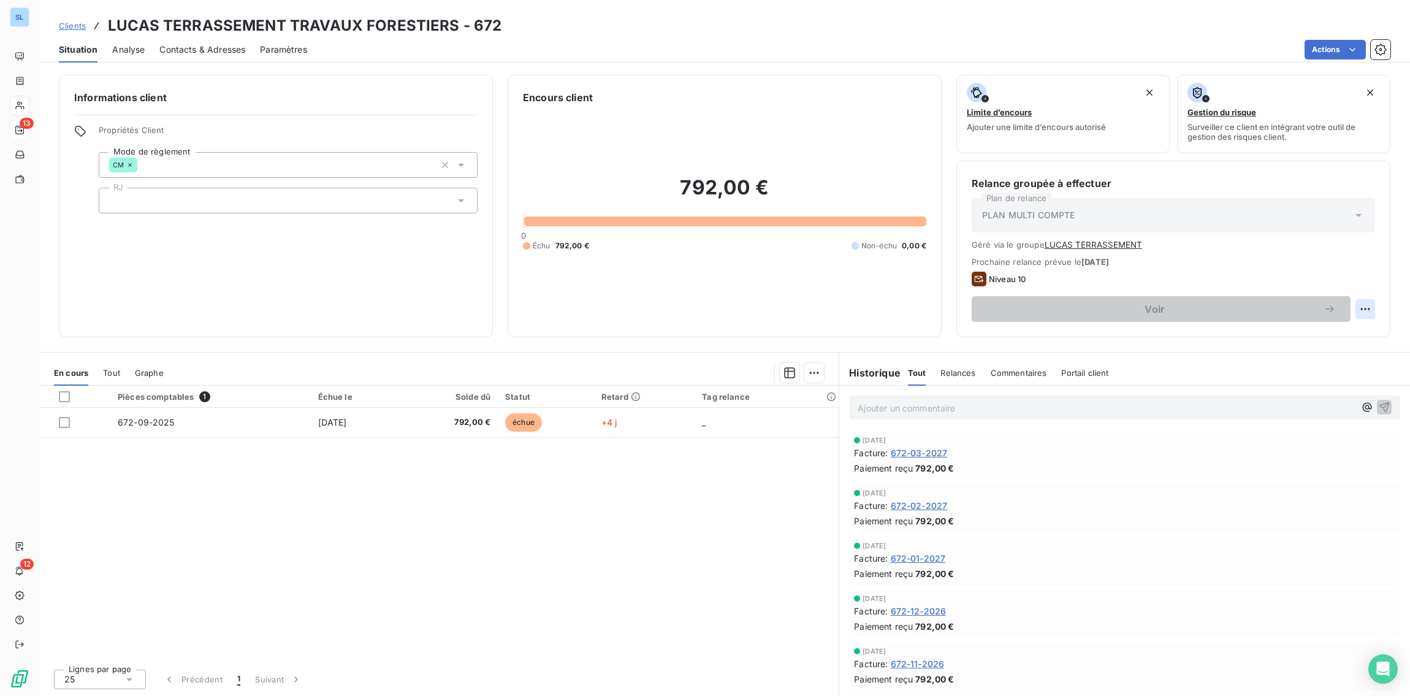
click at [1361, 308] on html "SL 13 12 Clients LUCAS TERRASSEMENT TRAVAUX FORESTIERS - 672 Situation Analyse …" at bounding box center [705, 348] width 1410 height 696
click at [1341, 339] on div "Replanifier cette action" at bounding box center [1315, 336] width 110 height 20
select select "8"
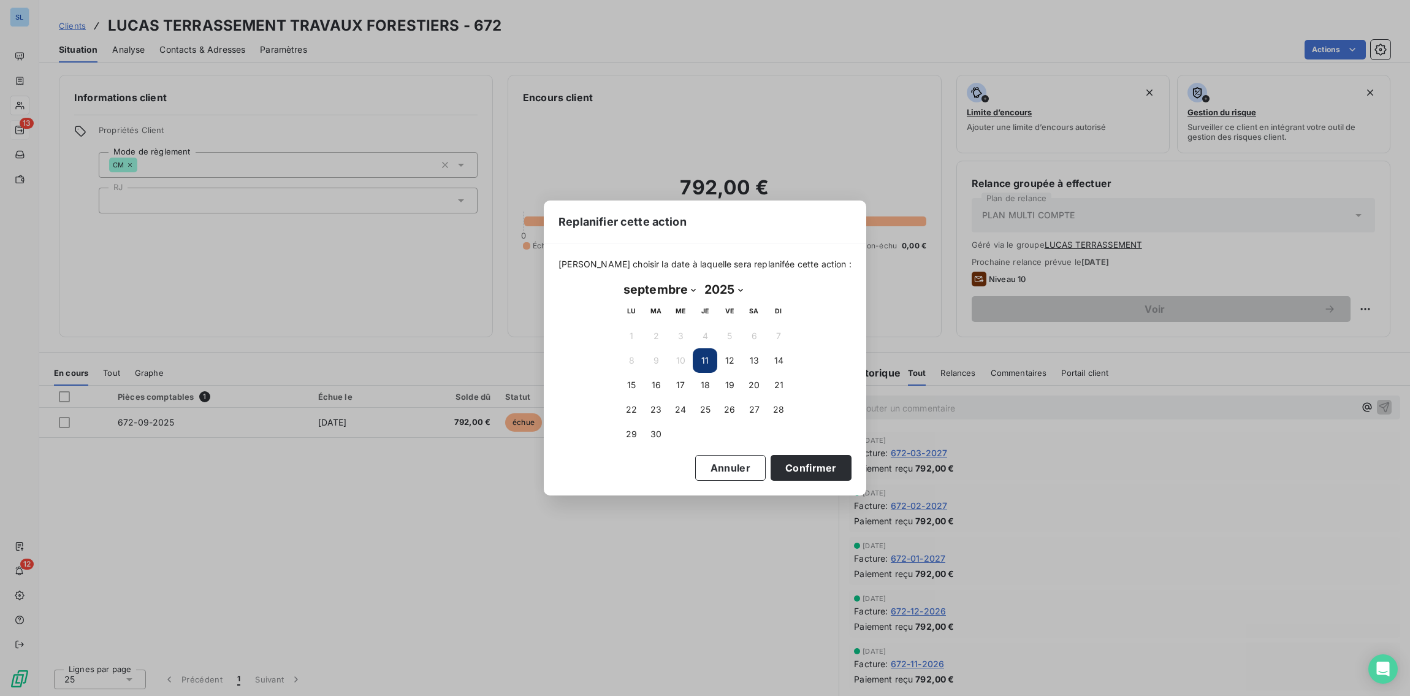
drag, startPoint x: 702, startPoint y: 364, endPoint x: 709, endPoint y: 371, distance: 10.0
click at [702, 364] on button "11" at bounding box center [705, 360] width 25 height 25
click at [792, 473] on button "Confirmer" at bounding box center [810, 468] width 81 height 26
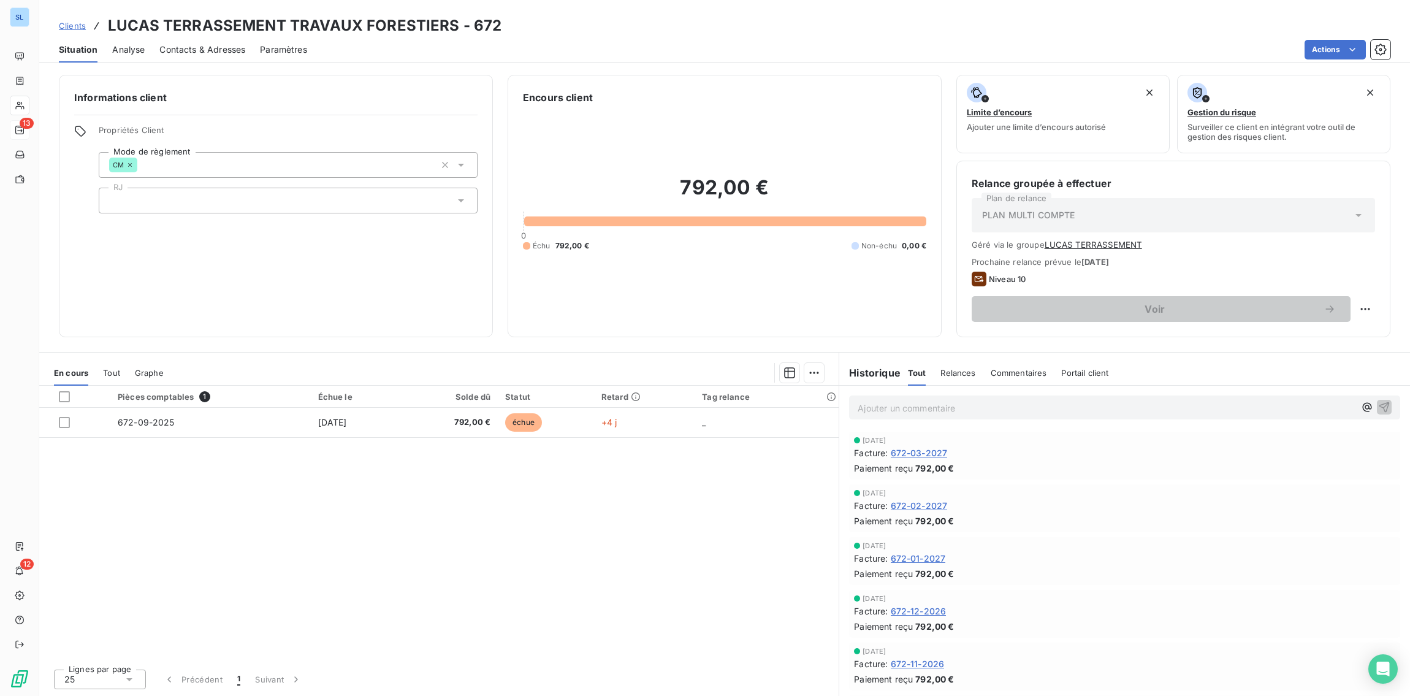
click at [1369, 310] on html "SL 13 12 Clients LUCAS TERRASSEMENT TRAVAUX FORESTIERS - 672 Situation Analyse …" at bounding box center [705, 348] width 1410 height 696
click at [1328, 337] on div "Replanifier cette action" at bounding box center [1315, 336] width 110 height 20
select select "8"
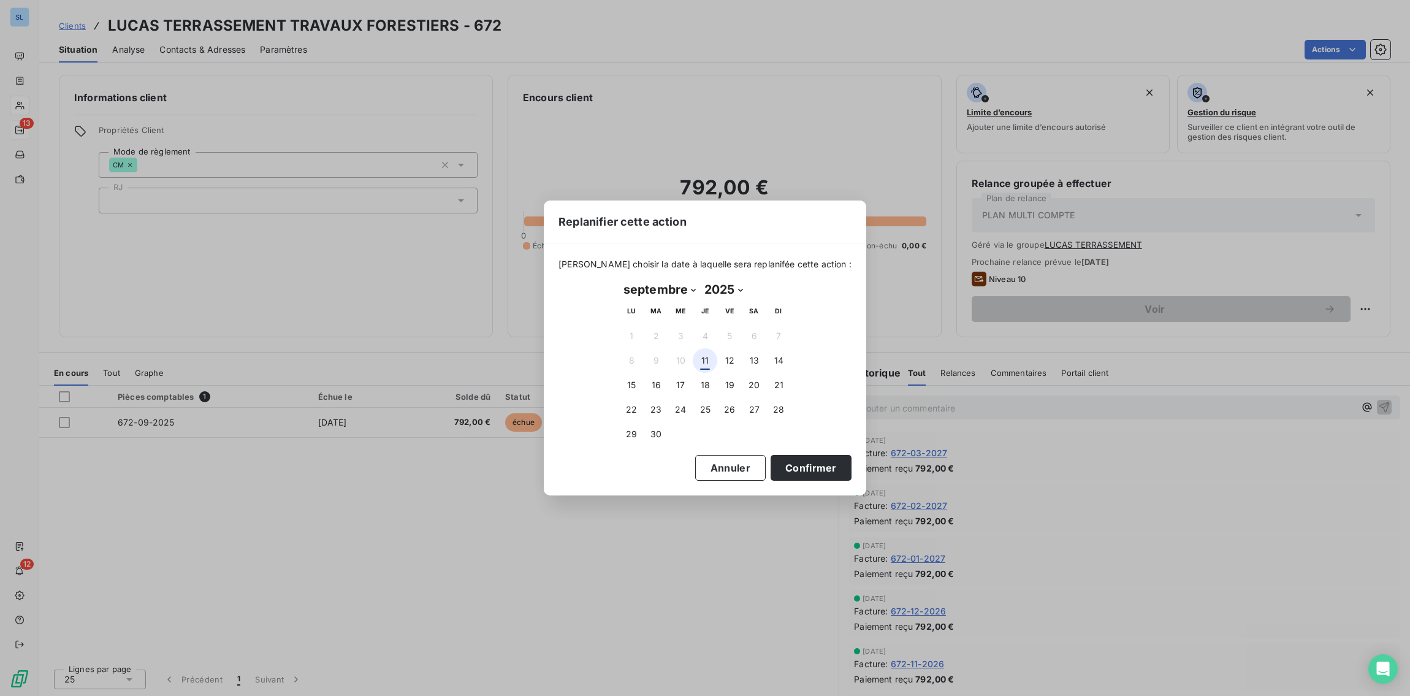
click at [701, 362] on button "11" at bounding box center [705, 360] width 25 height 25
click at [776, 468] on button "Confirmer" at bounding box center [810, 468] width 81 height 26
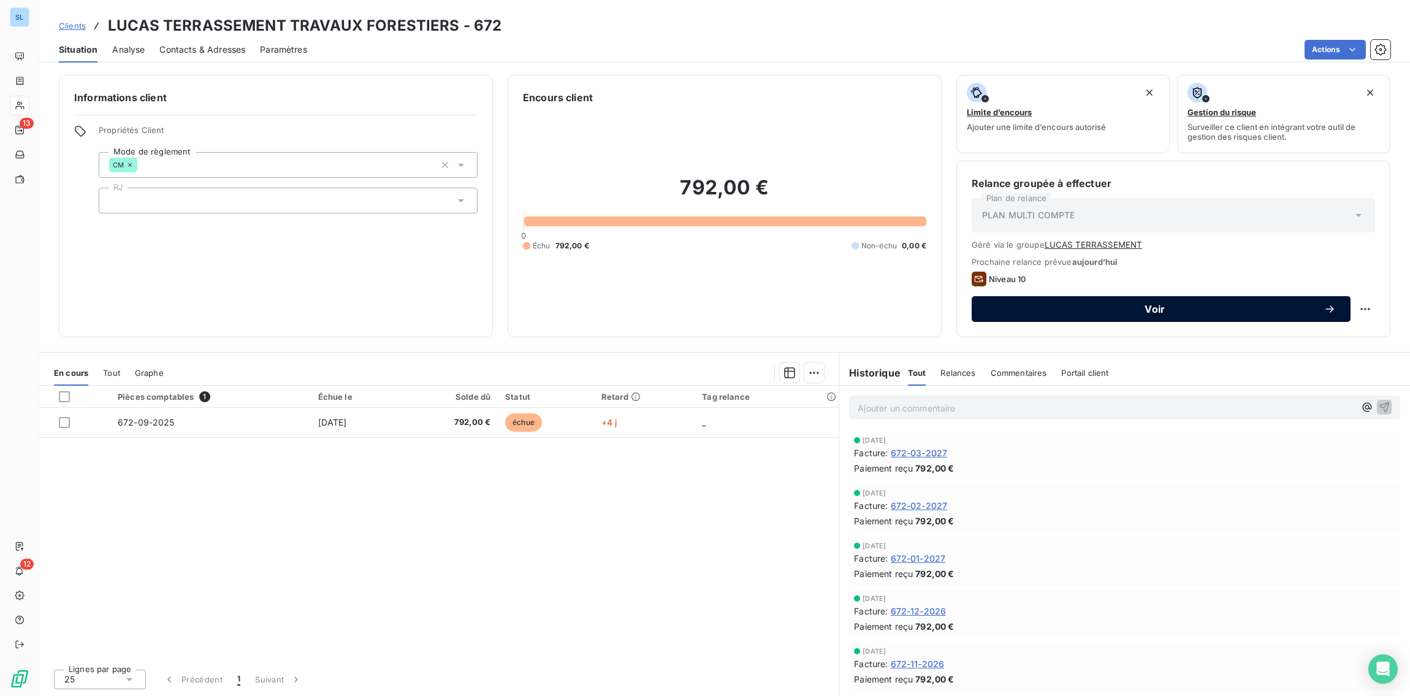
click at [1334, 310] on icon "button" at bounding box center [1329, 309] width 12 height 12
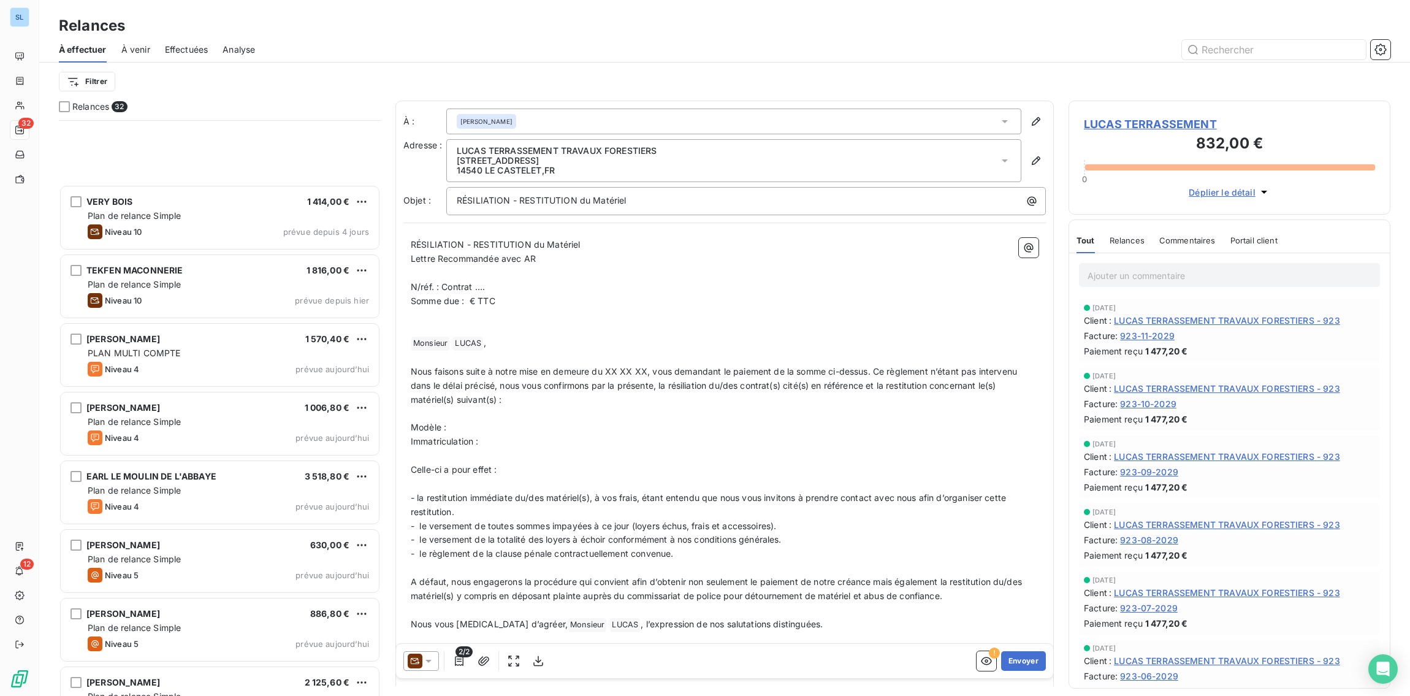
scroll to position [1621, 0]
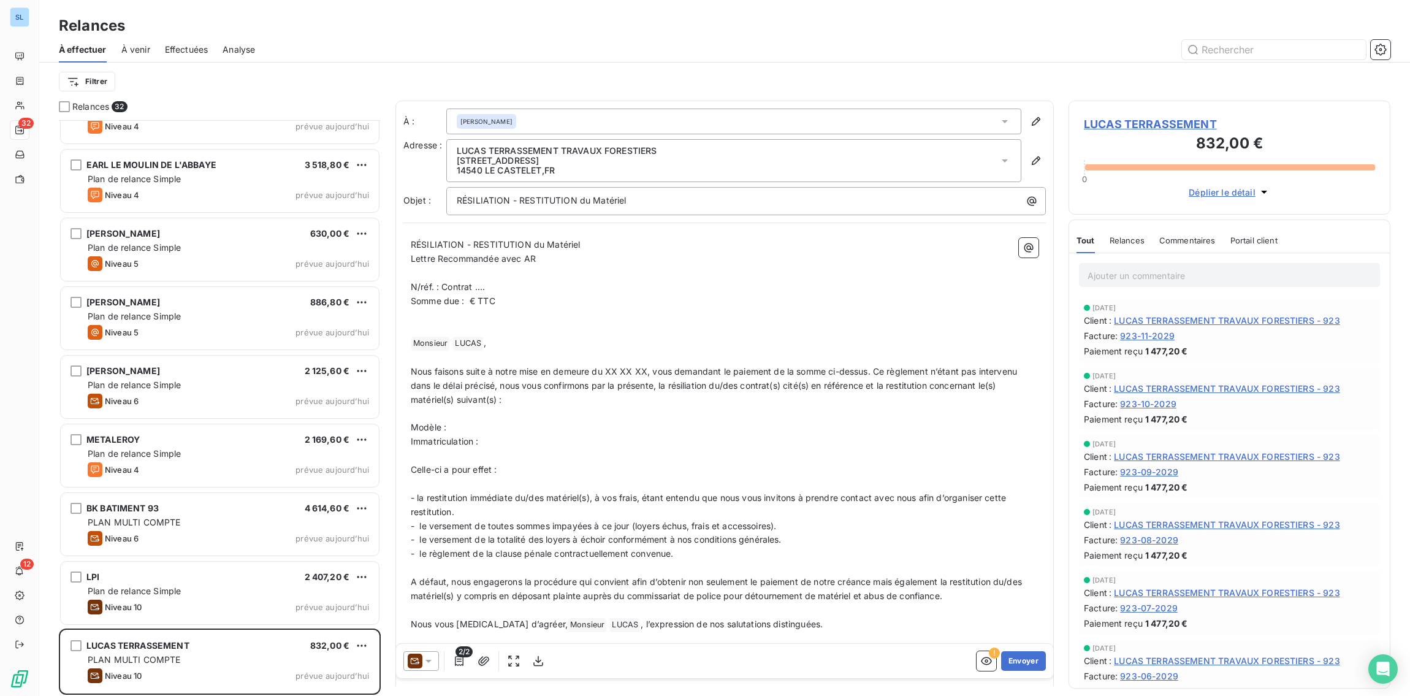
click at [424, 663] on icon at bounding box center [428, 661] width 12 height 12
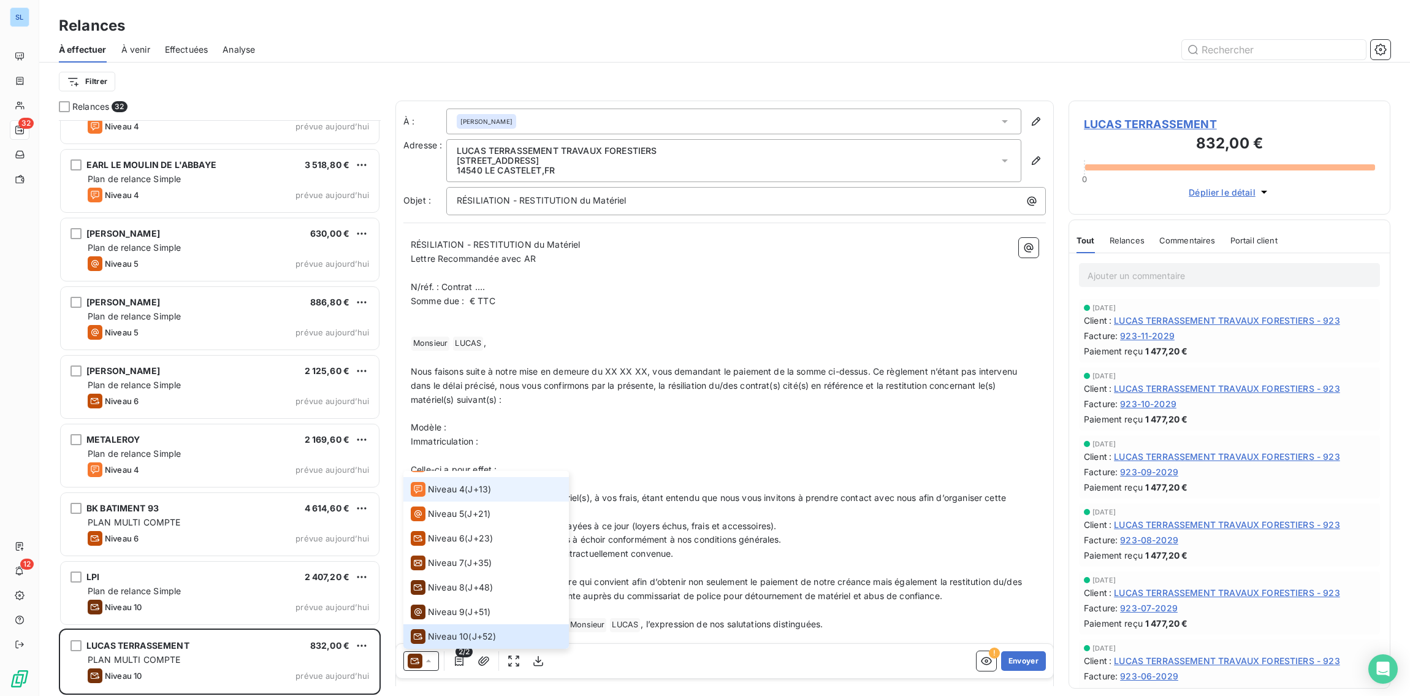
scroll to position [0, 0]
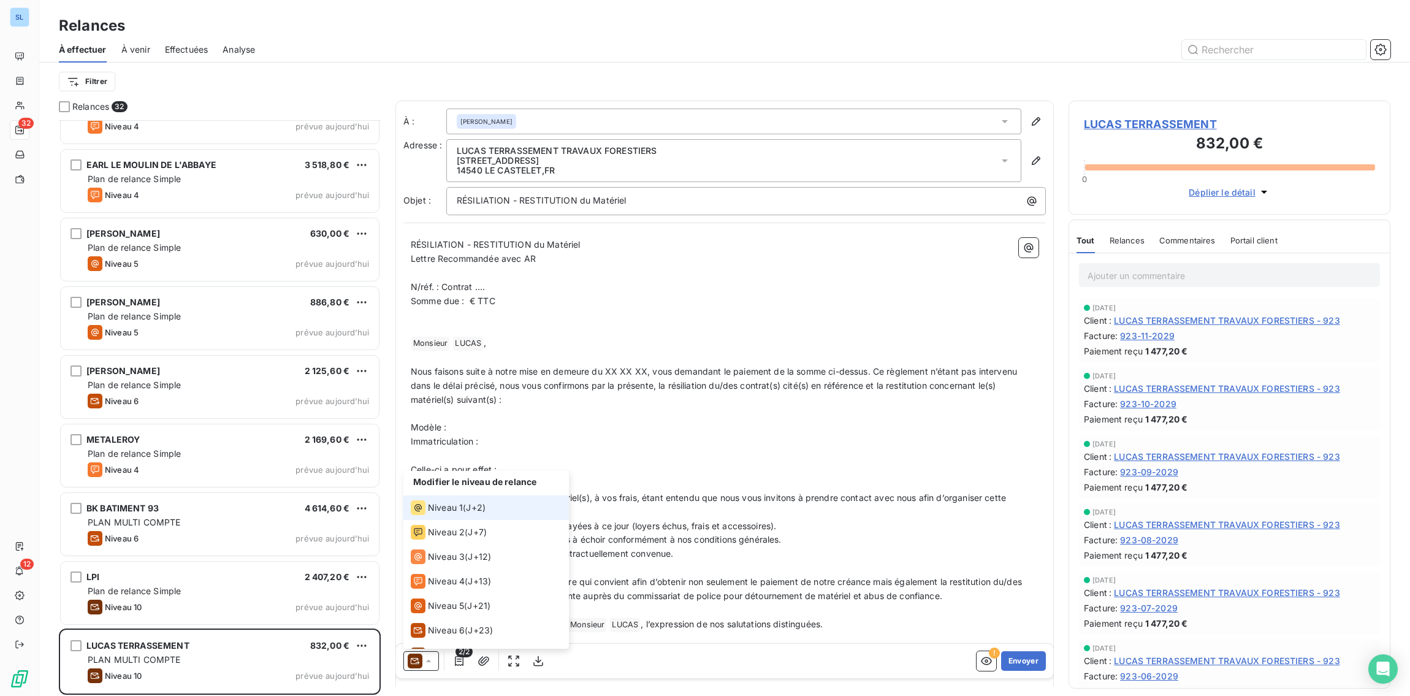
click at [438, 514] on span "Niveau 1" at bounding box center [445, 507] width 35 height 12
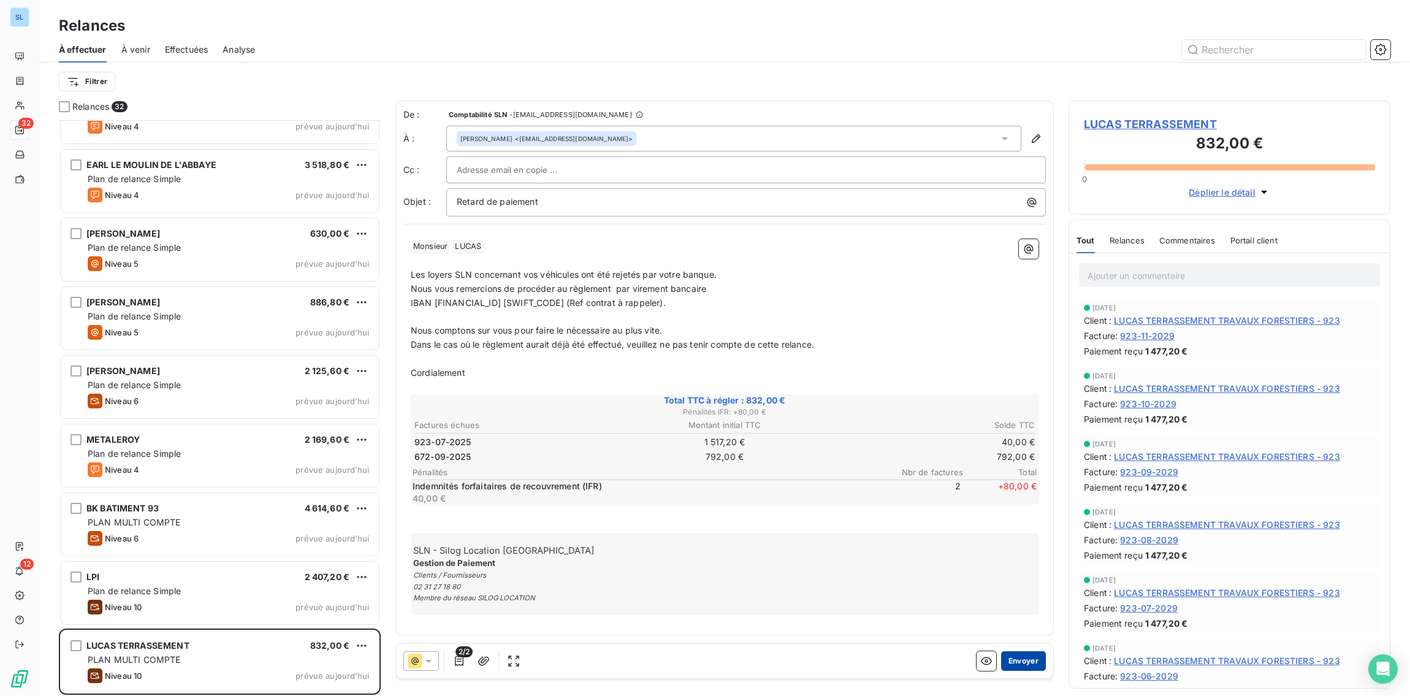
click at [1020, 662] on button "Envoyer" at bounding box center [1023, 661] width 45 height 20
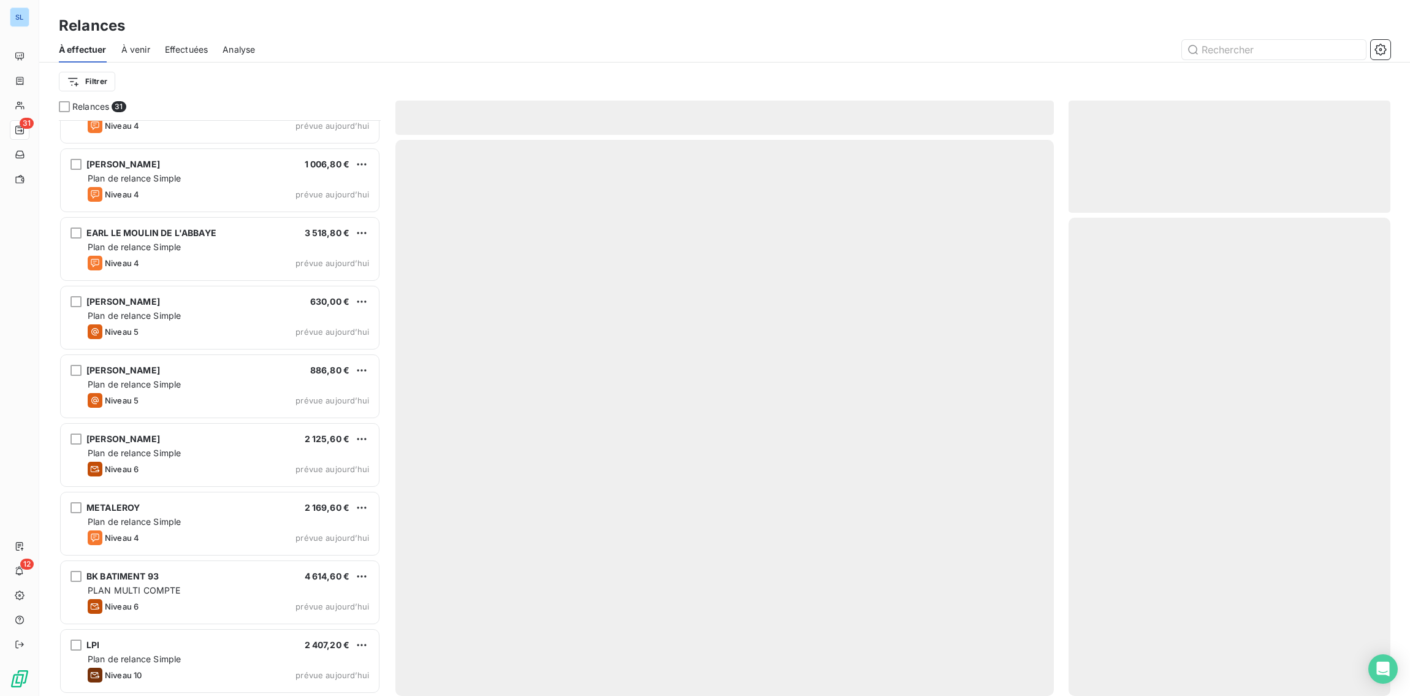
scroll to position [1552, 0]
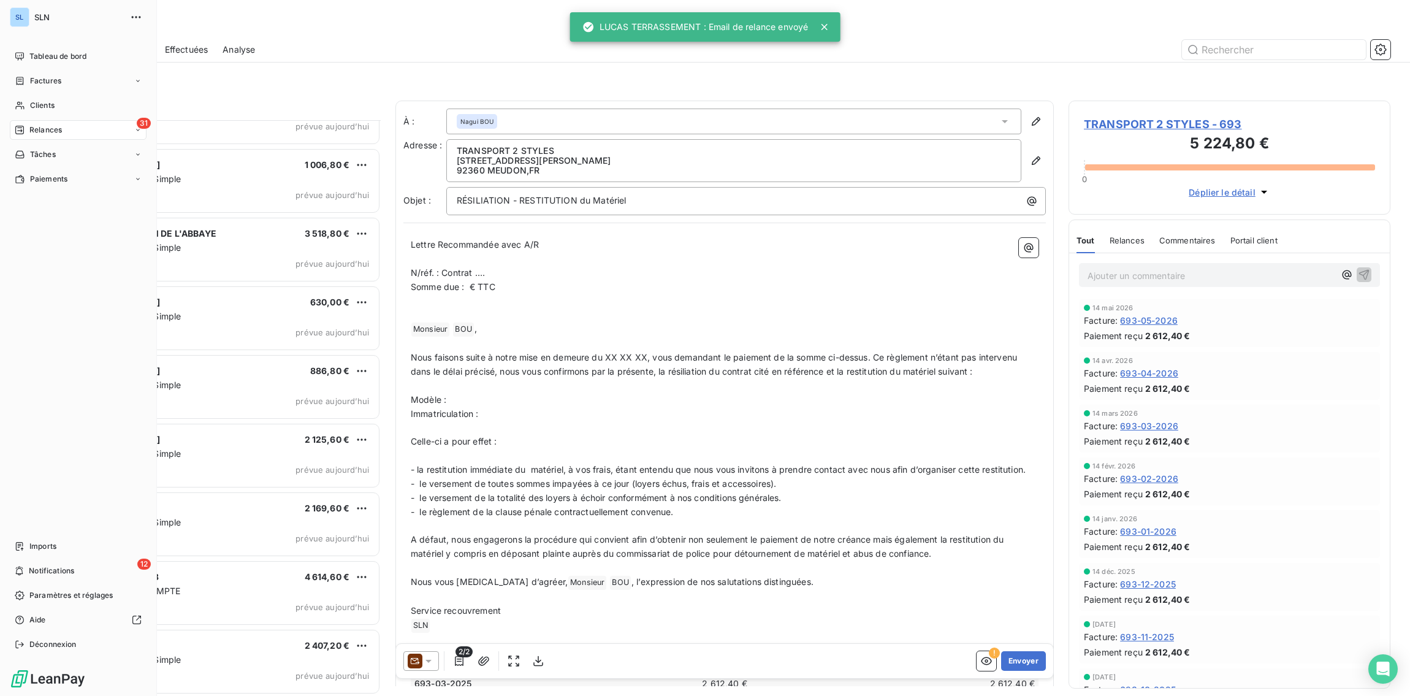
click at [52, 132] on span "Relances" at bounding box center [45, 129] width 32 height 11
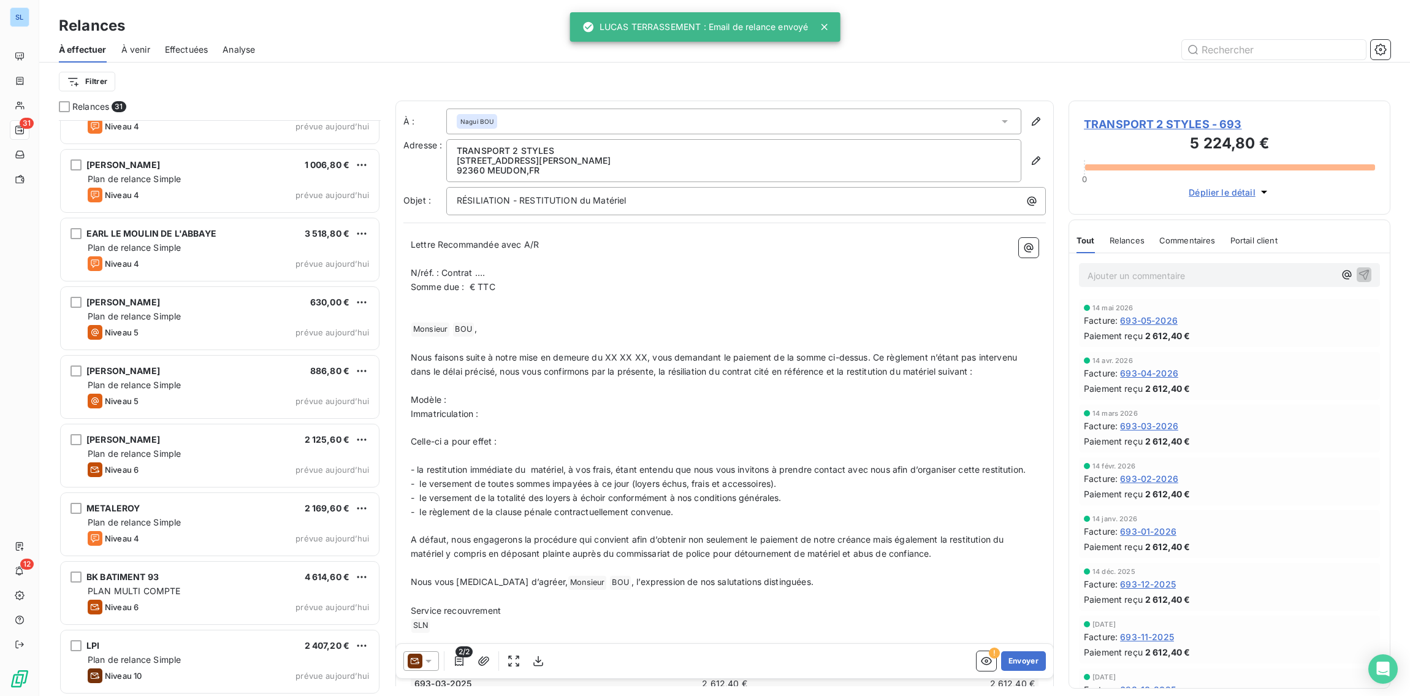
click at [272, 86] on div "Filtrer" at bounding box center [724, 81] width 1331 height 23
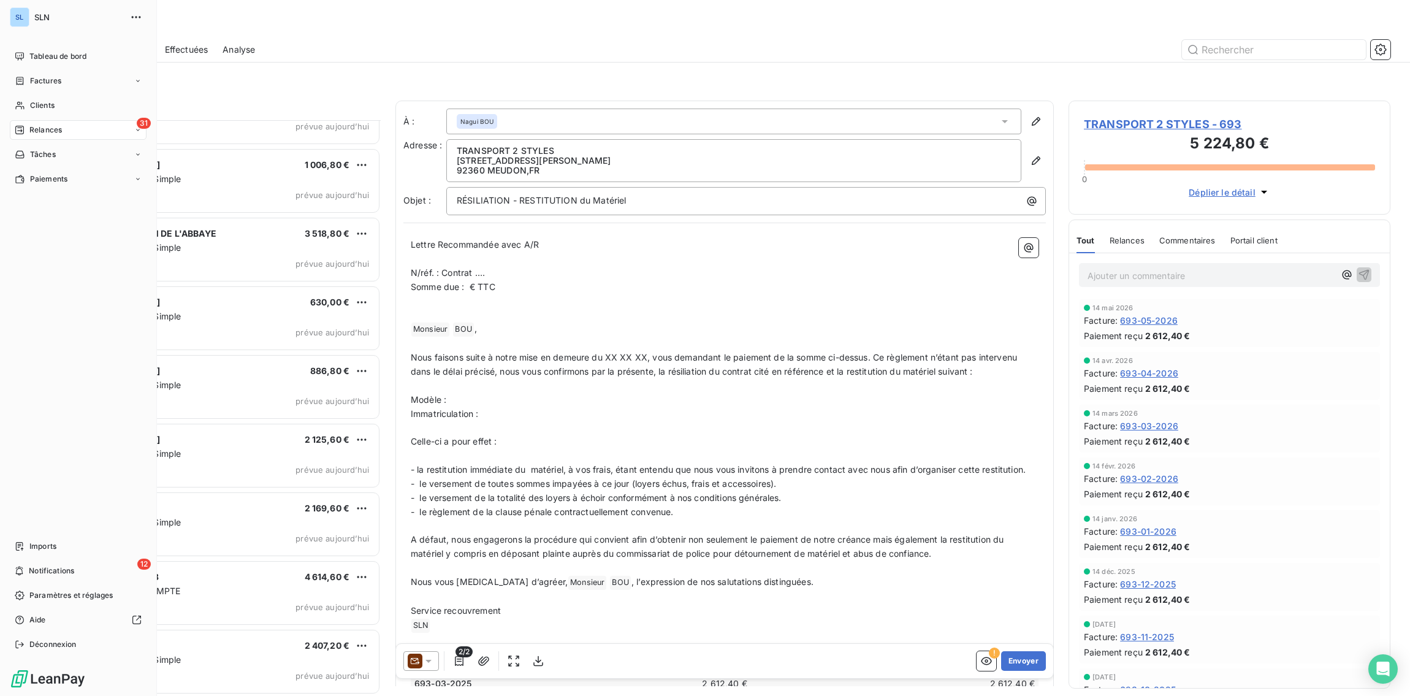
click at [34, 128] on span "Relances" at bounding box center [45, 129] width 32 height 11
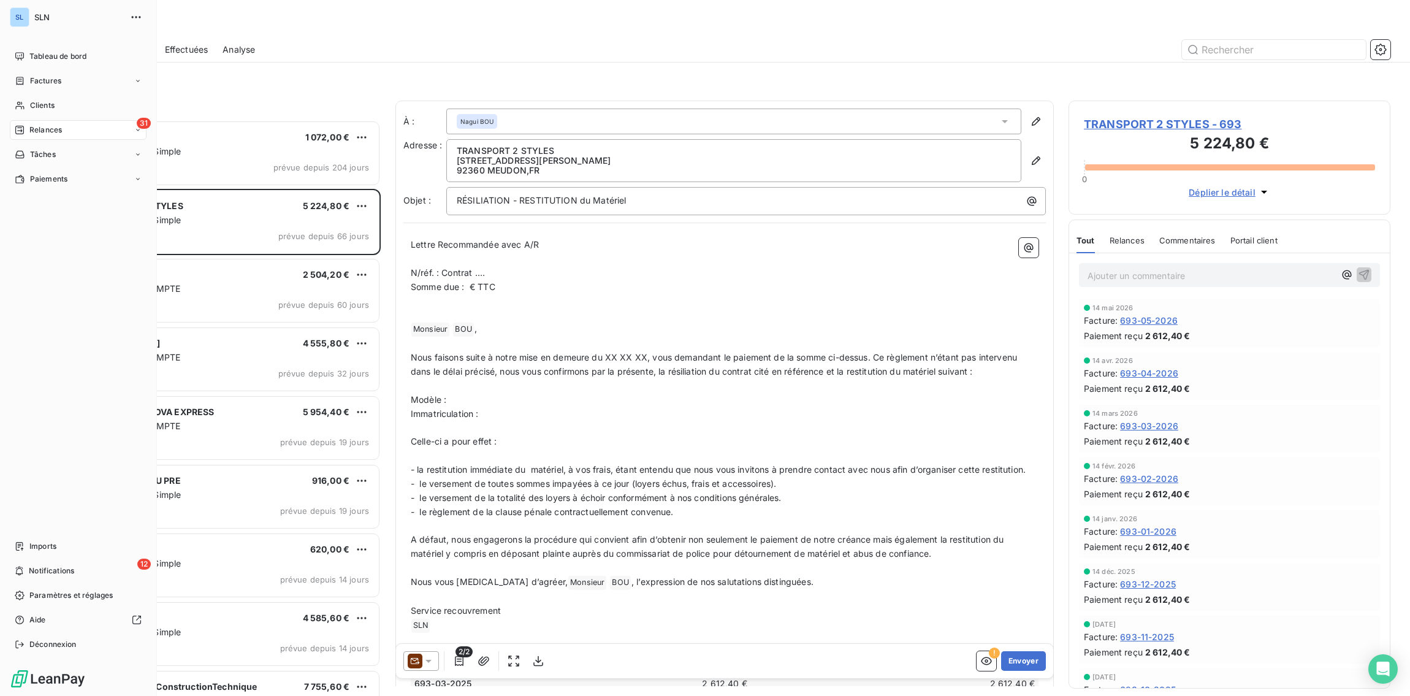
click at [57, 128] on span "Relances" at bounding box center [45, 129] width 32 height 11
click at [45, 131] on span "Relances" at bounding box center [45, 129] width 32 height 11
click at [45, 132] on span "Relances" at bounding box center [45, 129] width 32 height 11
click at [56, 206] on span "Effectuées" at bounding box center [48, 203] width 38 height 11
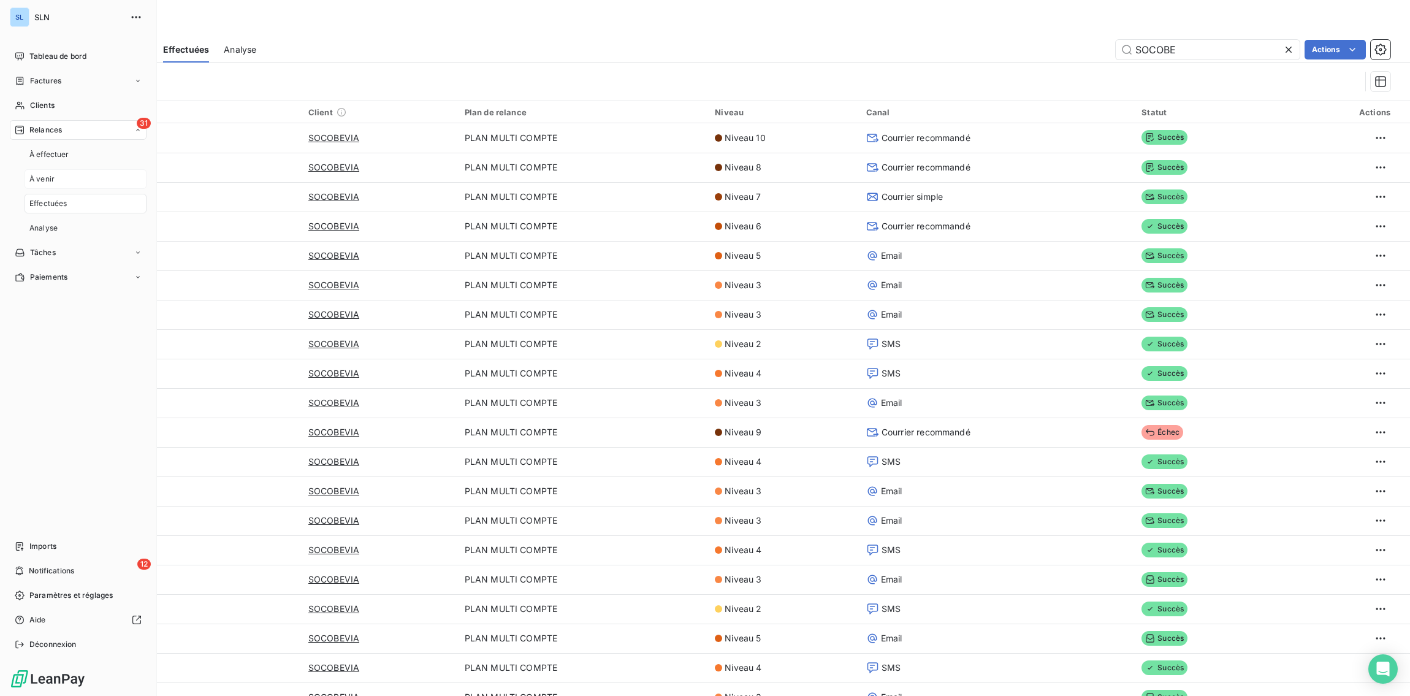
click at [49, 179] on span "À venir" at bounding box center [41, 178] width 25 height 11
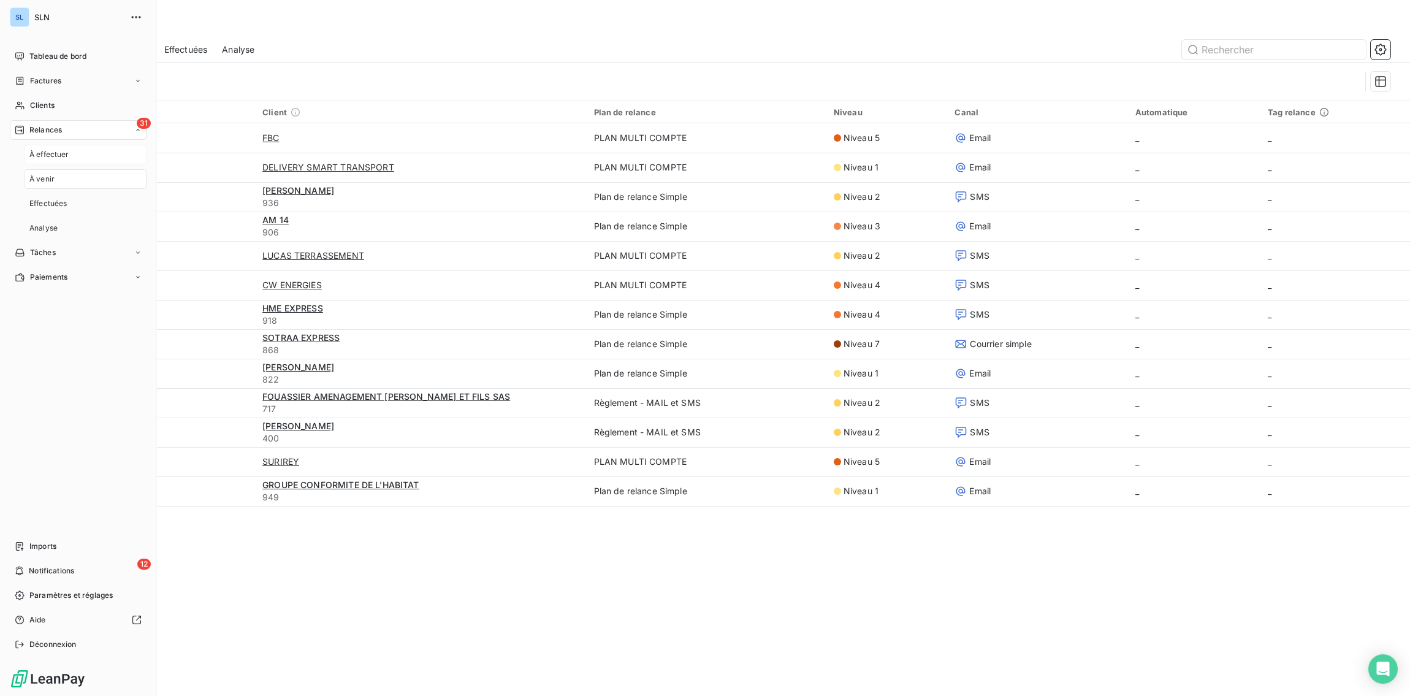
click at [44, 161] on div "À effectuer" at bounding box center [86, 155] width 122 height 20
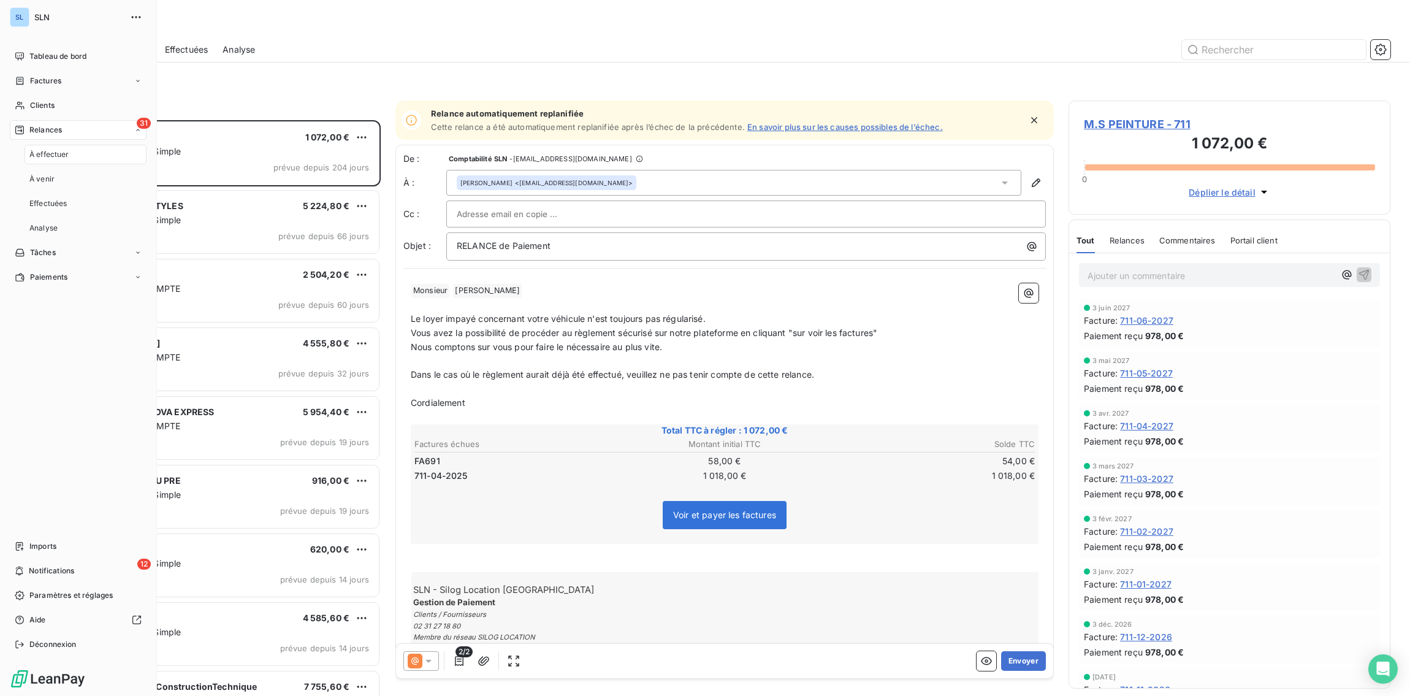
scroll to position [576, 322]
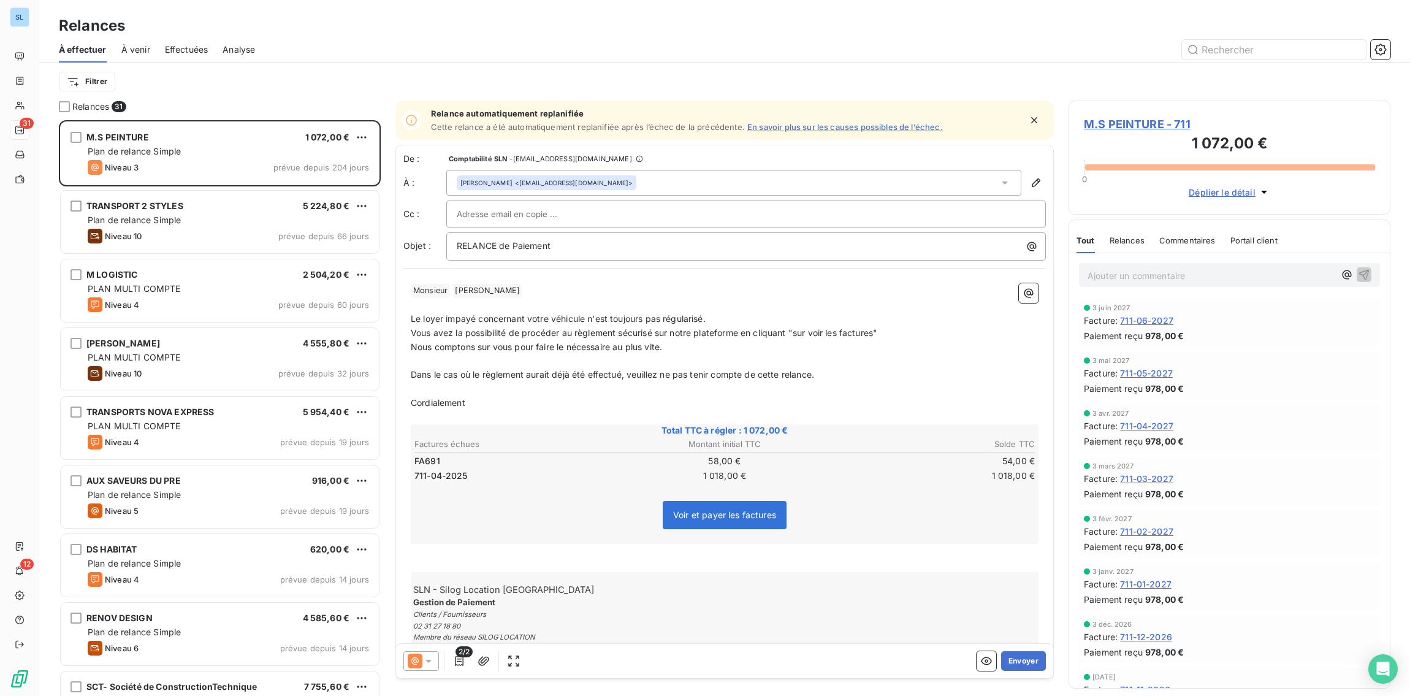
click at [346, 9] on div "Relances À effectuer À venir Effectuées Analyse Filtrer" at bounding box center [724, 50] width 1371 height 101
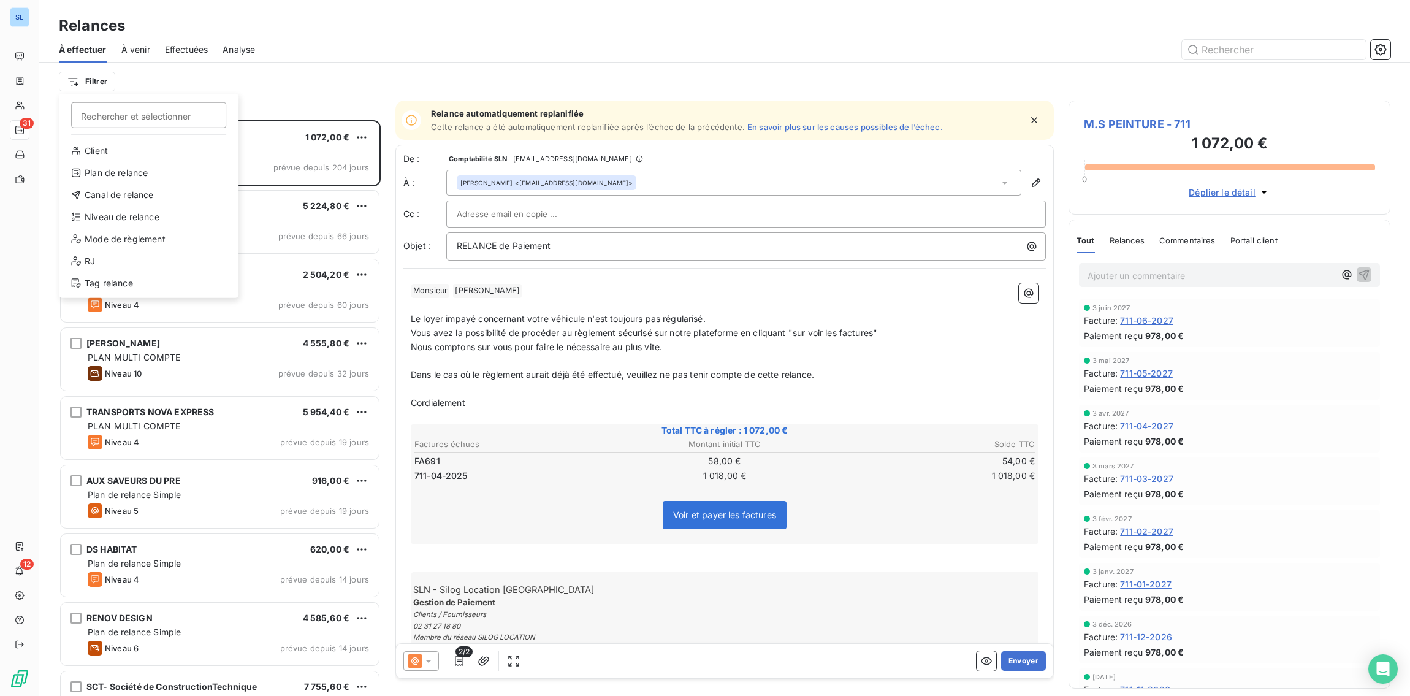
click at [82, 86] on html "SL 31 12 Relances À effectuer À venir Effectuées Analyse Filtrer Rechercher et …" at bounding box center [705, 348] width 1410 height 696
click at [94, 221] on div "Niveau de relance" at bounding box center [149, 217] width 170 height 20
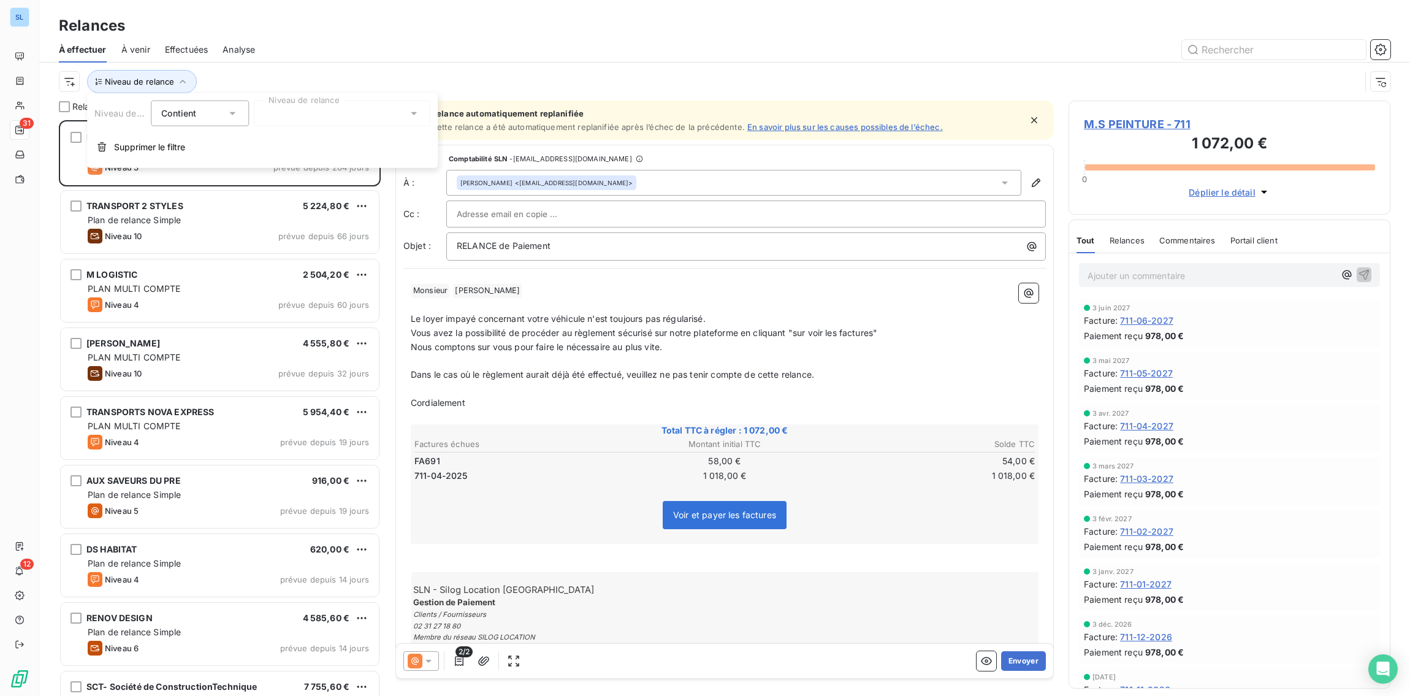
click at [295, 115] on div at bounding box center [342, 114] width 177 height 26
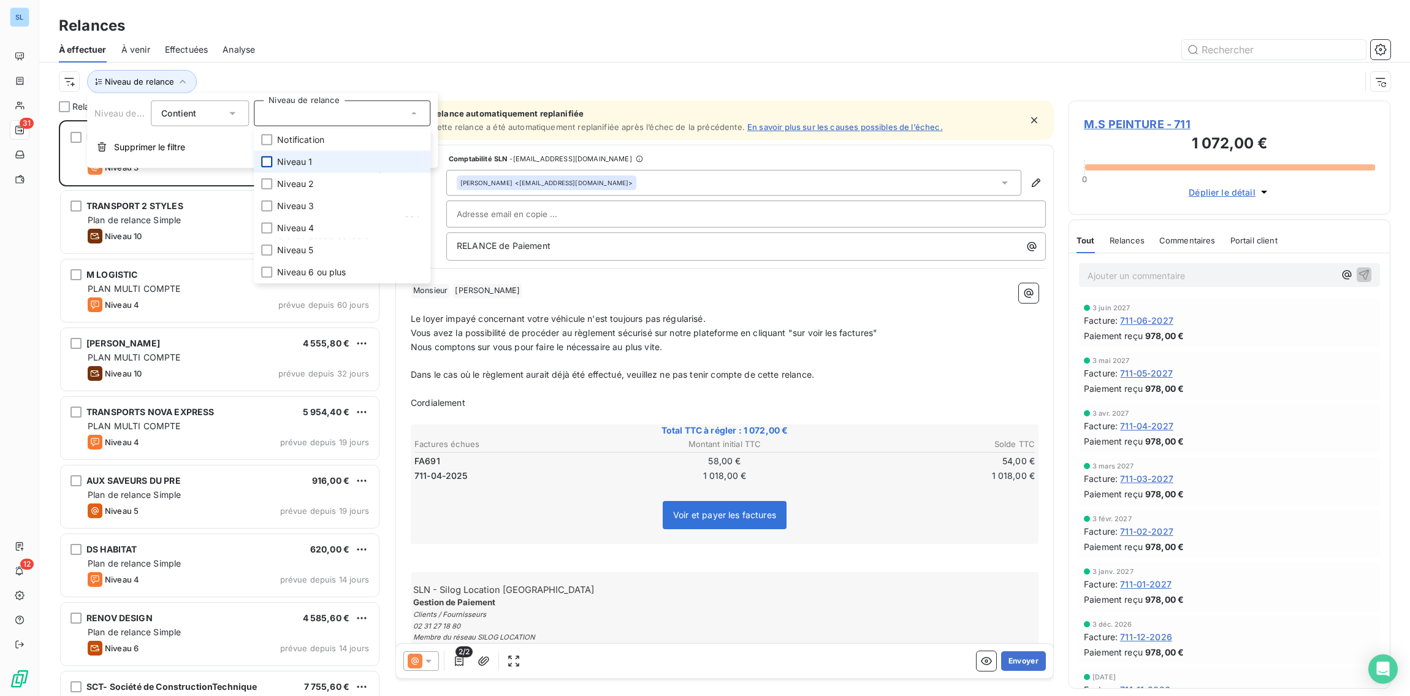
click at [269, 161] on div at bounding box center [266, 161] width 11 height 11
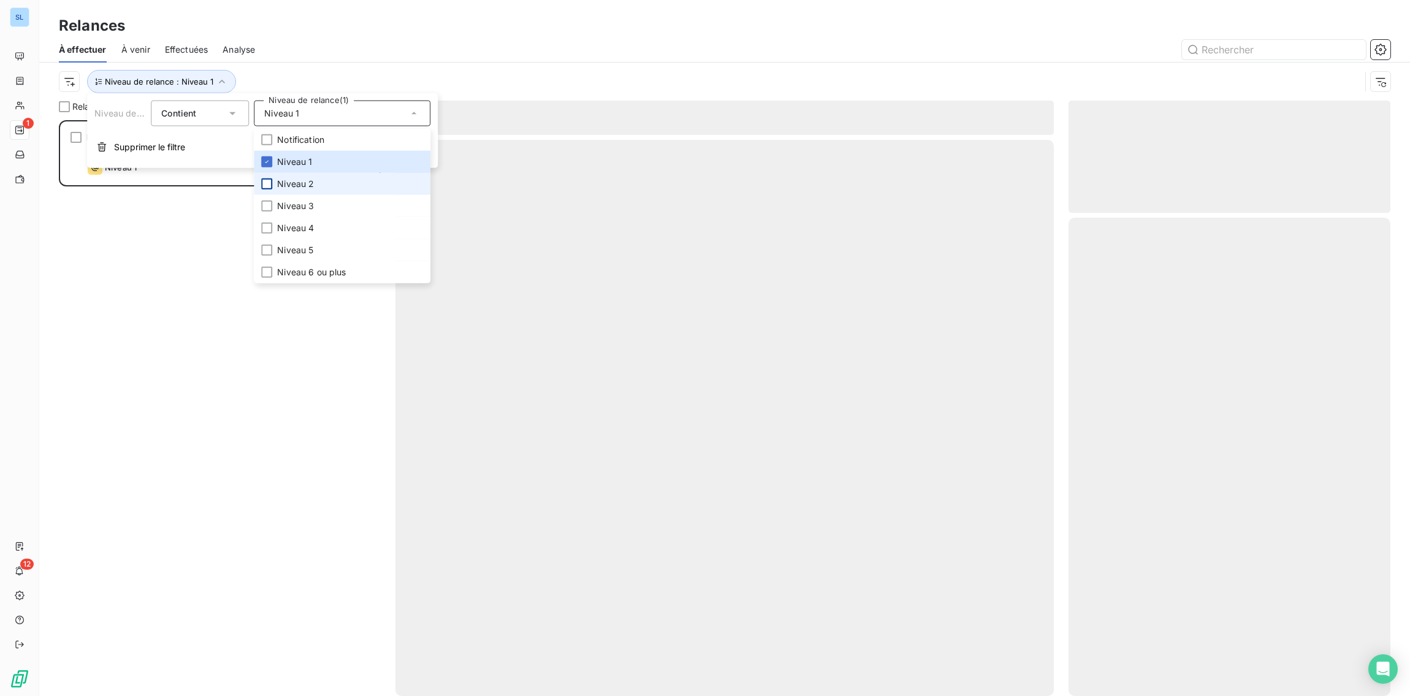
click at [264, 185] on div at bounding box center [266, 183] width 11 height 11
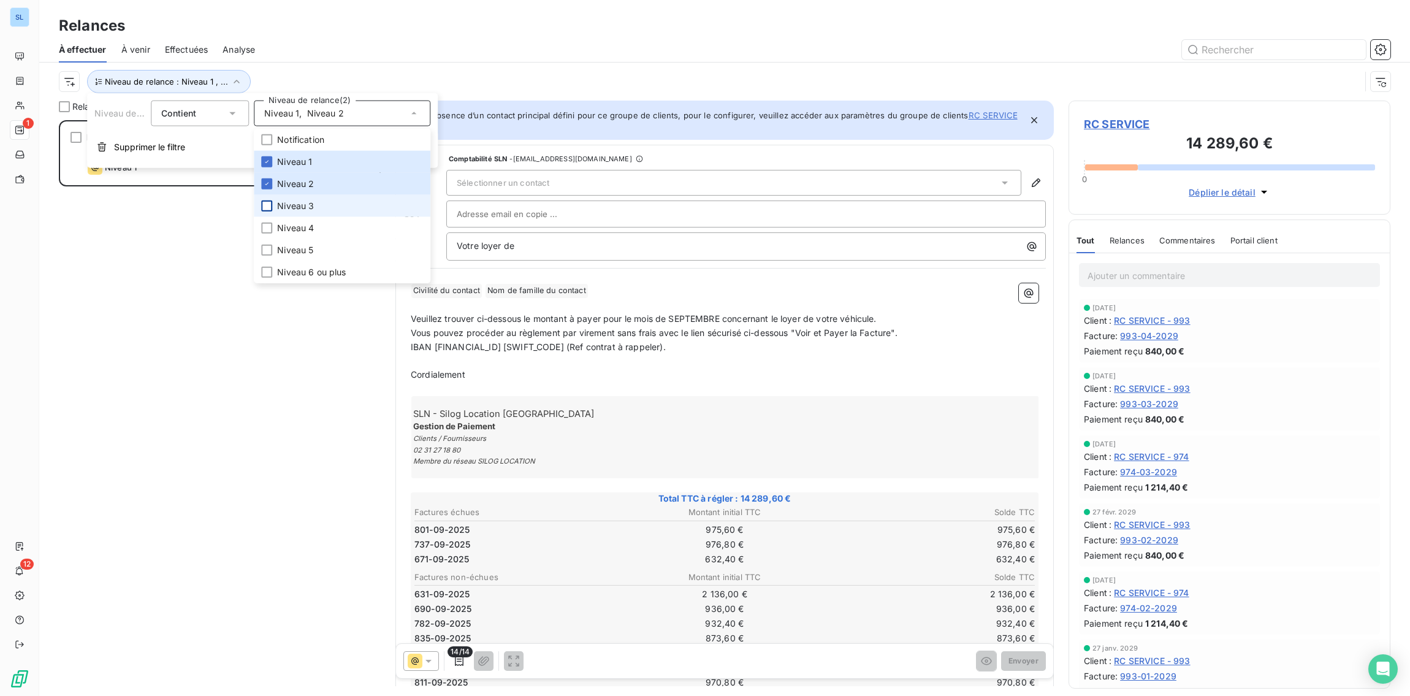
scroll to position [576, 322]
click at [265, 208] on div at bounding box center [266, 205] width 11 height 11
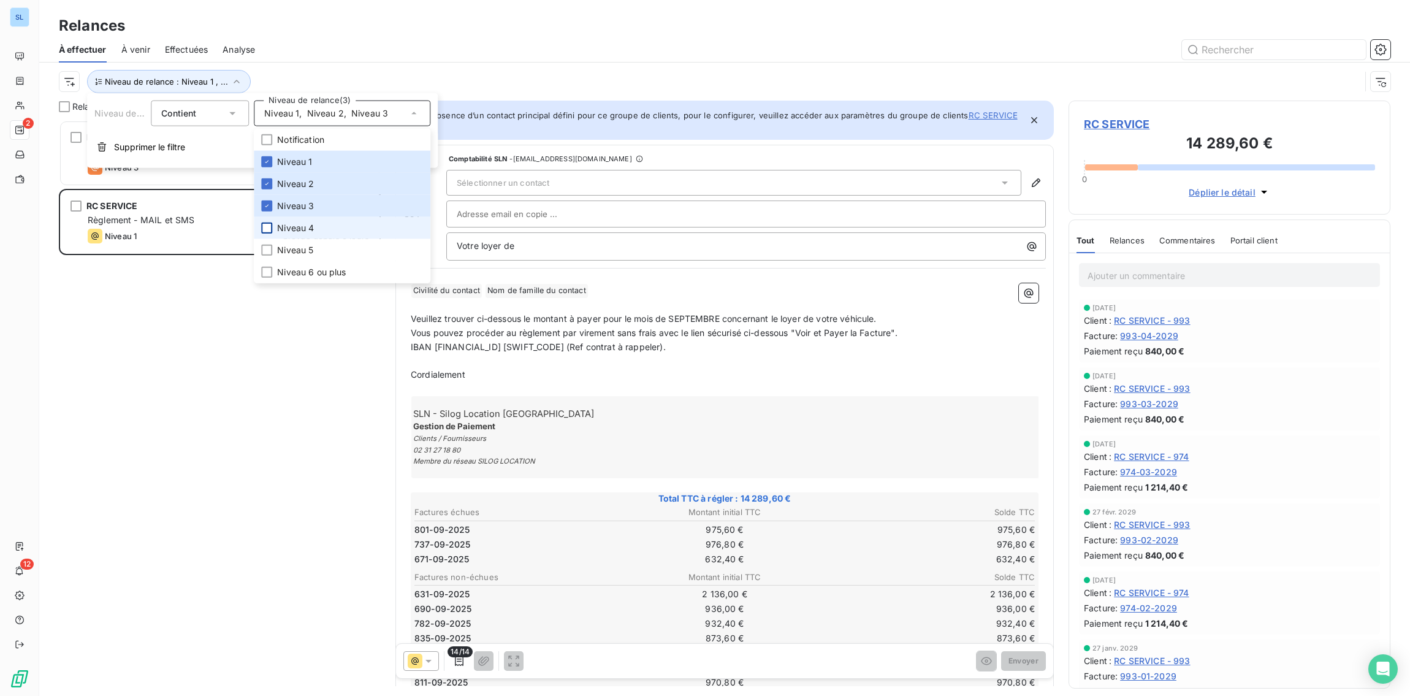
click at [270, 226] on div at bounding box center [266, 228] width 11 height 11
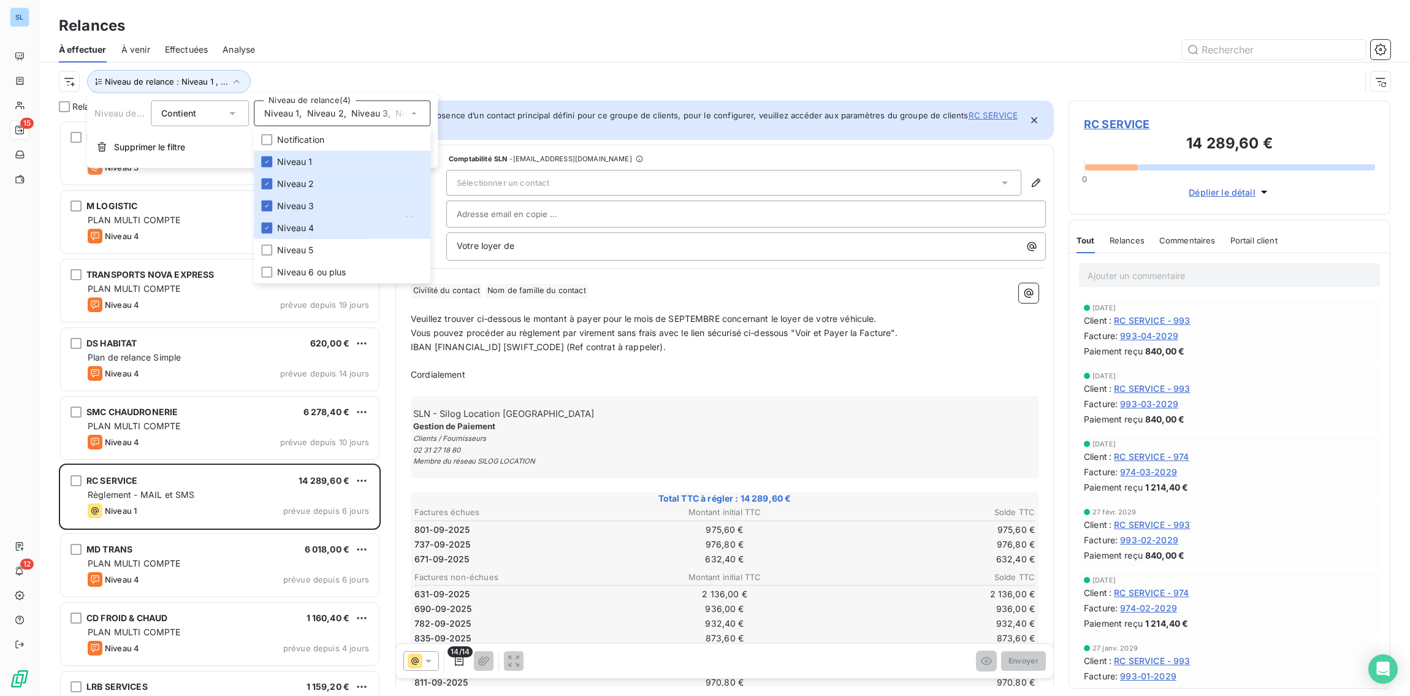
click at [416, 42] on div at bounding box center [830, 50] width 1120 height 20
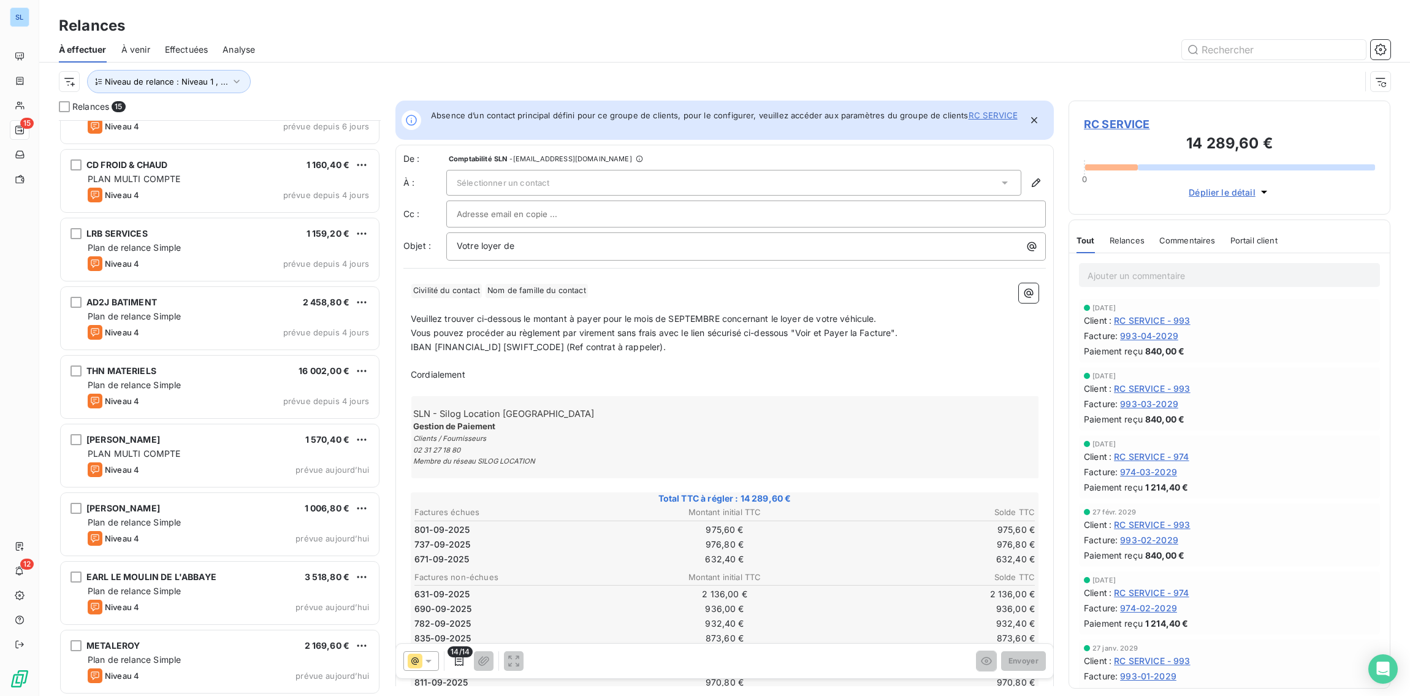
scroll to position [0, 0]
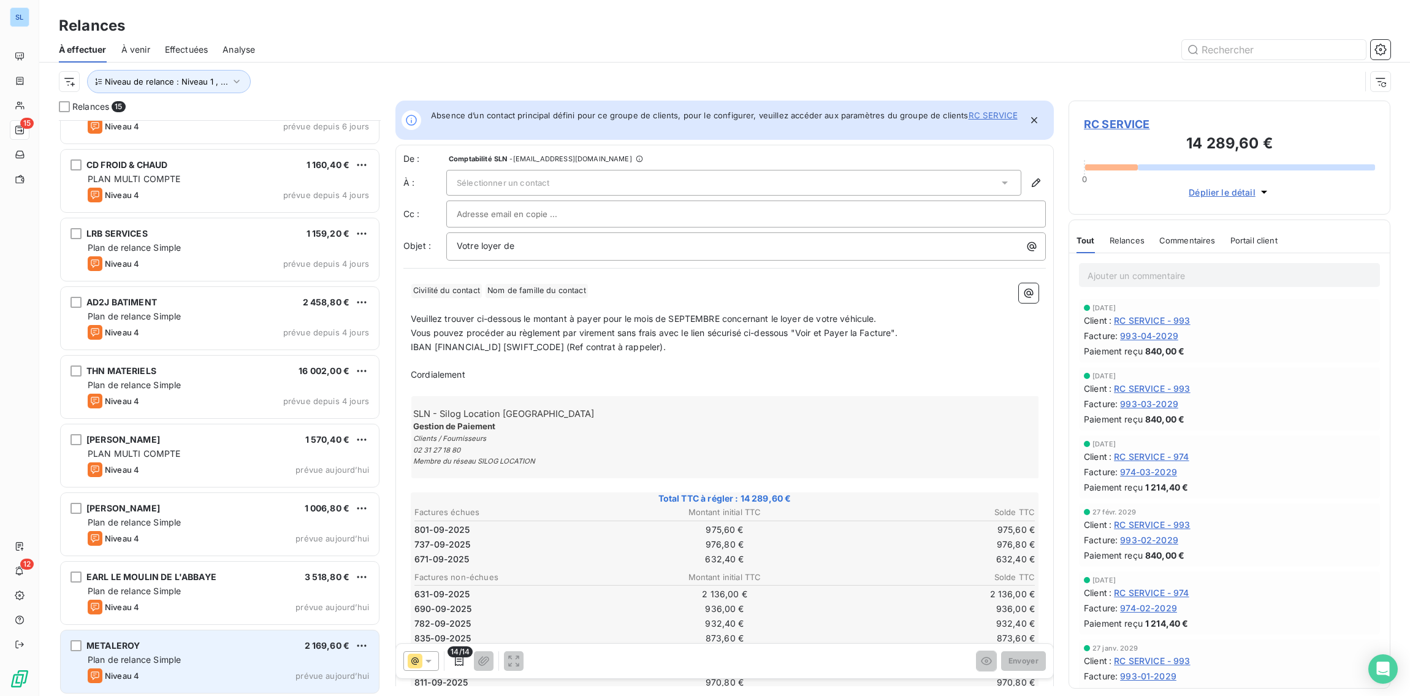
click at [179, 657] on span "Plan de relance Simple" at bounding box center [134, 659] width 93 height 10
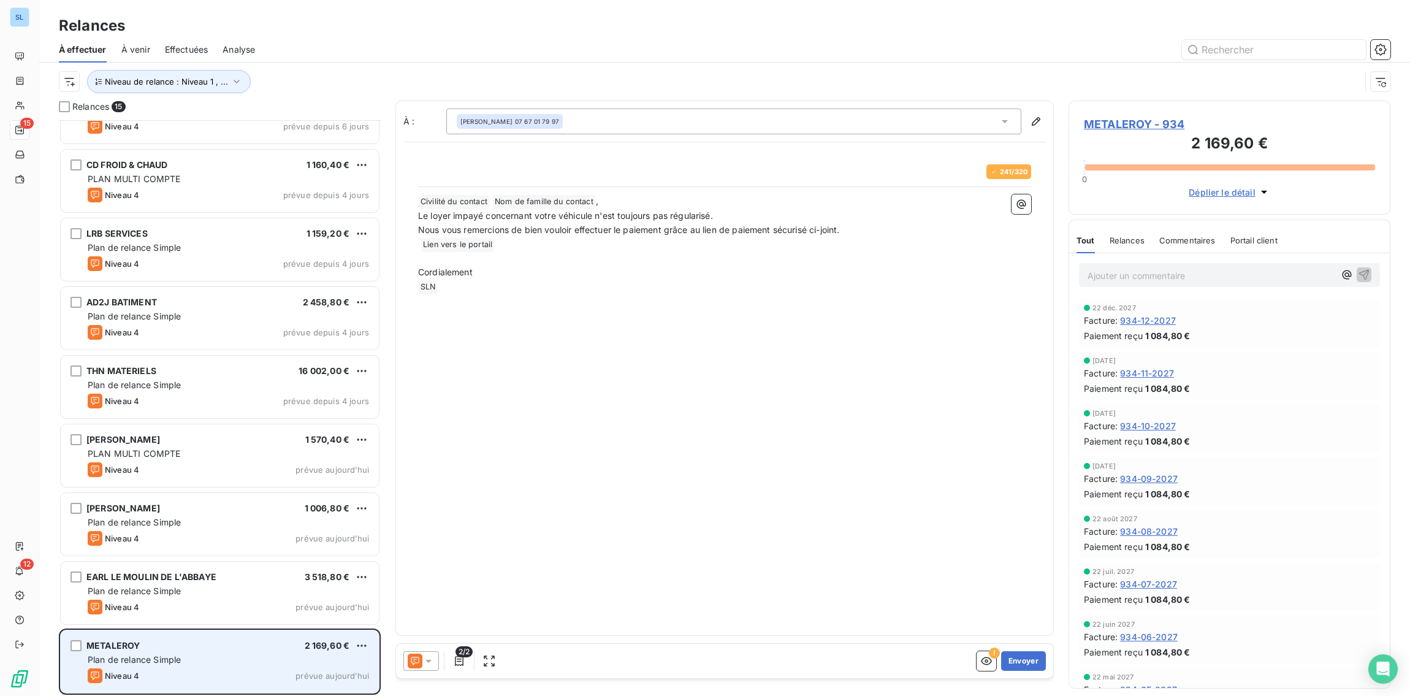
scroll to position [576, 322]
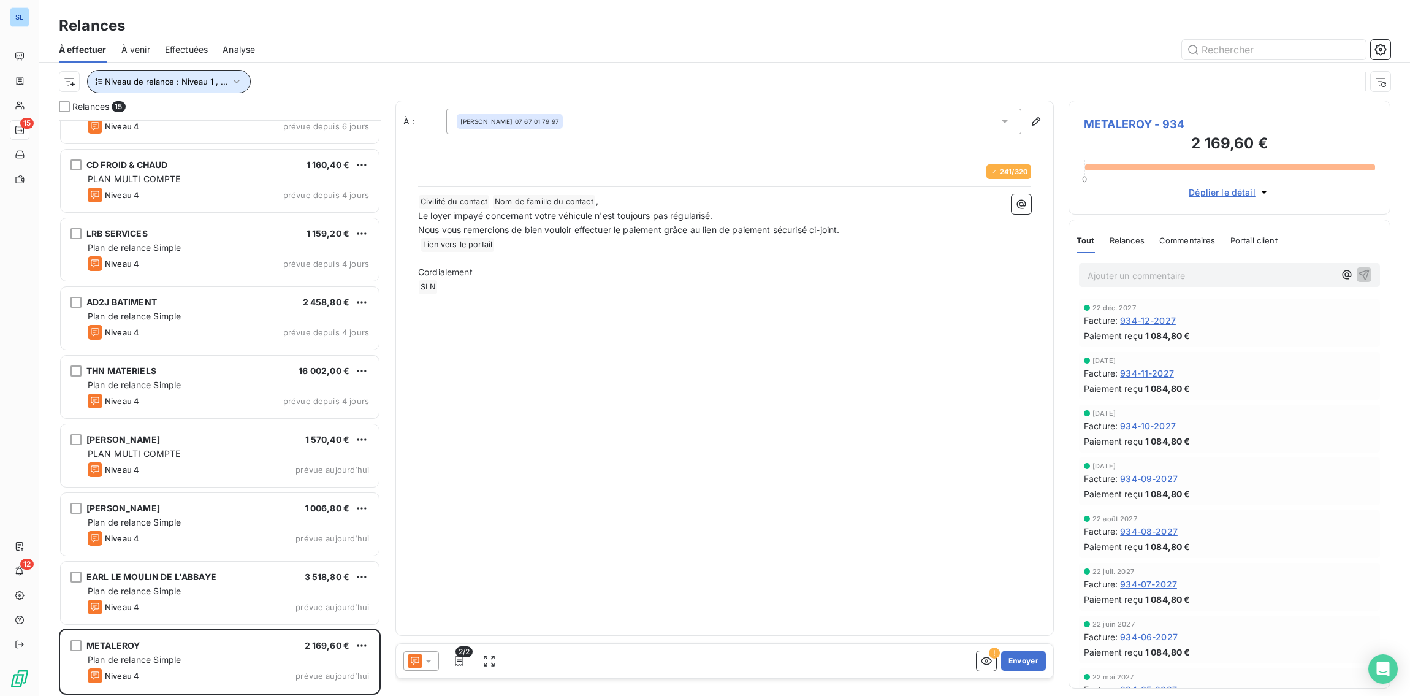
click at [164, 87] on button "Niveau de relance : Niveau 1 , ..." at bounding box center [169, 81] width 164 height 23
click at [293, 115] on span "Niveau 1" at bounding box center [281, 113] width 35 height 12
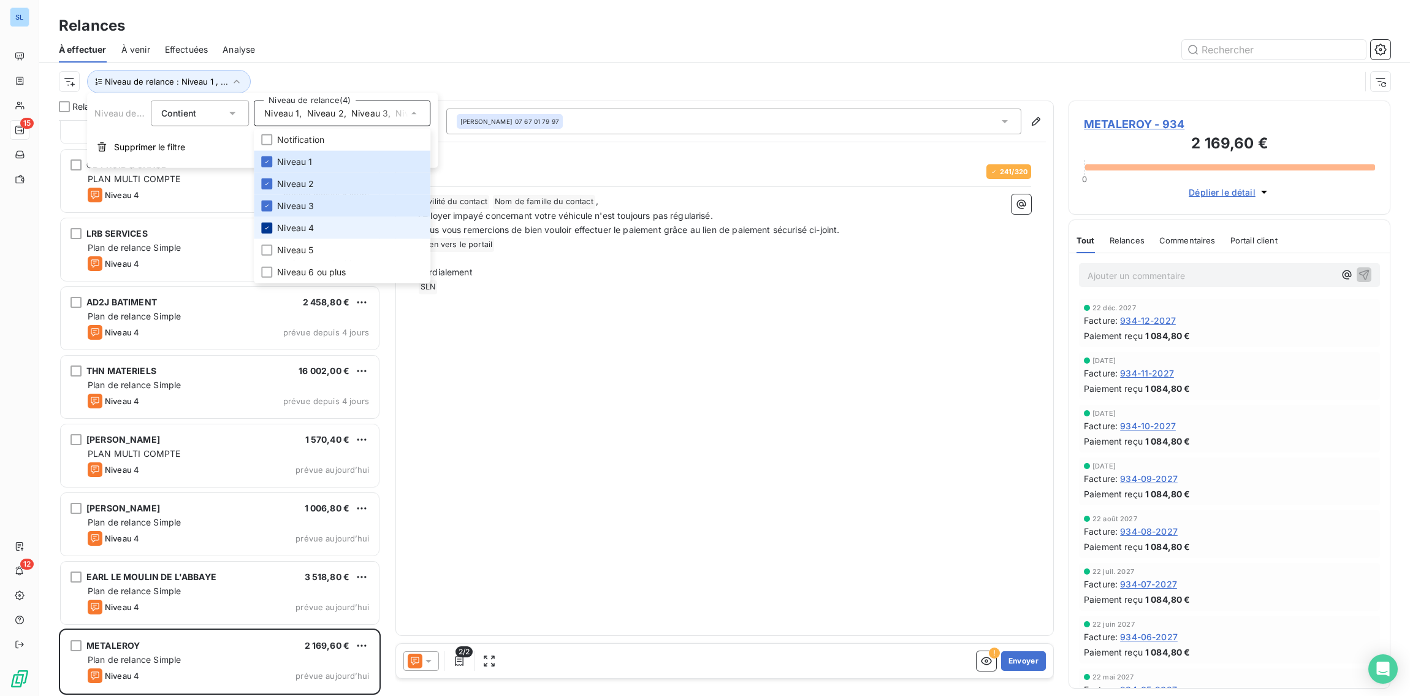
click at [268, 228] on icon at bounding box center [266, 227] width 7 height 7
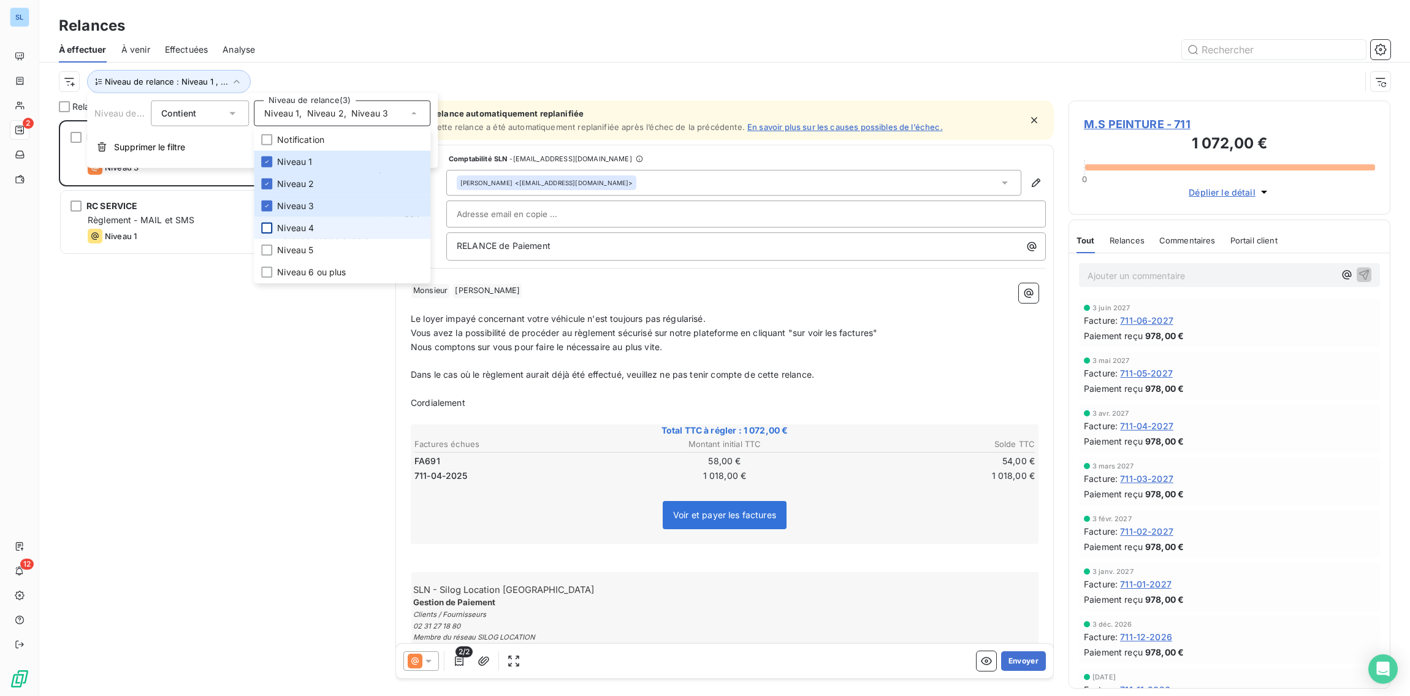
click at [130, 424] on div "M.S PEINTURE 1 072,00 € Plan de relance Simple Niveau 3 prévue depuis 204 jours…" at bounding box center [220, 408] width 322 height 576
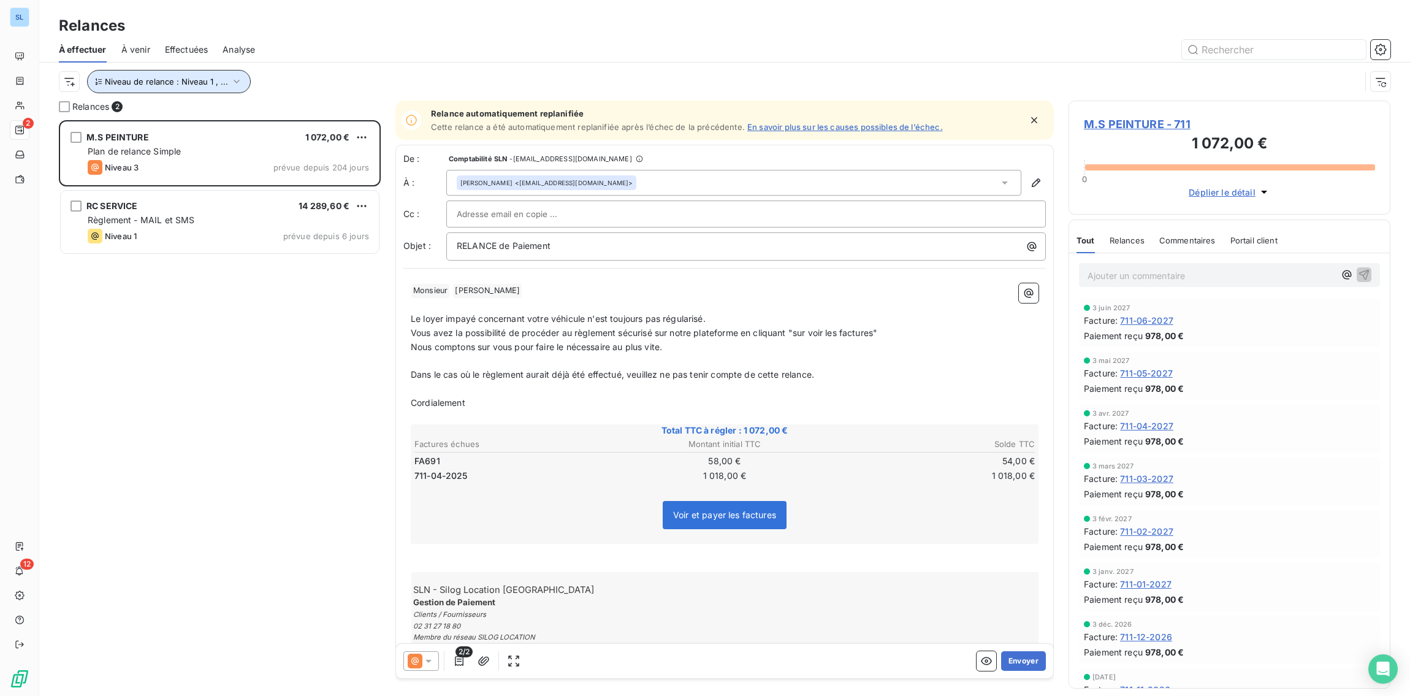
click at [221, 85] on span "Niveau de relance : Niveau 1 , ..." at bounding box center [166, 82] width 123 height 10
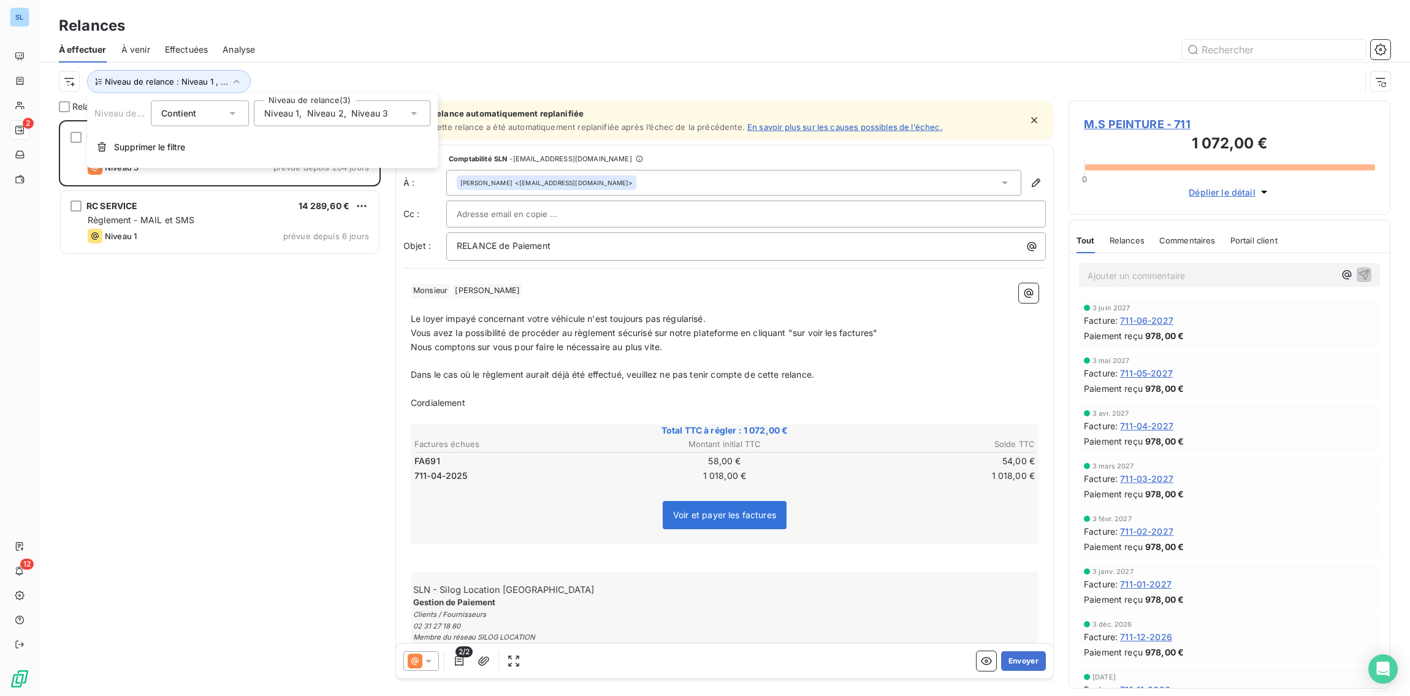
click at [312, 109] on span "Niveau 2" at bounding box center [325, 113] width 37 height 12
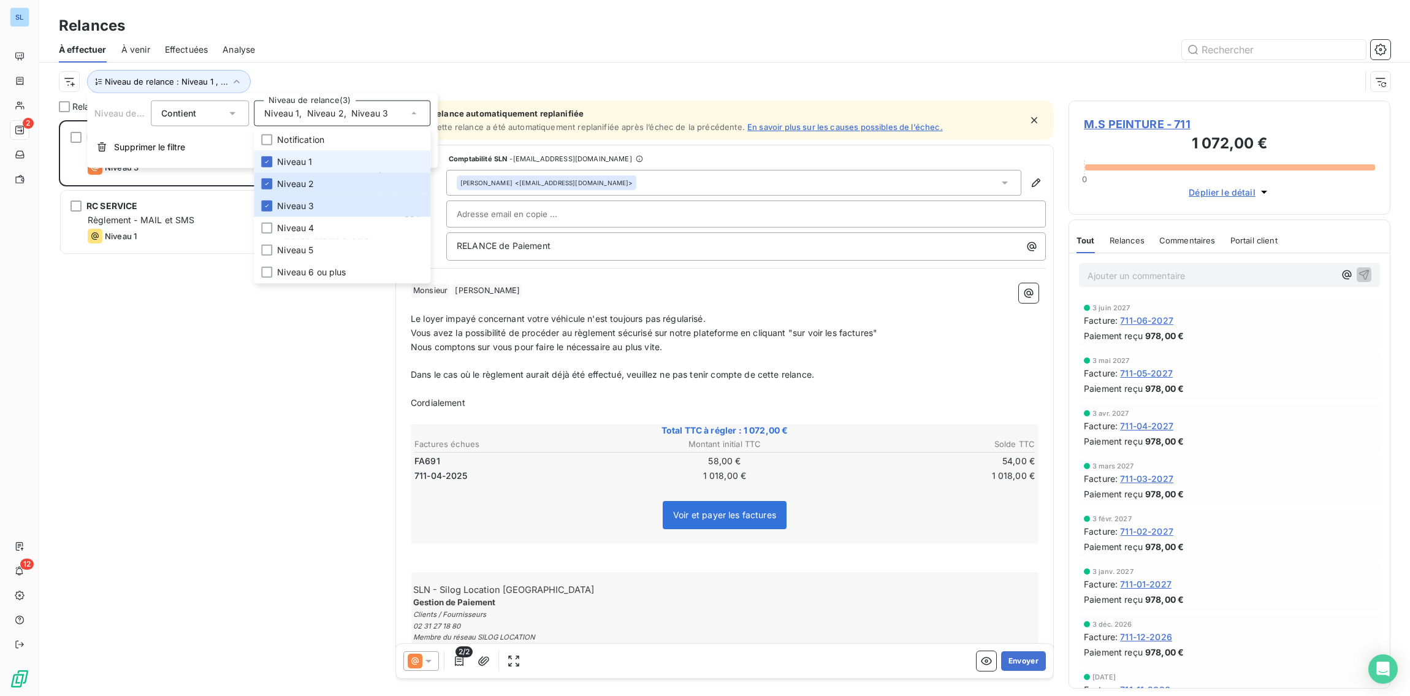
drag, startPoint x: 268, startPoint y: 160, endPoint x: 269, endPoint y: 170, distance: 10.4
click at [268, 160] on icon at bounding box center [266, 161] width 7 height 7
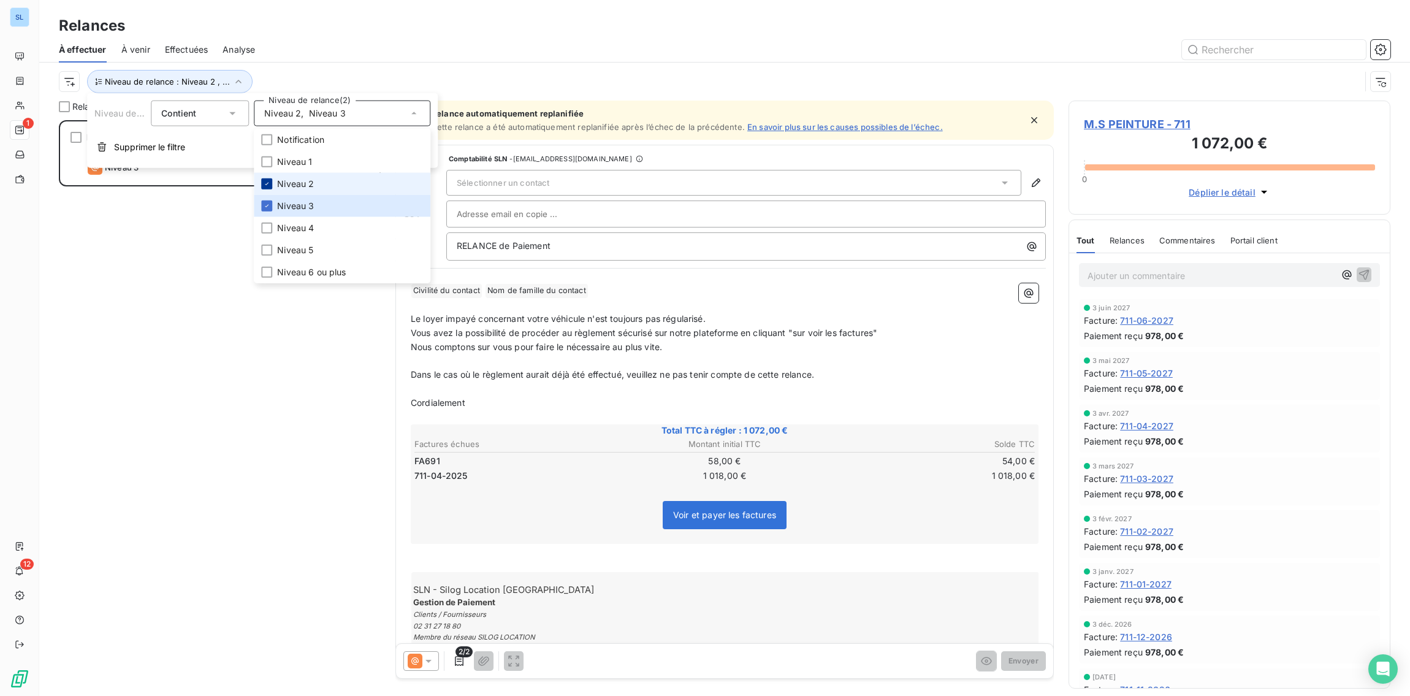
scroll to position [576, 322]
click at [269, 182] on icon at bounding box center [266, 183] width 7 height 7
click at [269, 205] on icon at bounding box center [266, 205] width 7 height 7
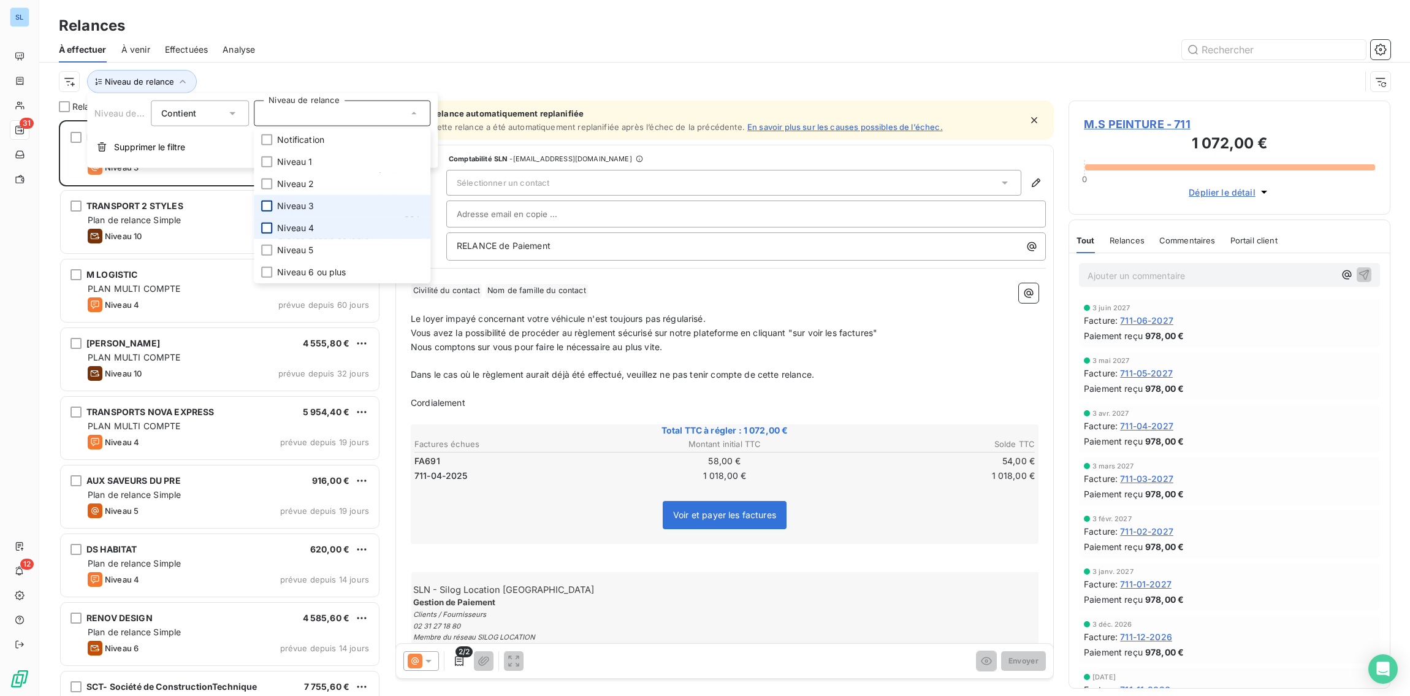
click at [267, 226] on div at bounding box center [266, 228] width 11 height 11
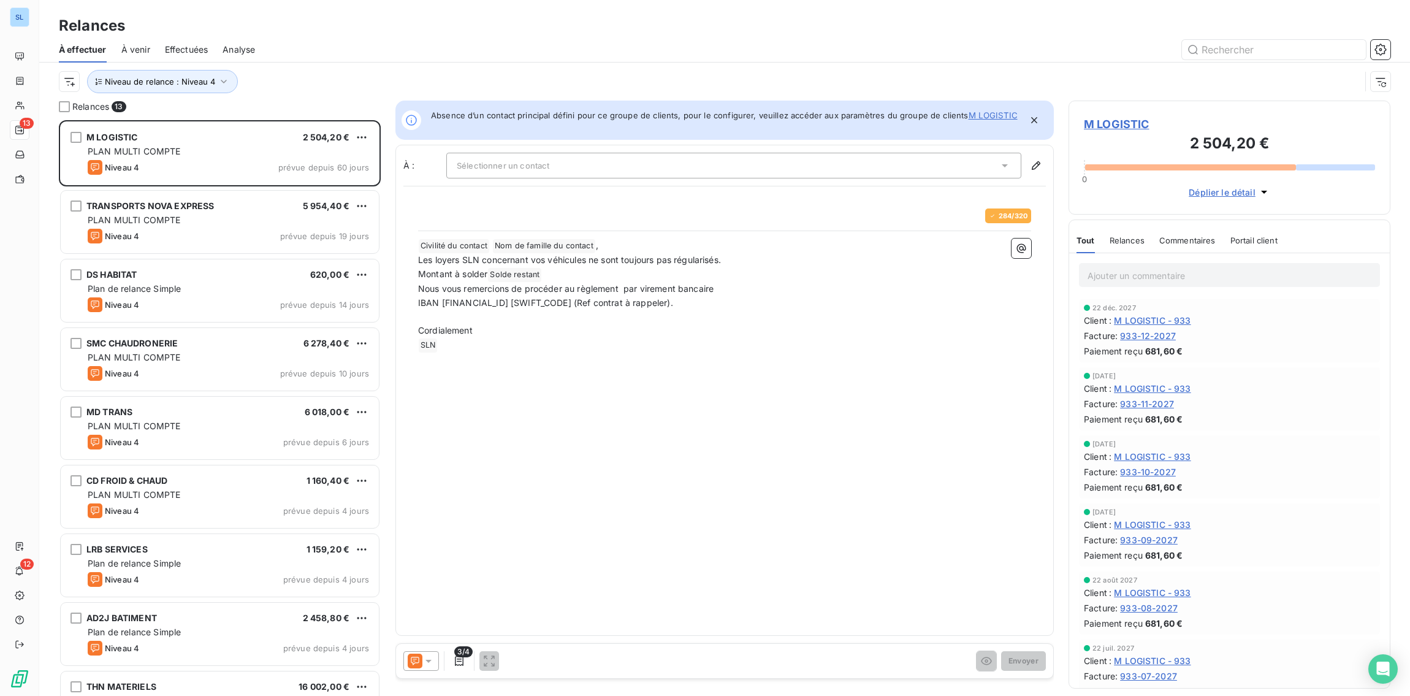
click at [335, 37] on div "À effectuer À venir Effectuées Analyse" at bounding box center [724, 50] width 1371 height 26
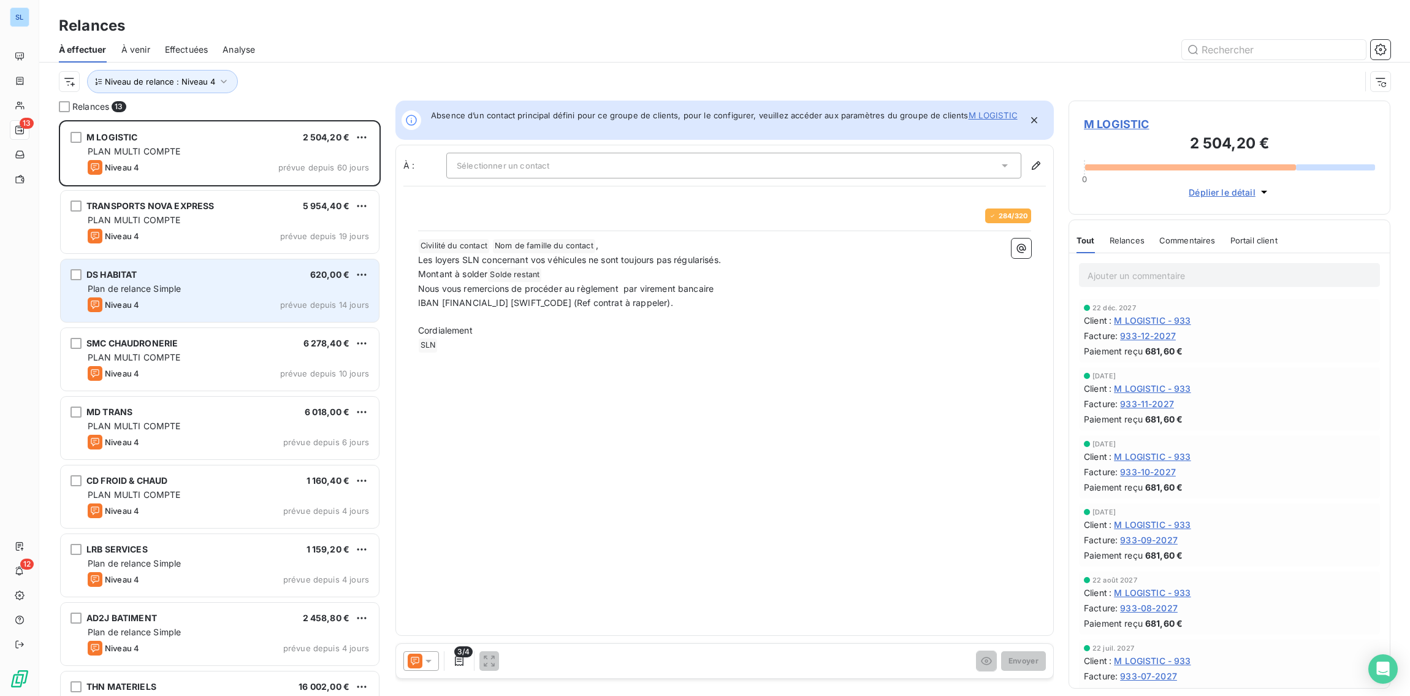
click at [185, 290] on div "Plan de relance Simple" at bounding box center [228, 289] width 281 height 12
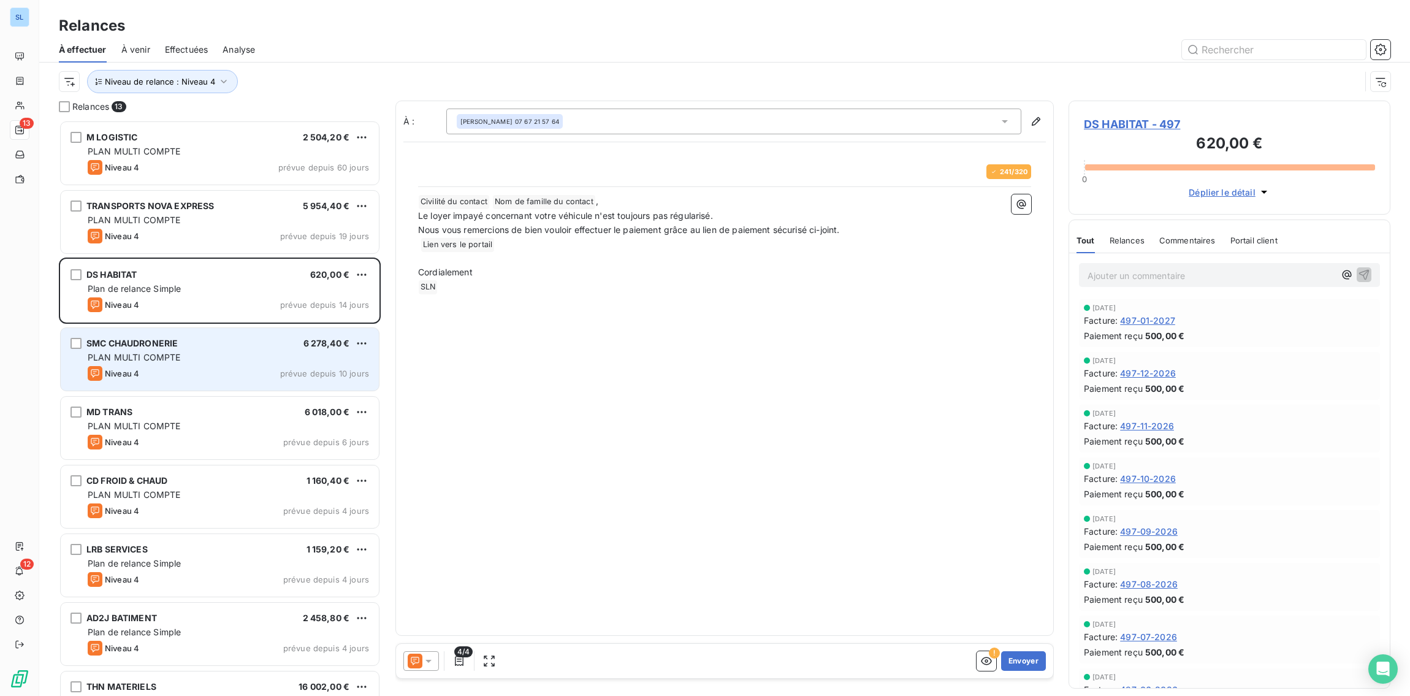
click at [188, 344] on div "SMC CHAUDRONERIE 6 278,40 €" at bounding box center [228, 343] width 281 height 11
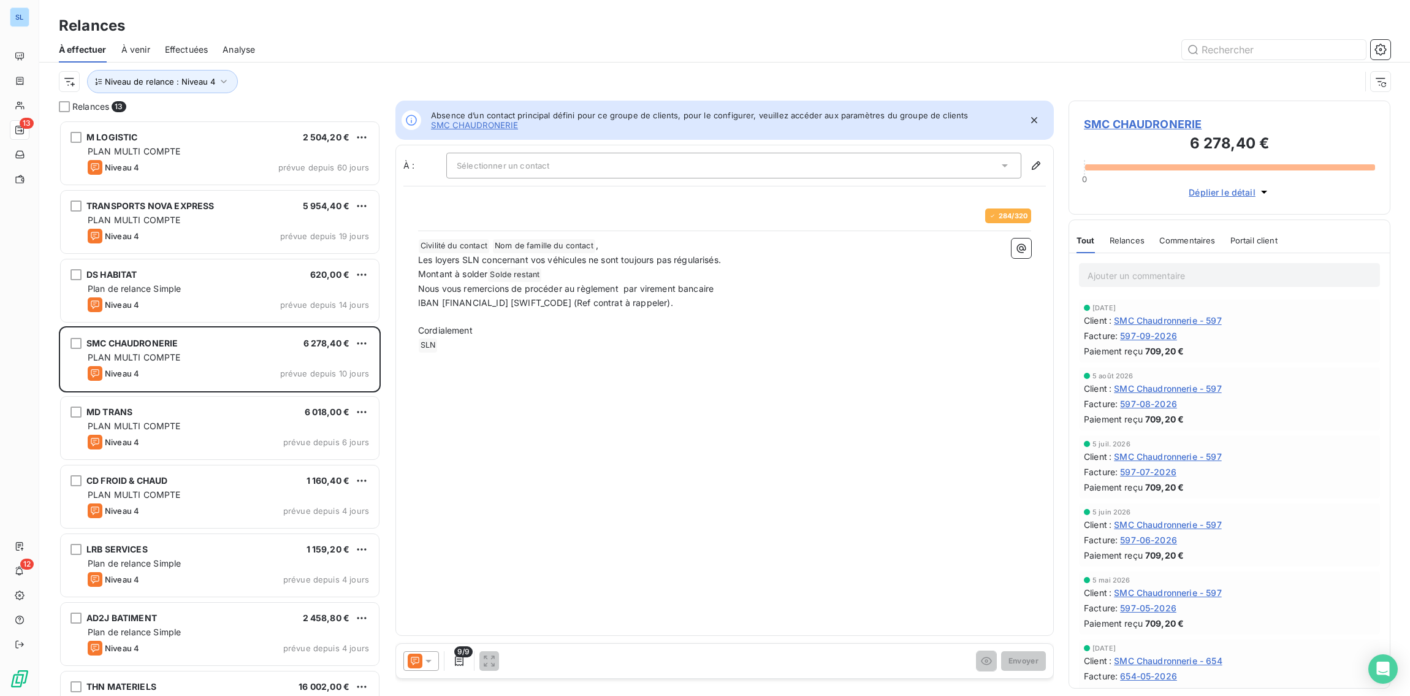
click at [1117, 244] on span "Relances" at bounding box center [1126, 240] width 35 height 10
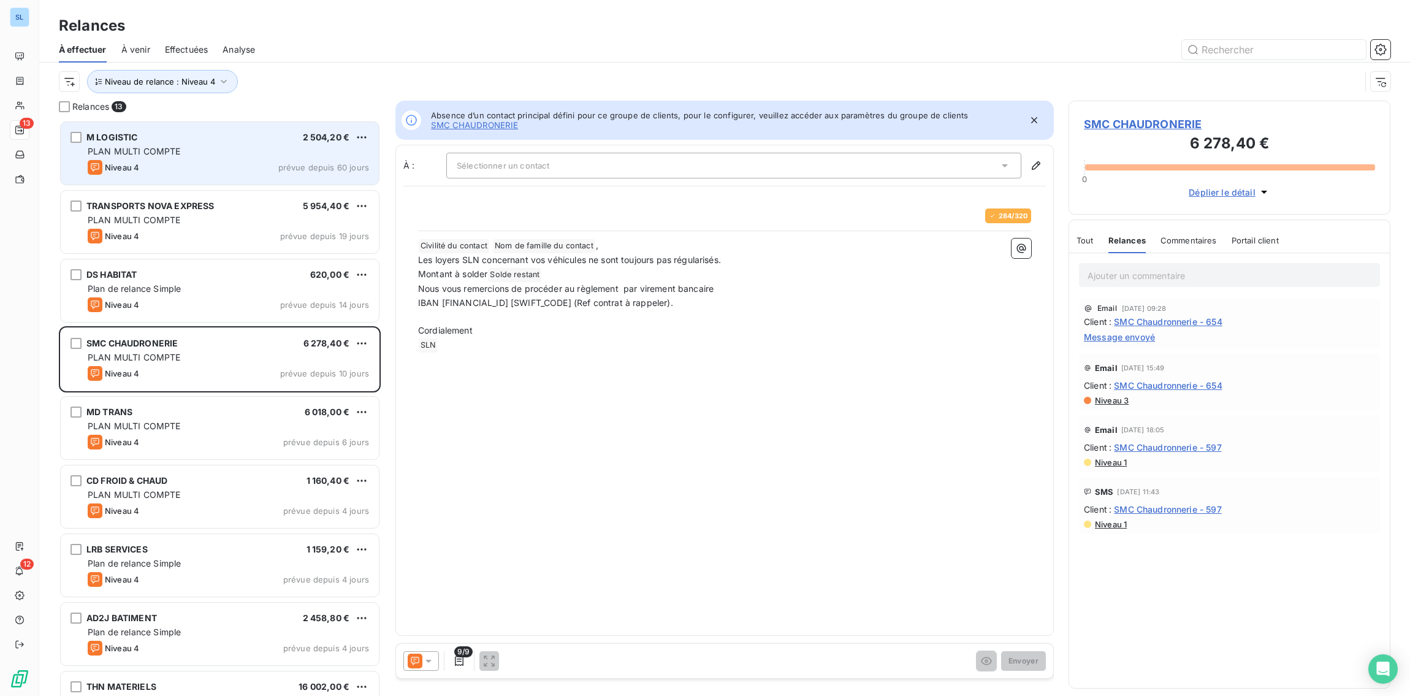
click at [205, 164] on div "Niveau 4 prévue depuis 60 jours" at bounding box center [228, 167] width 281 height 15
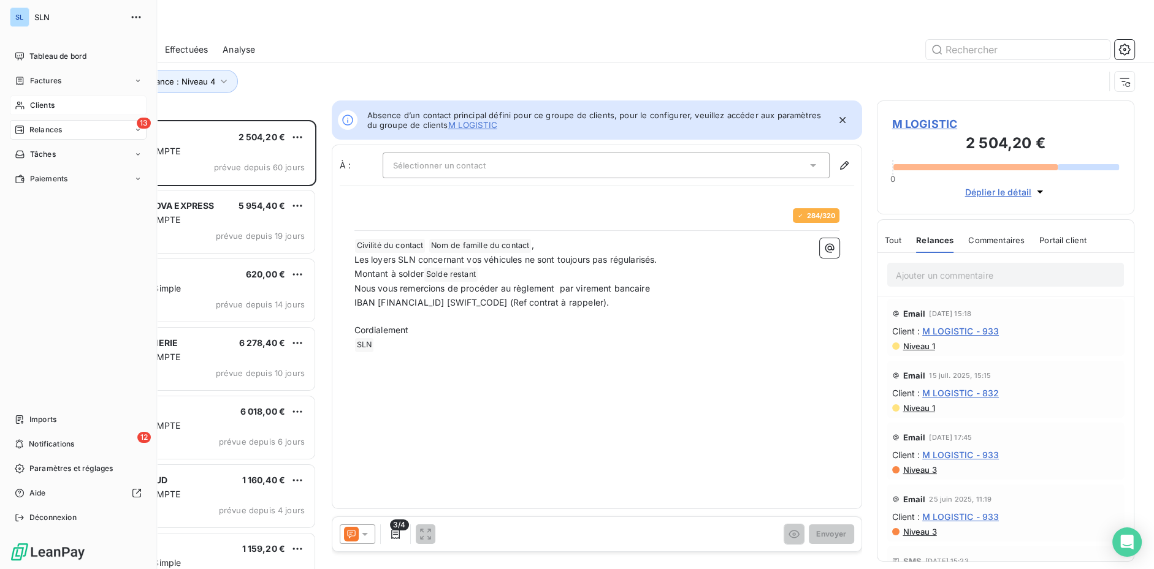
click at [42, 106] on span "Clients" at bounding box center [42, 105] width 25 height 11
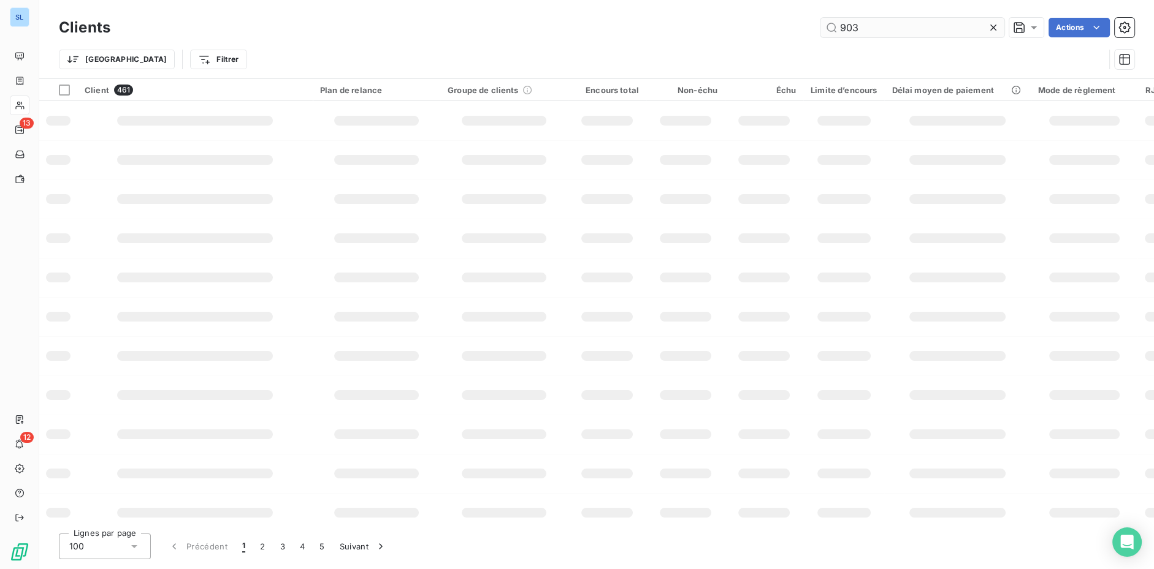
type input "903"
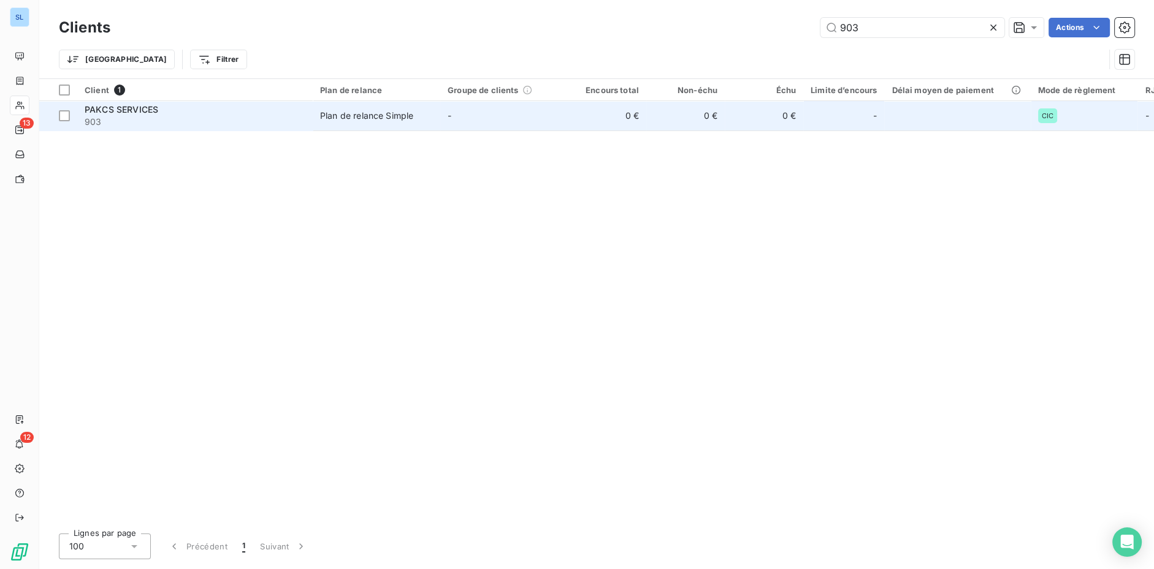
click at [230, 120] on span "903" at bounding box center [195, 122] width 221 height 12
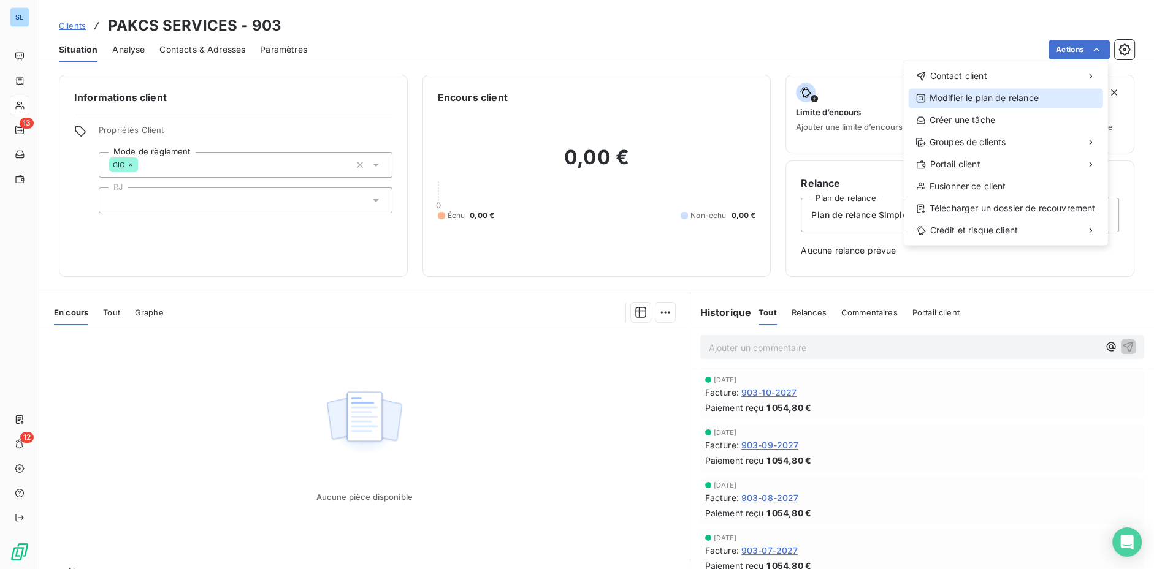
click at [1048, 95] on div "Modifier le plan de relance" at bounding box center [1005, 98] width 194 height 20
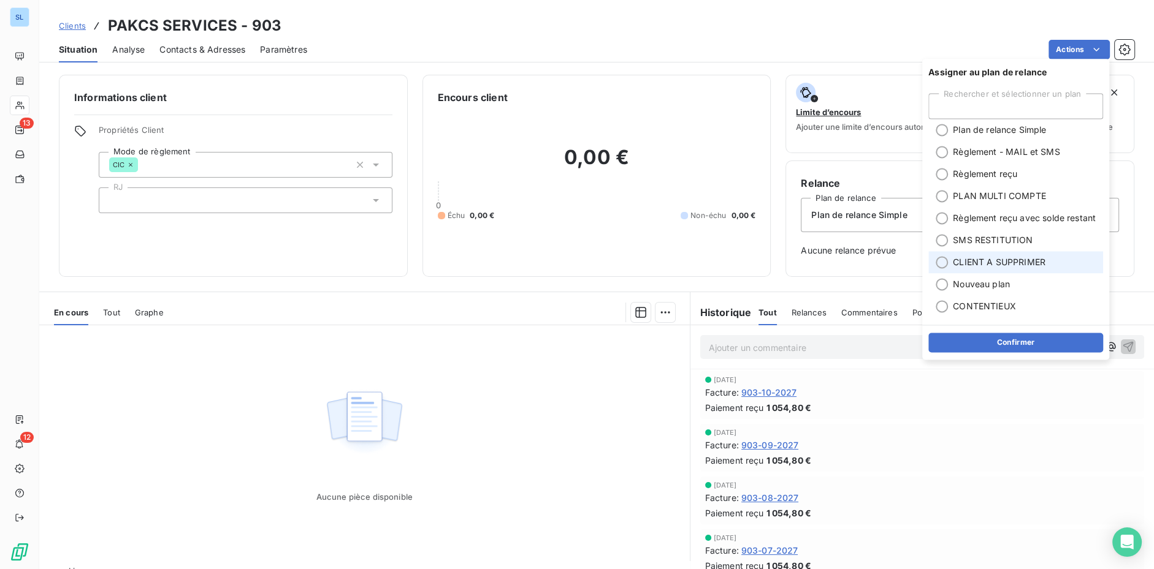
click at [938, 261] on div at bounding box center [941, 262] width 12 height 12
drag, startPoint x: 968, startPoint y: 346, endPoint x: 934, endPoint y: 359, distance: 36.1
click at [968, 346] on button "Confirmer" at bounding box center [1015, 343] width 175 height 20
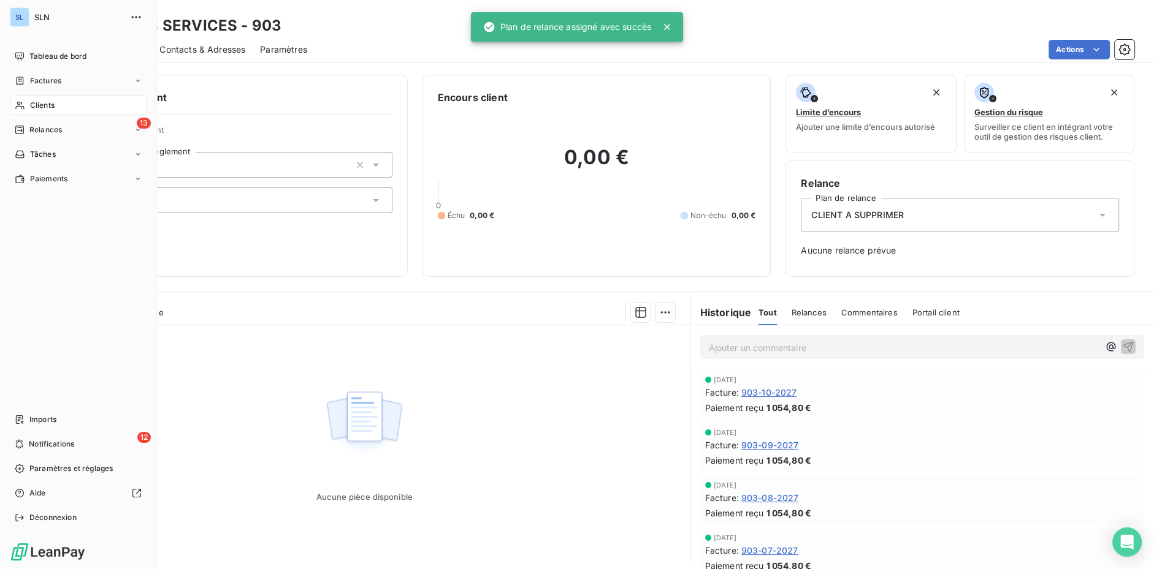
click at [50, 108] on span "Clients" at bounding box center [42, 105] width 25 height 11
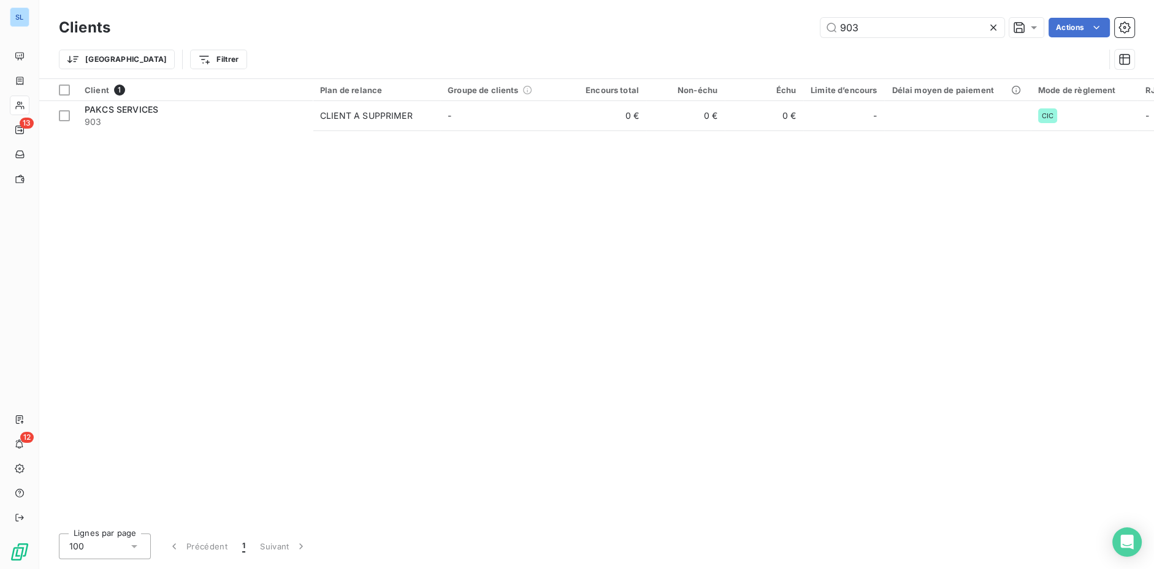
drag, startPoint x: 861, startPoint y: 28, endPoint x: 718, endPoint y: 7, distance: 144.3
click at [718, 7] on div "Clients 903 Actions Trier Filtrer" at bounding box center [596, 39] width 1114 height 78
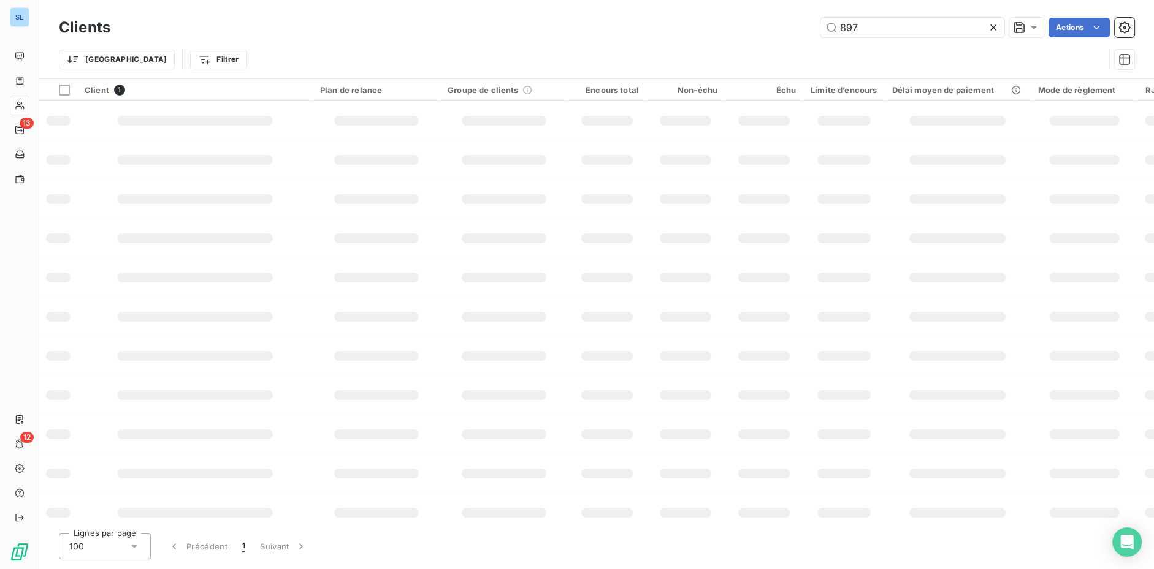
type input "897"
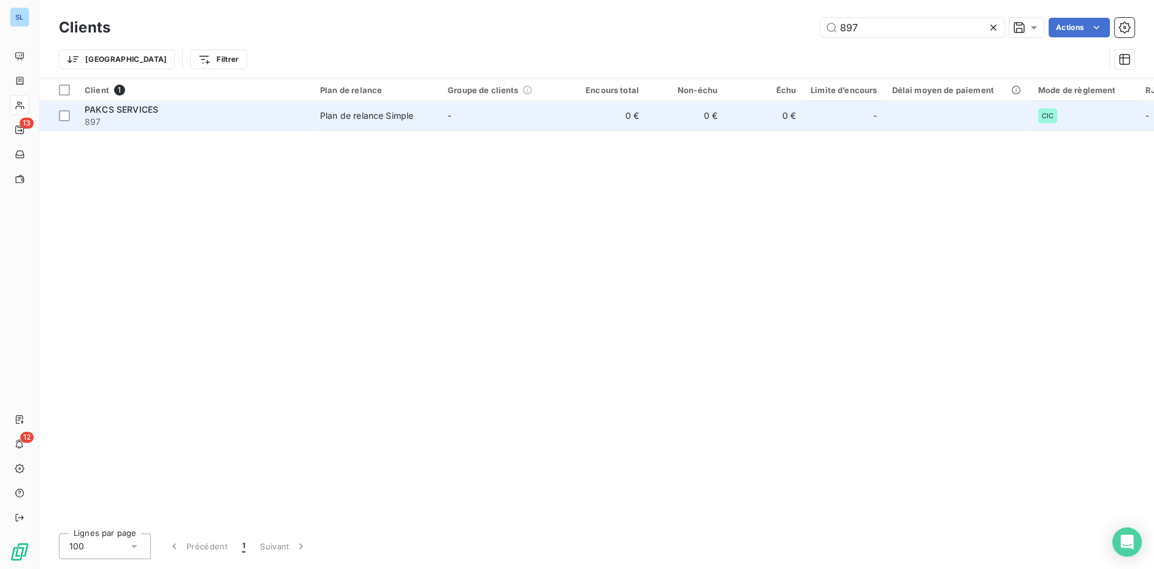
click at [165, 124] on span "897" at bounding box center [195, 122] width 221 height 12
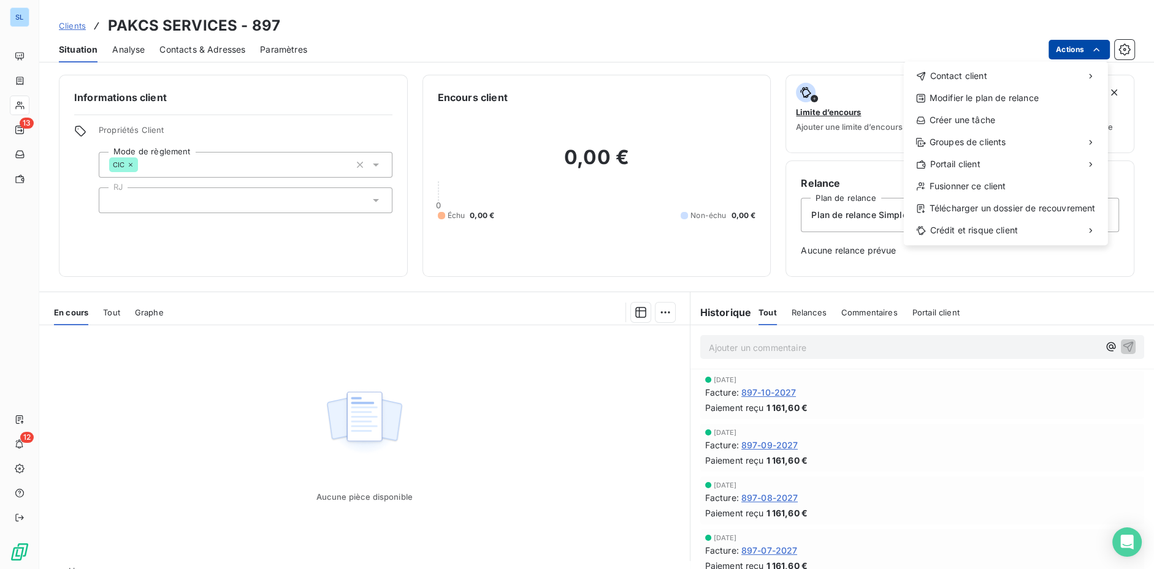
click at [1079, 49] on html "SL 13 12 Clients PAKCS SERVICES - 897 Situation Analyse Contacts & Adresses Par…" at bounding box center [577, 284] width 1154 height 569
click at [1046, 95] on div "Modifier le plan de relance" at bounding box center [1005, 98] width 194 height 20
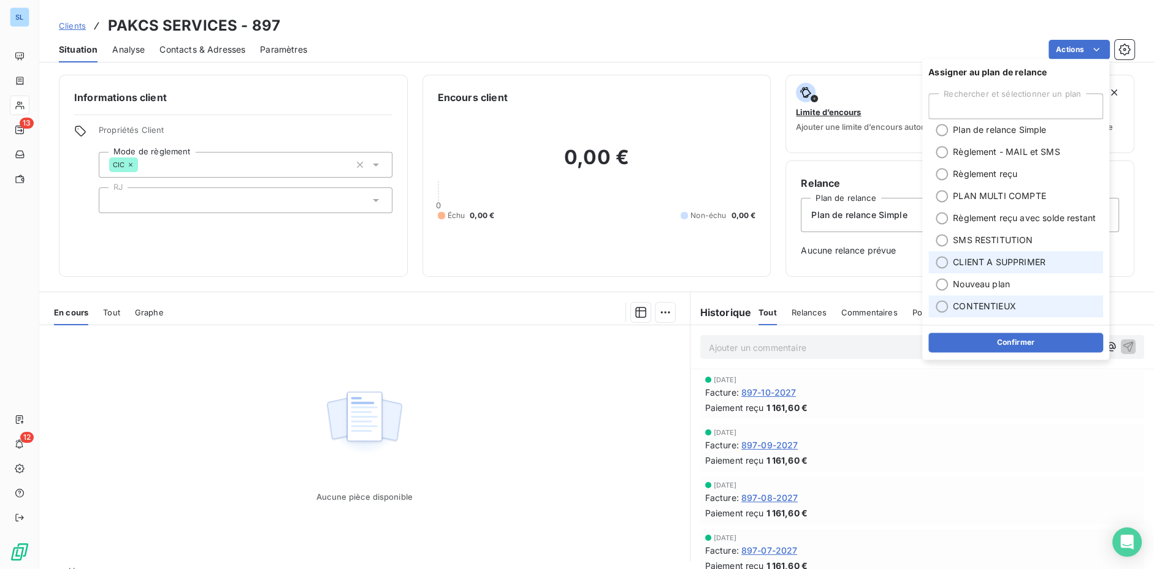
drag, startPoint x: 942, startPoint y: 267, endPoint x: 955, endPoint y: 303, distance: 38.6
click at [942, 267] on div at bounding box center [941, 262] width 12 height 12
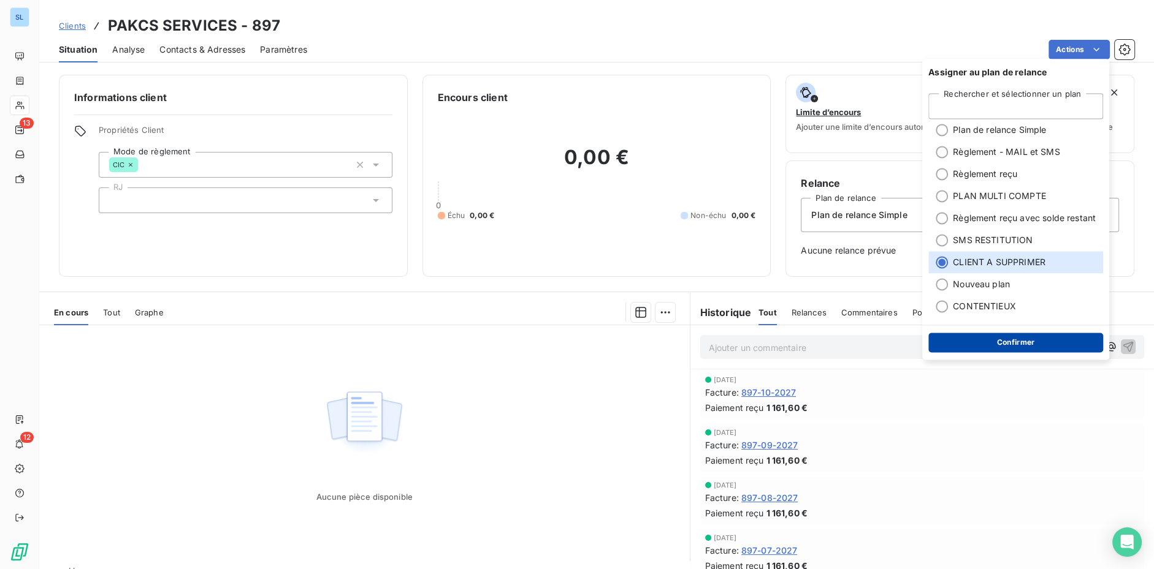
click at [974, 343] on button "Confirmer" at bounding box center [1015, 343] width 175 height 20
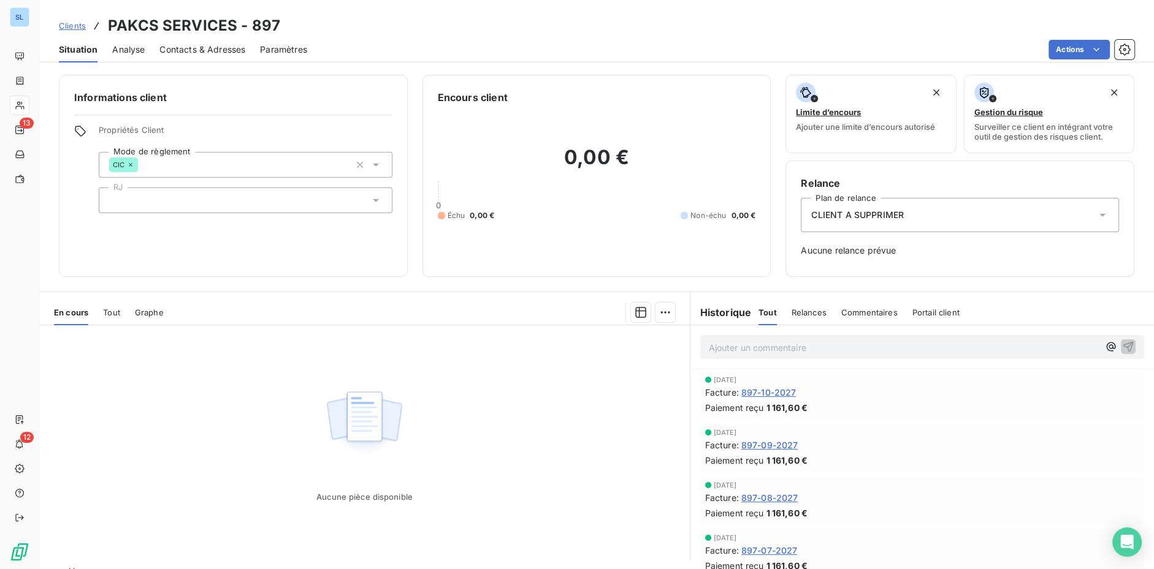
click at [66, 143] on div "Informations client Propriétés Client Mode de règlement CIC RJ" at bounding box center [233, 176] width 349 height 202
